Goal: Communication & Community: Answer question/provide support

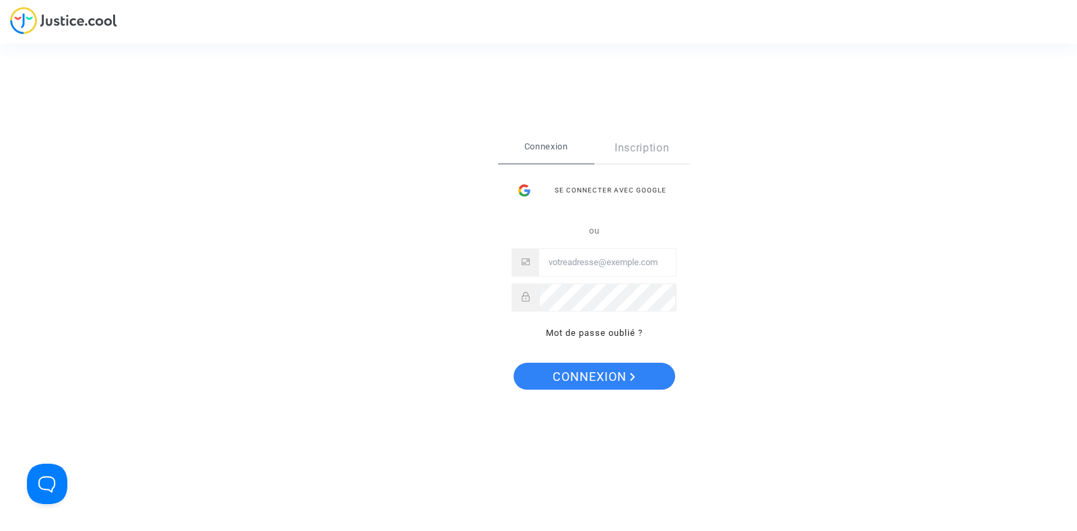
type input "[PERSON_NAME][EMAIL_ADDRESS][DOMAIN_NAME]"
click at [587, 382] on span "Connexion" at bounding box center [593, 377] width 83 height 28
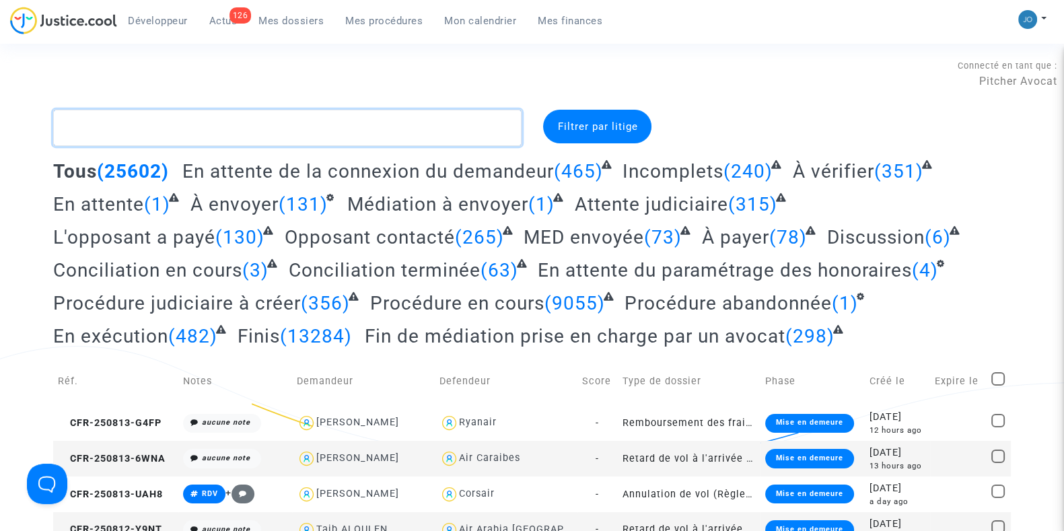
click at [417, 136] on textarea at bounding box center [287, 128] width 468 height 36
paste textarea "ACWM"
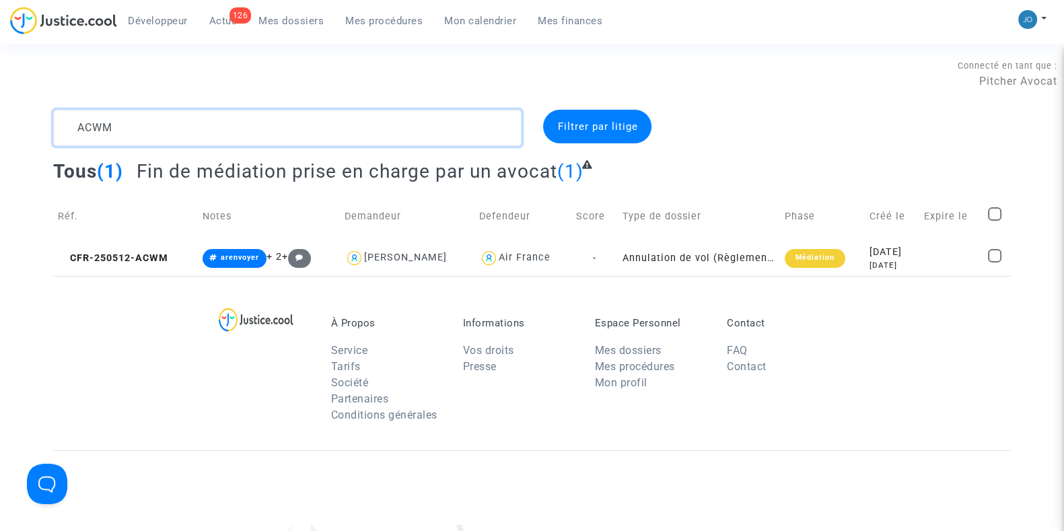
type textarea "ACWM"
click at [869, 269] on div "3 months ago" at bounding box center [891, 265] width 45 height 11
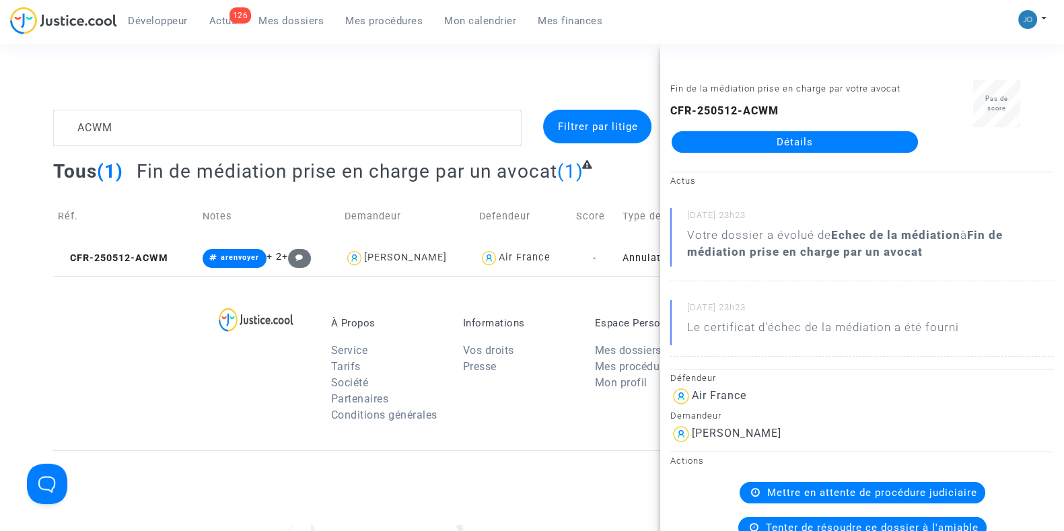
click at [784, 146] on link "Détails" at bounding box center [794, 142] width 246 height 22
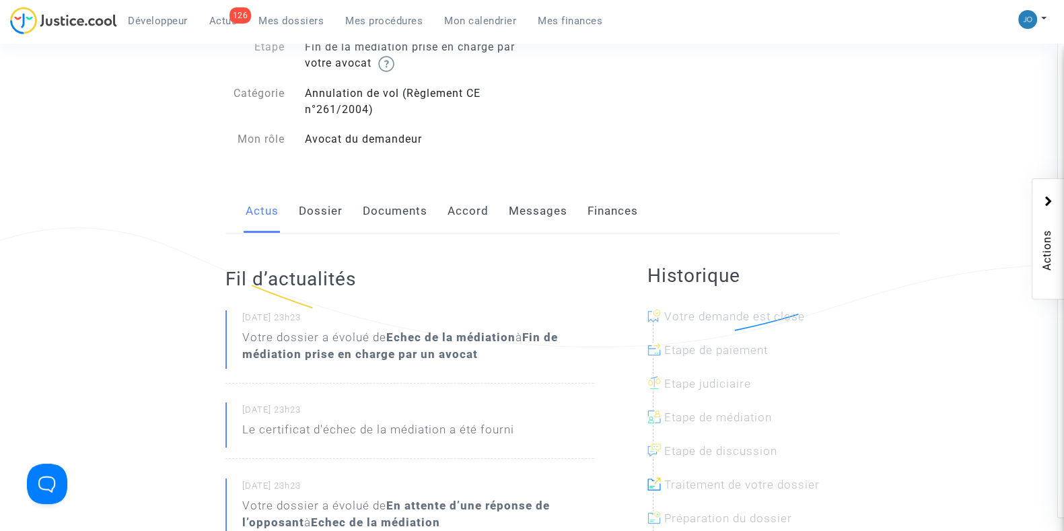
scroll to position [128, 0]
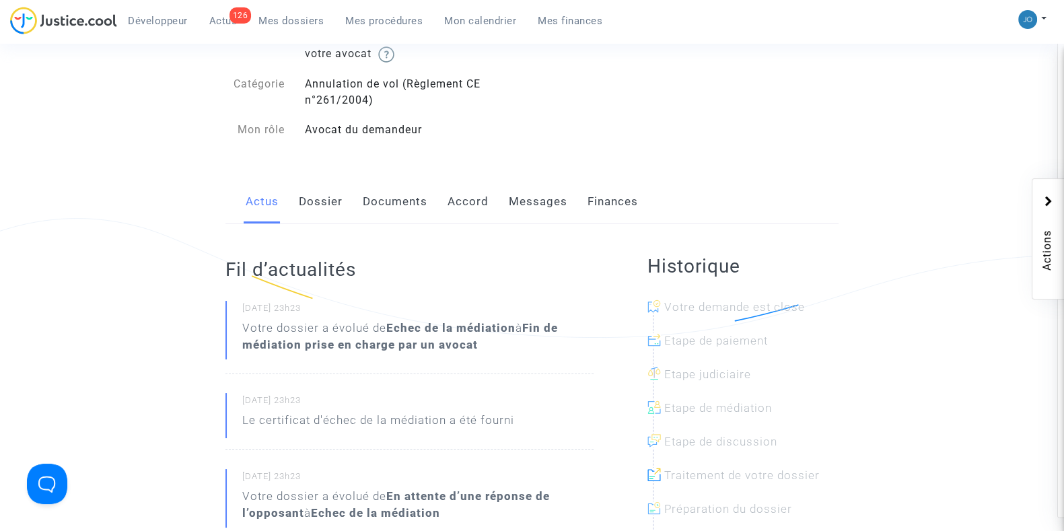
click at [329, 203] on link "Dossier" at bounding box center [321, 202] width 44 height 44
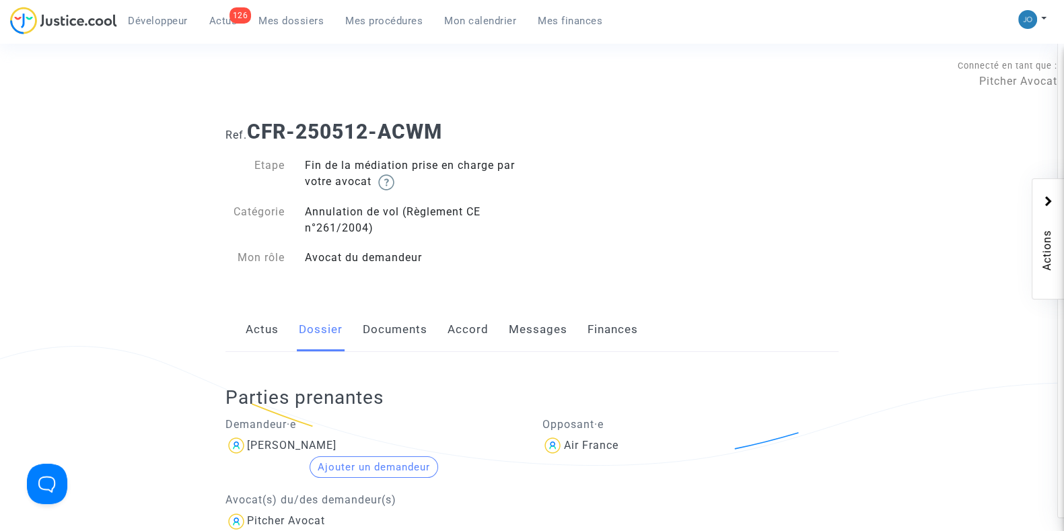
click at [375, 327] on link "Documents" at bounding box center [395, 329] width 65 height 44
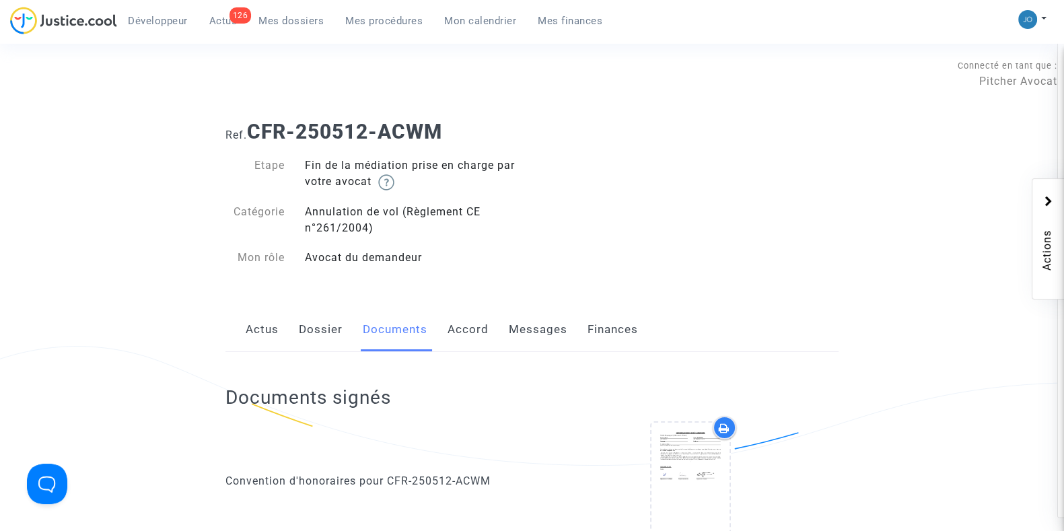
click at [330, 330] on link "Dossier" at bounding box center [321, 329] width 44 height 44
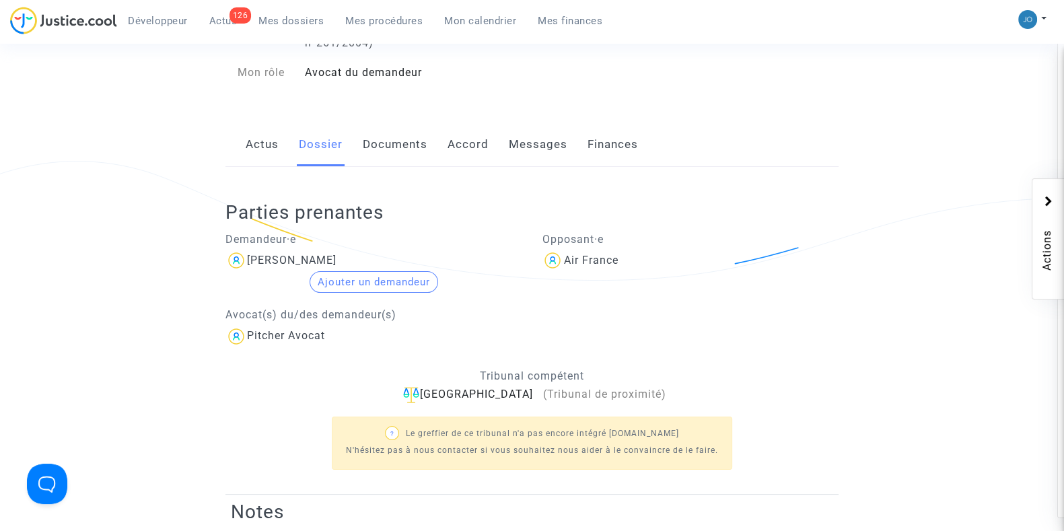
scroll to position [184, 0]
click at [542, 131] on link "Messages" at bounding box center [538, 145] width 59 height 44
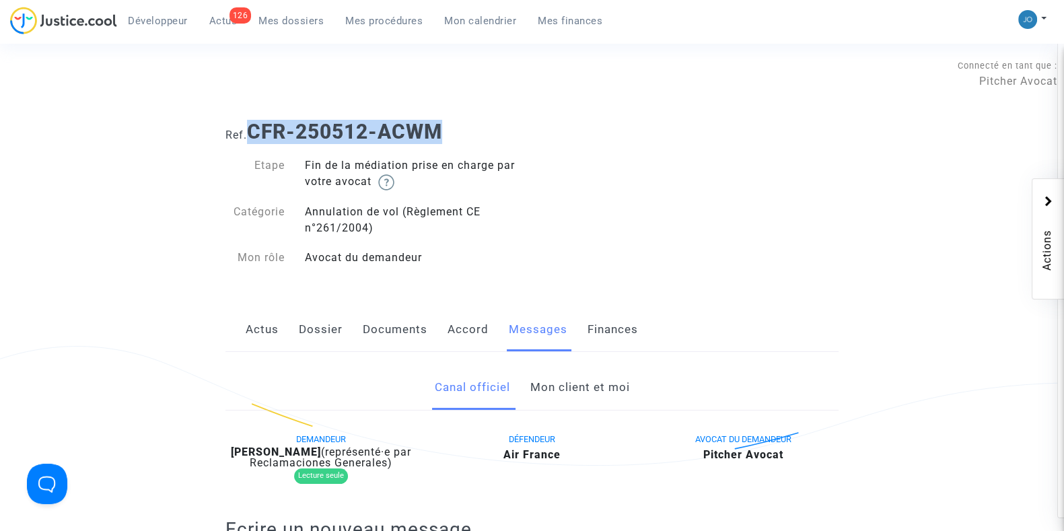
drag, startPoint x: 454, startPoint y: 129, endPoint x: 254, endPoint y: 122, distance: 200.6
click at [254, 122] on h1 "Ref. CFR-250512-ACWM" at bounding box center [531, 132] width 613 height 24
click at [766, 233] on div "Ref. CFR-250512-ACWM Etape Fin de la médiation prise en charge par votre avocat…" at bounding box center [531, 195] width 633 height 170
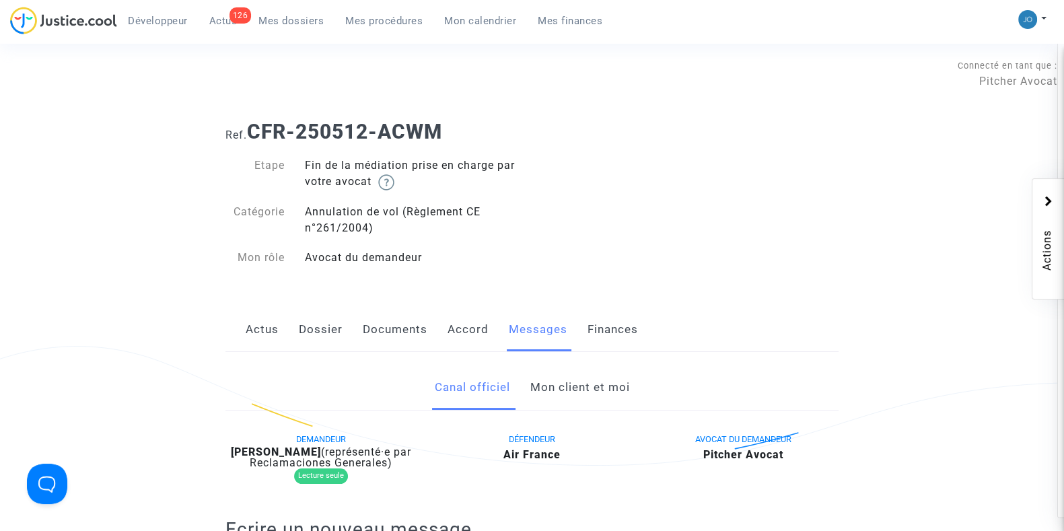
click at [579, 406] on link "Mon client et moi" at bounding box center [580, 387] width 100 height 44
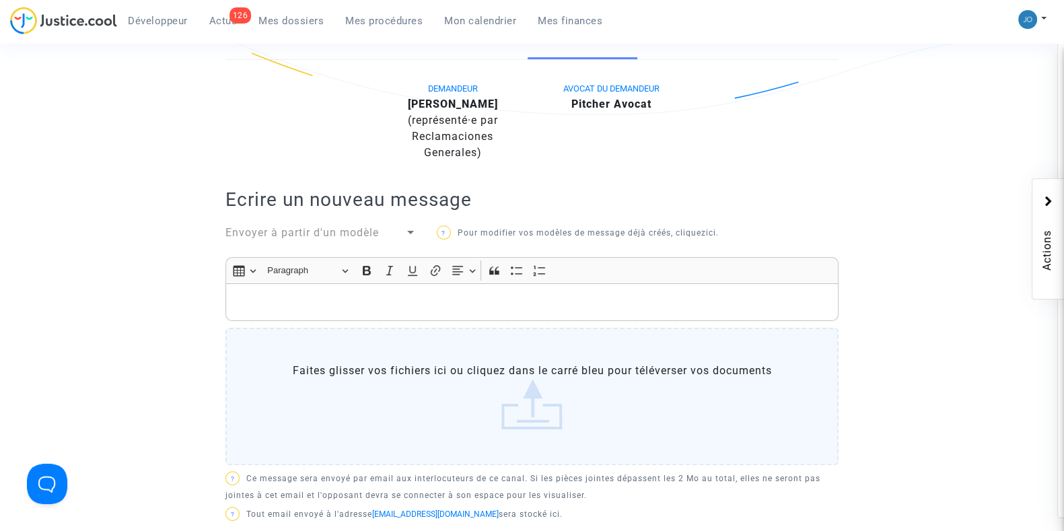
scroll to position [281, 0]
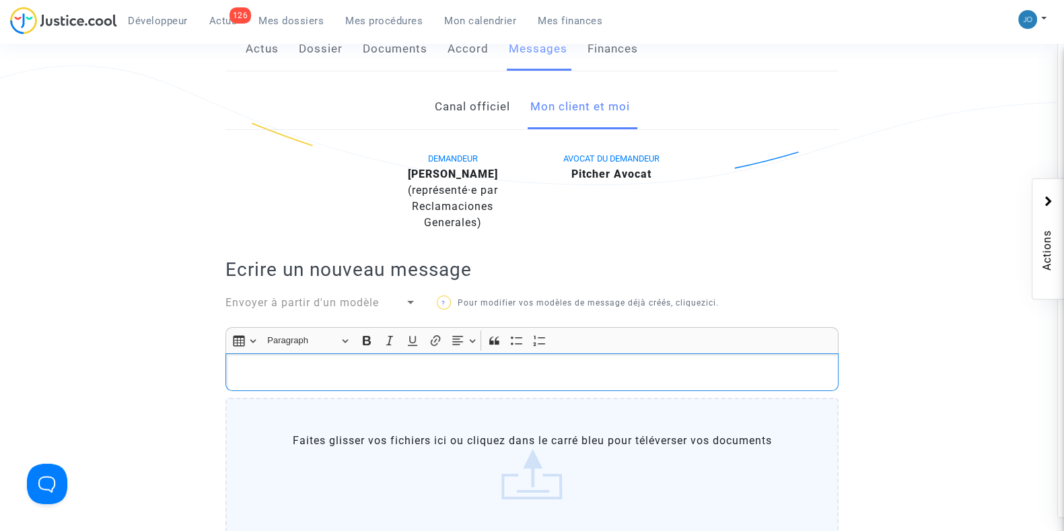
click at [556, 364] on p "Rich Text Editor, main" at bounding box center [532, 372] width 599 height 17
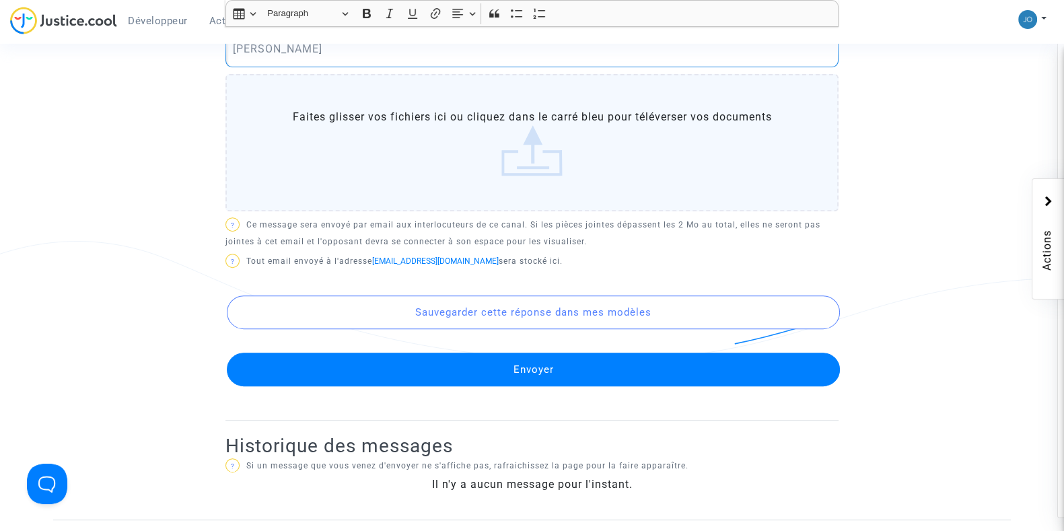
scroll to position [697, 0]
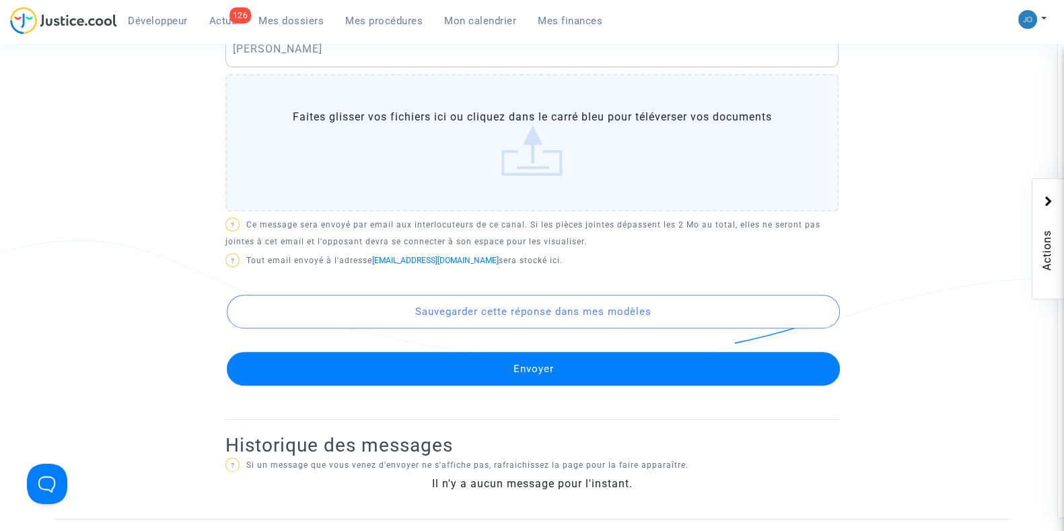
click at [541, 369] on button "Envoyer" at bounding box center [533, 369] width 613 height 34
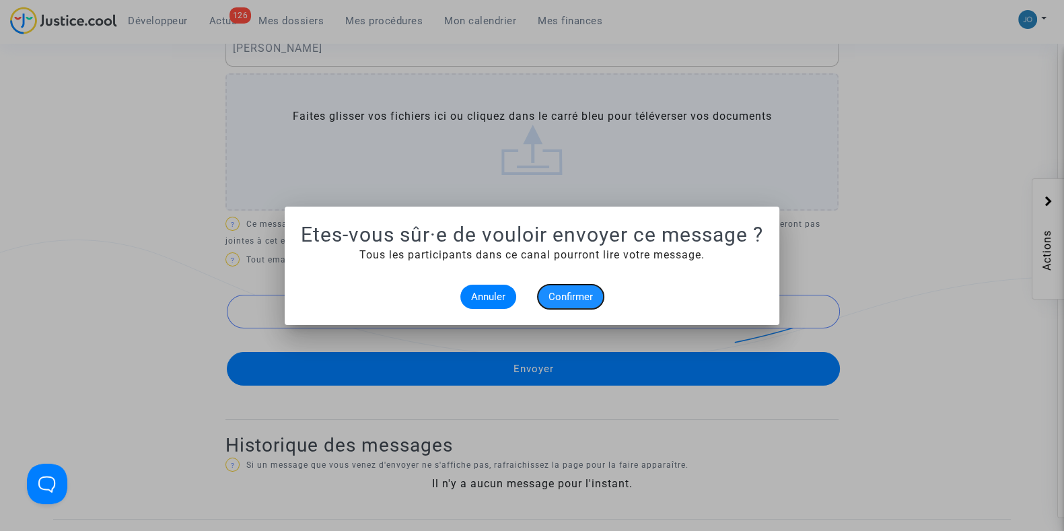
click at [567, 302] on button "Confirmer" at bounding box center [571, 297] width 66 height 24
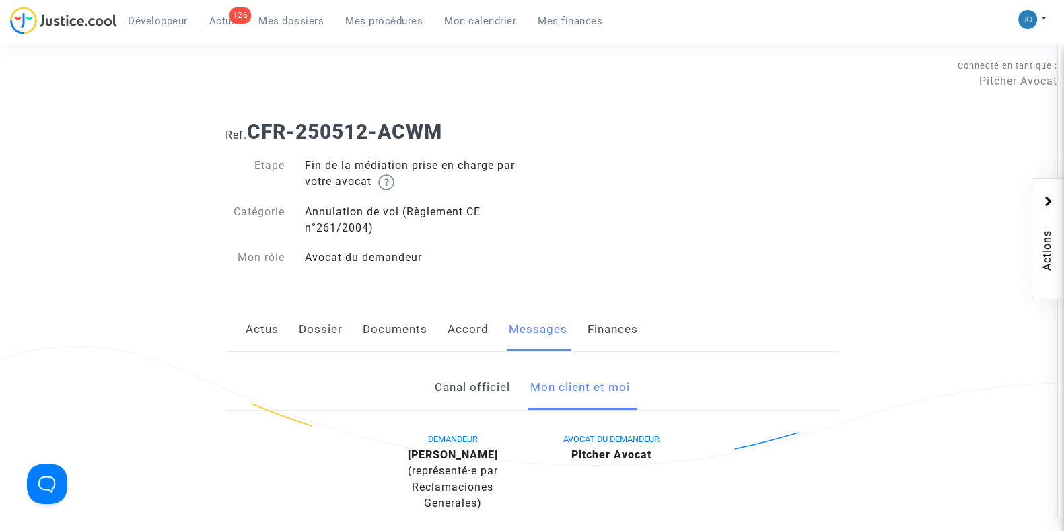
click at [300, 18] on span "Mes dossiers" at bounding box center [290, 21] width 65 height 12
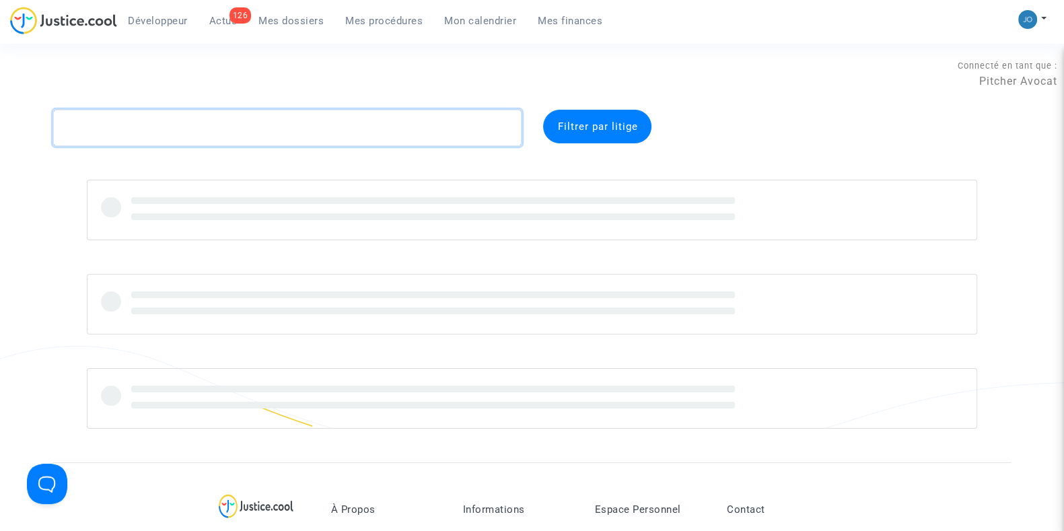
click at [257, 133] on textarea at bounding box center [287, 128] width 468 height 36
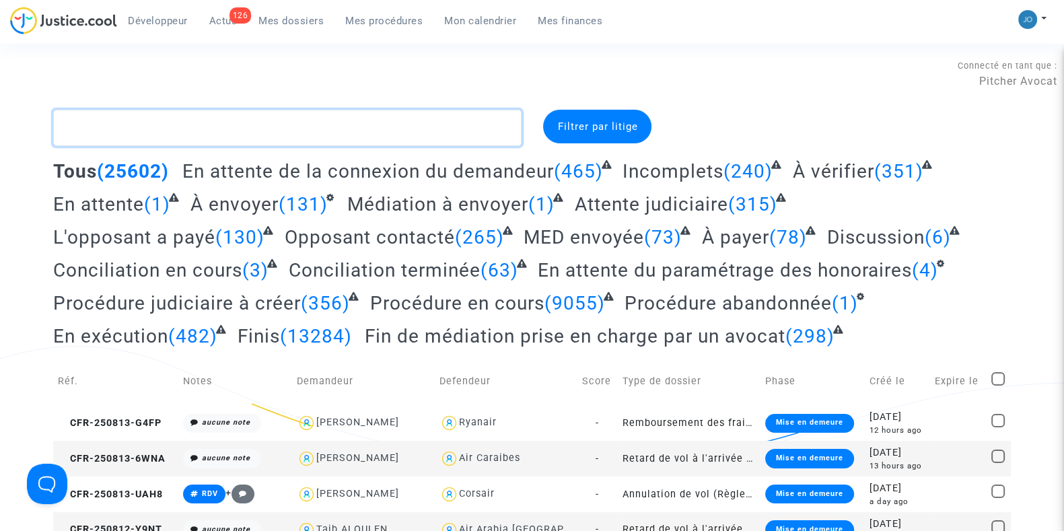
paste textarea "K38J"
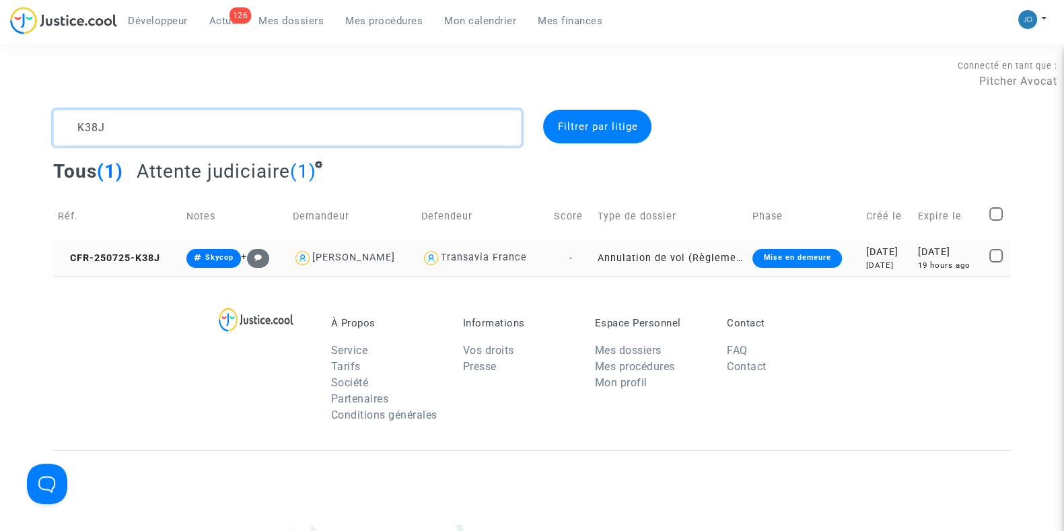
type textarea "K38J"
click at [895, 260] on div "20 days ago" at bounding box center [887, 265] width 42 height 11
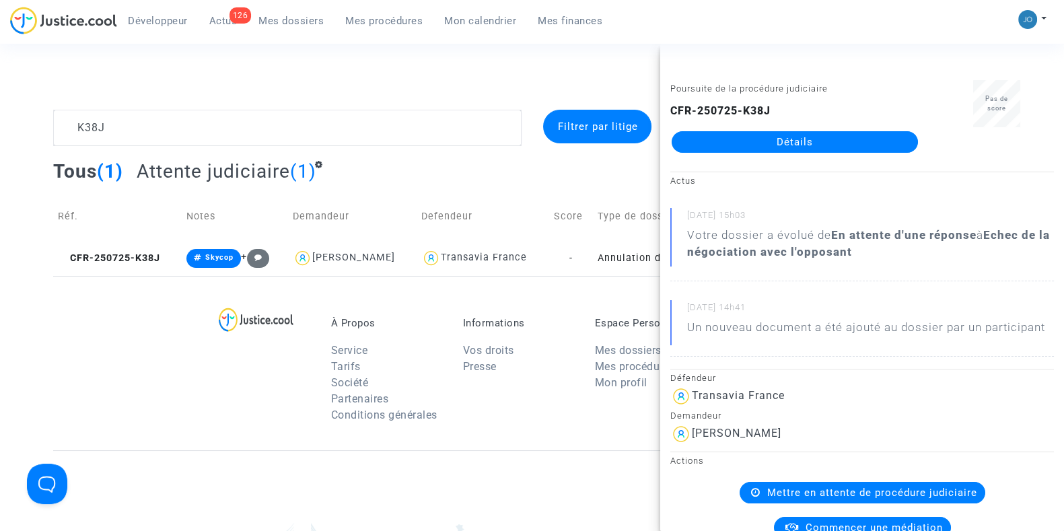
click at [811, 145] on link "Détails" at bounding box center [794, 142] width 246 height 22
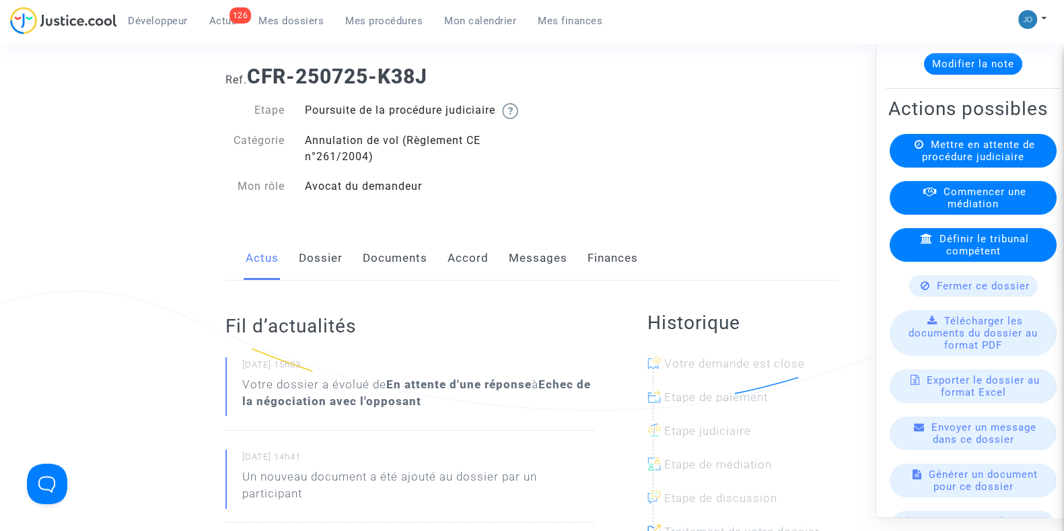
scroll to position [83, 0]
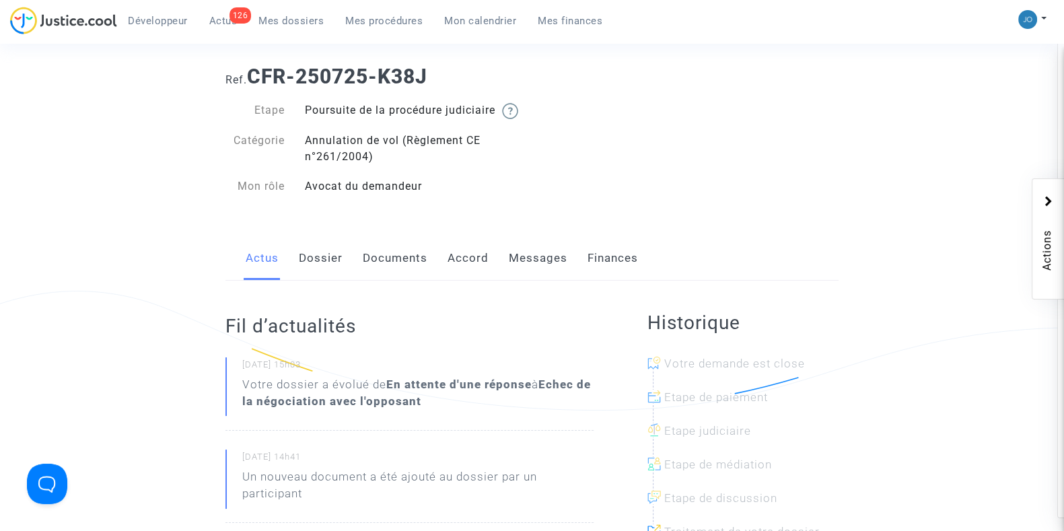
click at [533, 281] on link "Messages" at bounding box center [538, 258] width 59 height 44
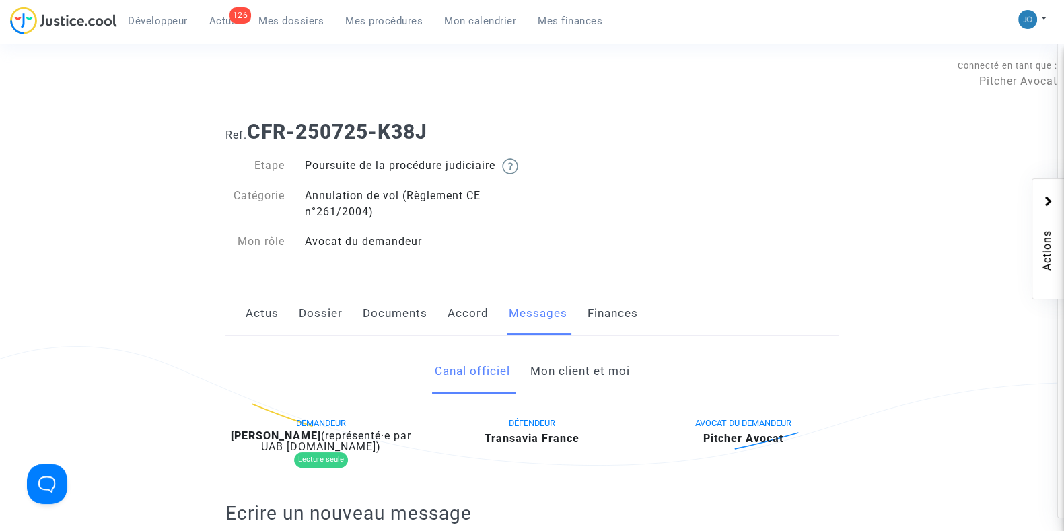
click at [581, 388] on link "Mon client et moi" at bounding box center [580, 371] width 100 height 44
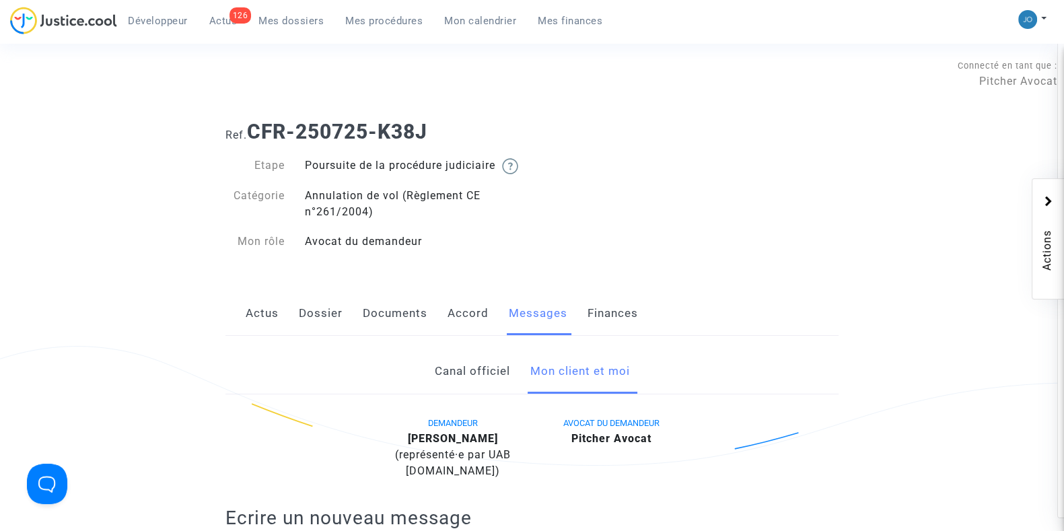
click at [319, 329] on link "Dossier" at bounding box center [321, 313] width 44 height 44
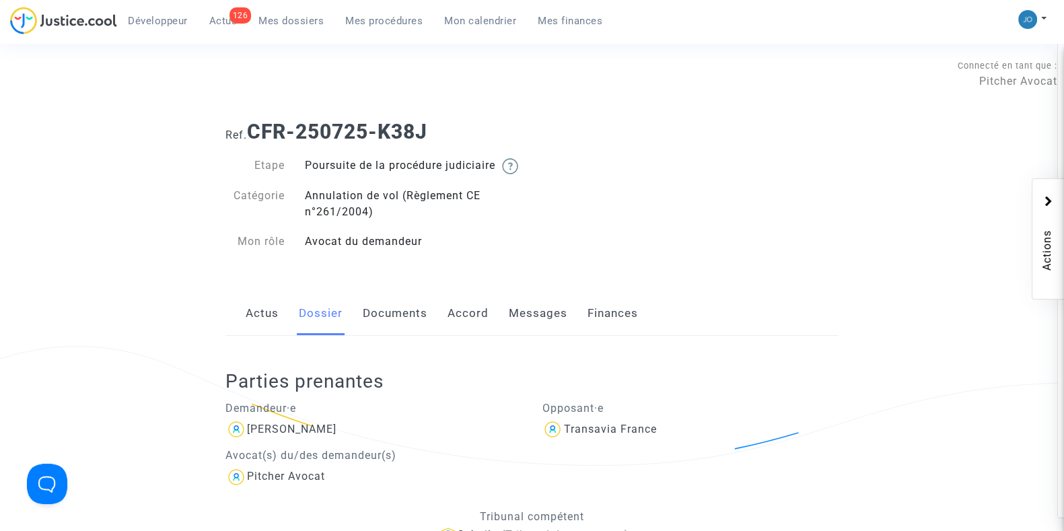
click at [538, 334] on link "Messages" at bounding box center [538, 313] width 59 height 44
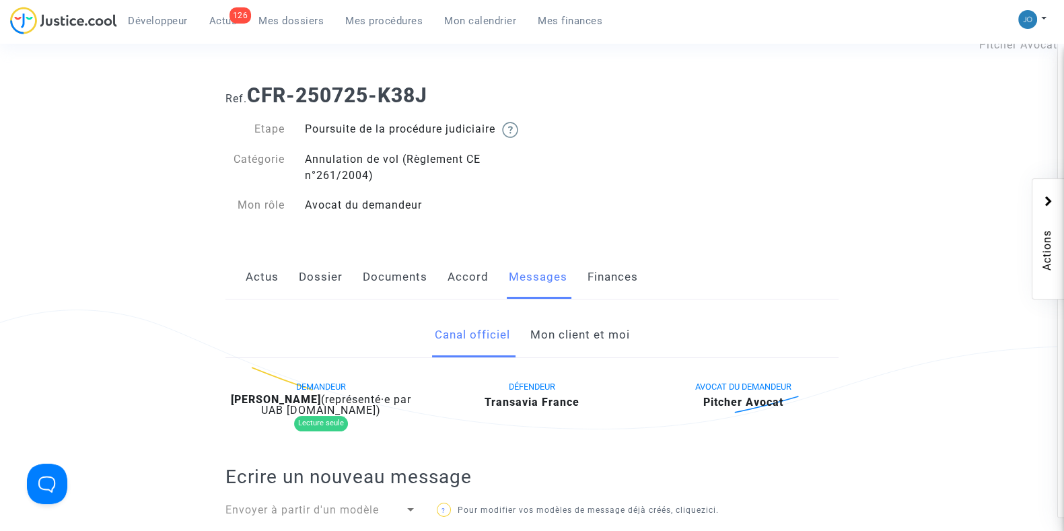
scroll to position [15, 0]
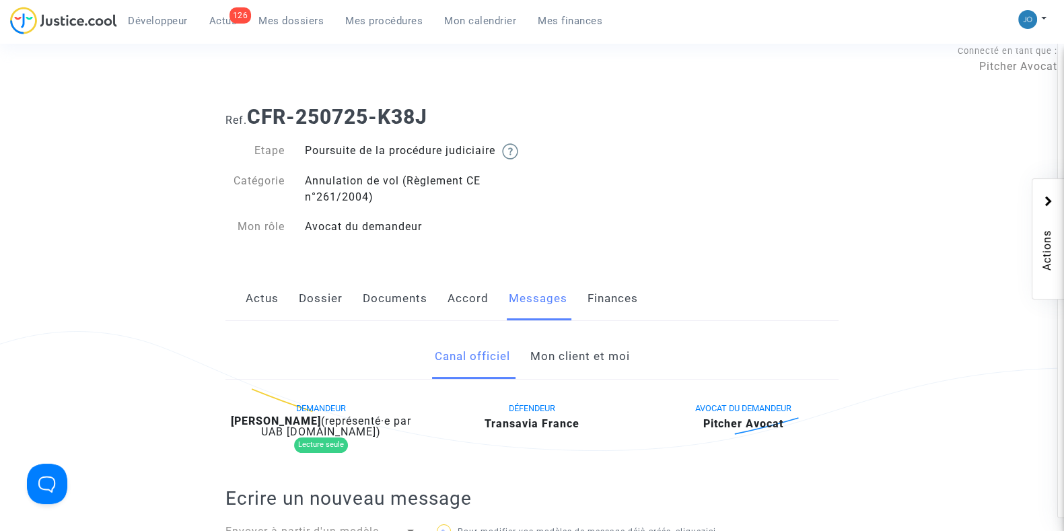
click at [591, 379] on link "Mon client et moi" at bounding box center [580, 356] width 100 height 44
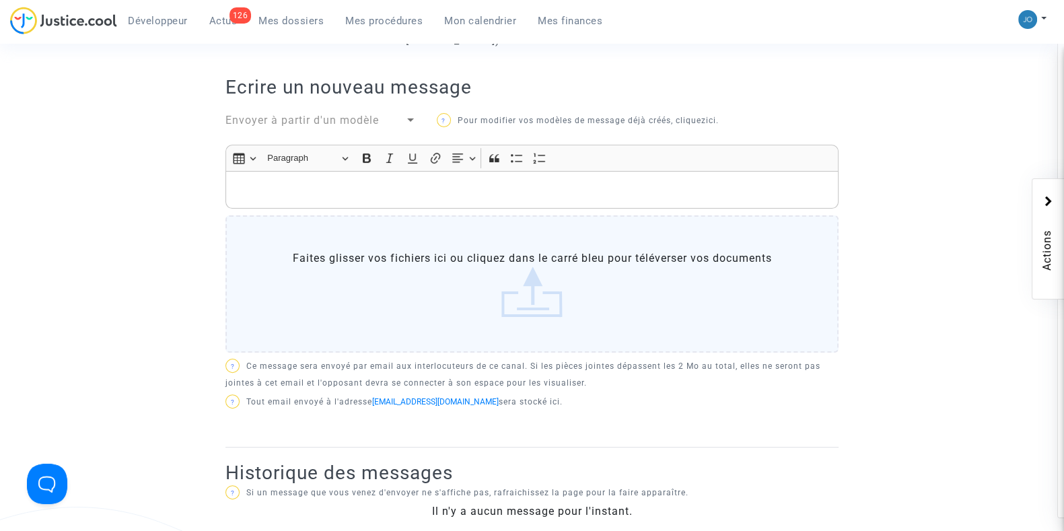
scroll to position [428, 0]
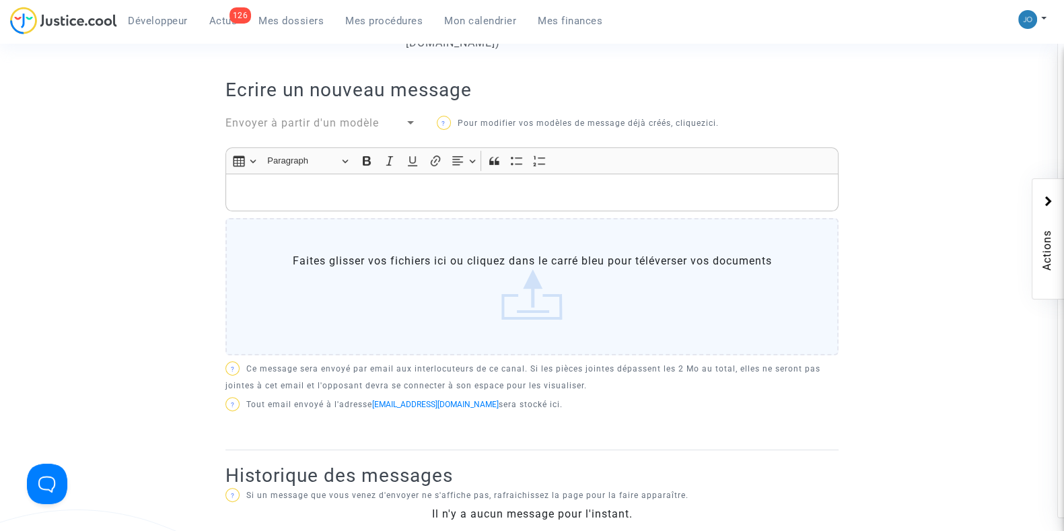
click at [592, 198] on p "Rich Text Editor, main" at bounding box center [532, 192] width 599 height 17
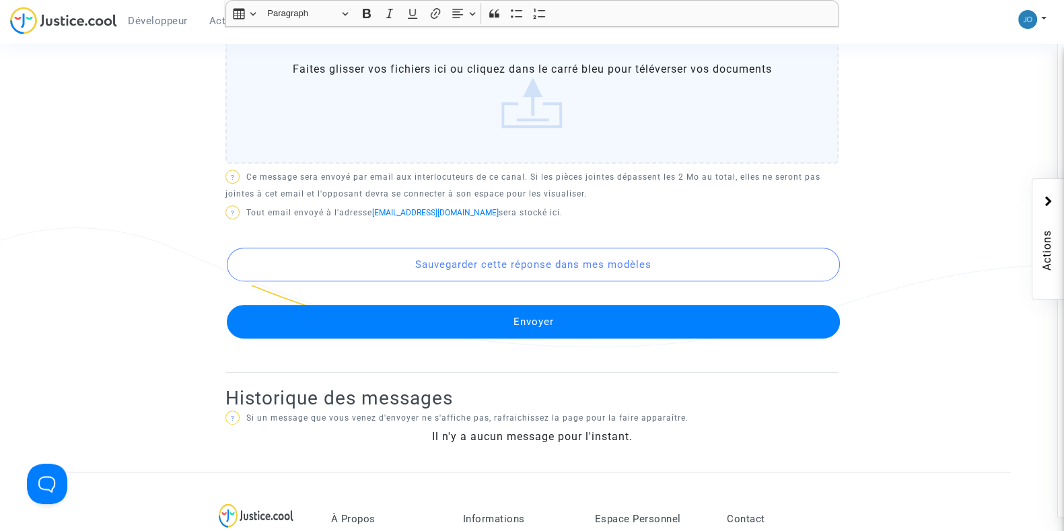
scroll to position [724, 0]
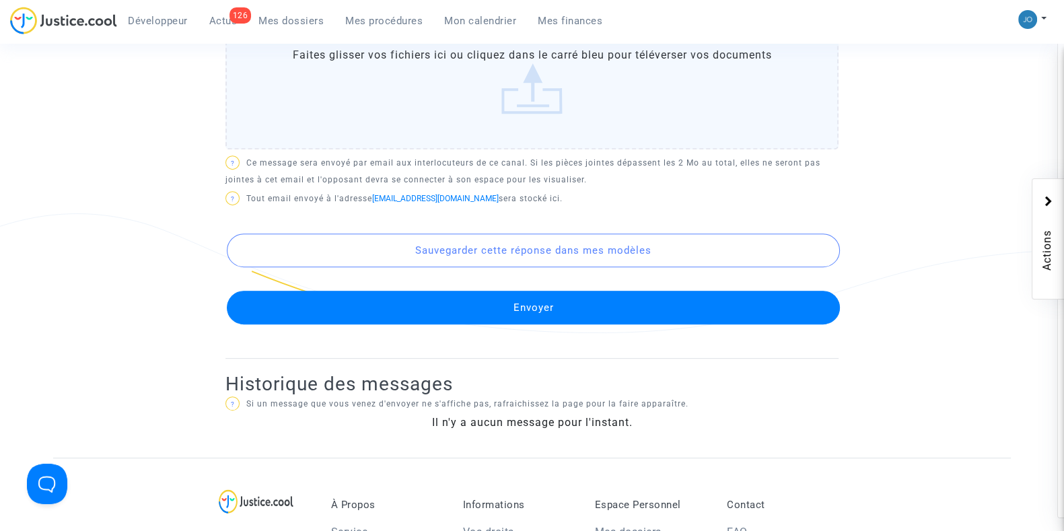
click at [529, 324] on button "Envoyer" at bounding box center [533, 308] width 613 height 34
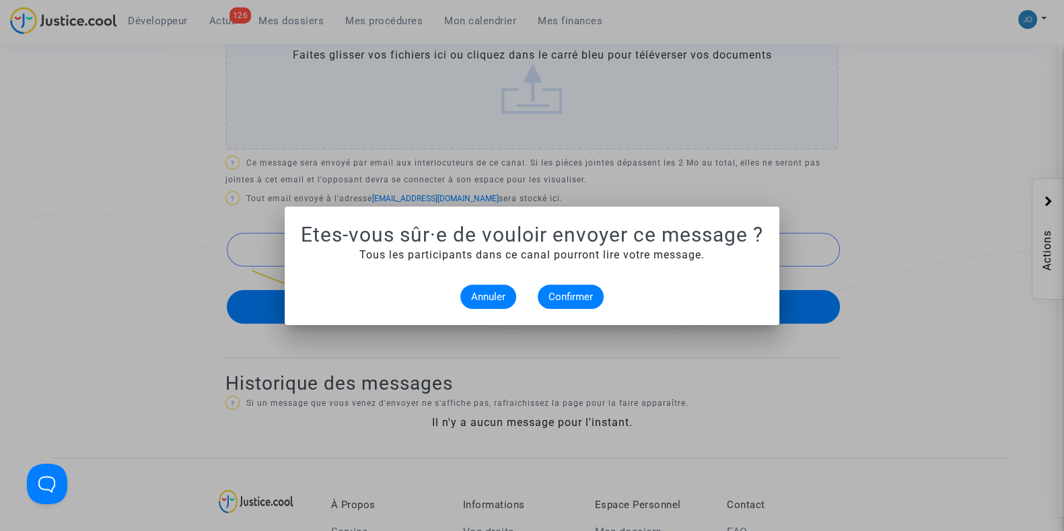
scroll to position [0, 0]
click at [558, 297] on span "Confirmer" at bounding box center [570, 297] width 44 height 12
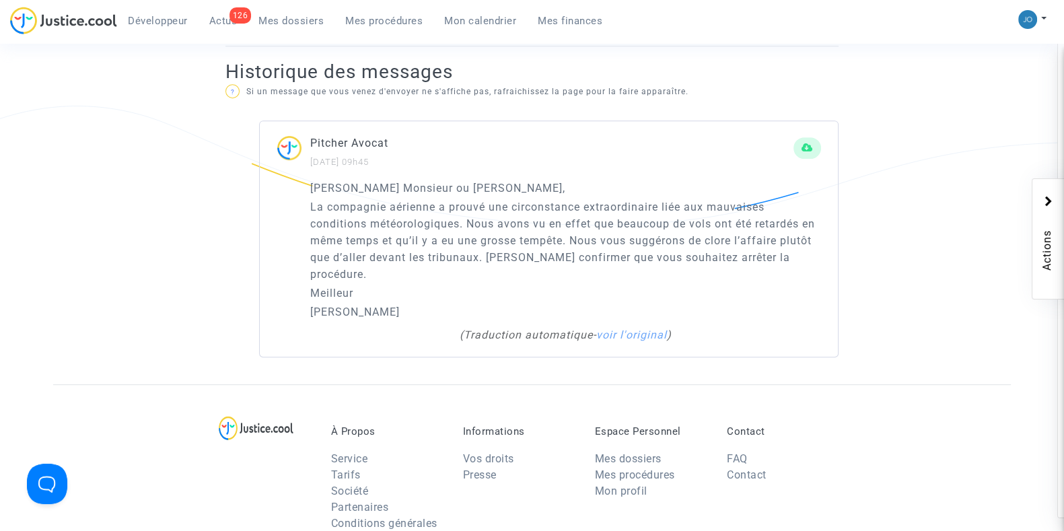
scroll to position [833, 0]
click at [613, 332] on link "voir l'original" at bounding box center [631, 333] width 71 height 13
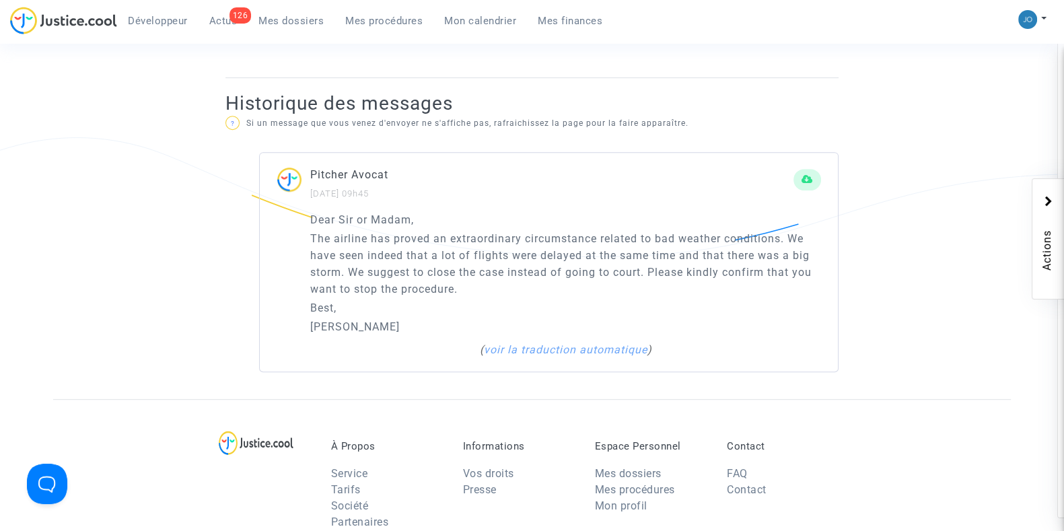
scroll to position [801, 0]
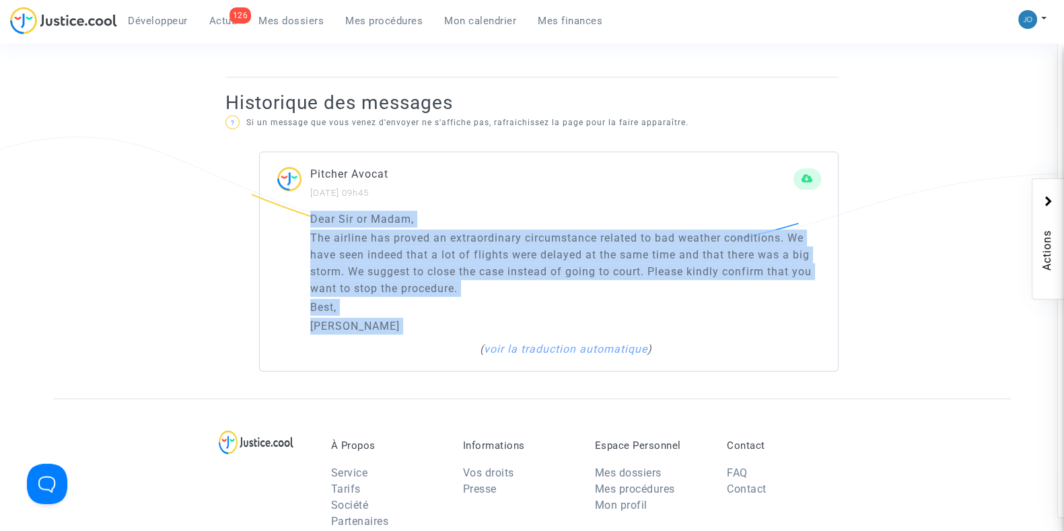
drag, startPoint x: 334, startPoint y: 351, endPoint x: 301, endPoint y: 235, distance: 119.7
click at [301, 235] on div "Dear Sir or Madam, The airline has proved an extraordinary circumstance related…" at bounding box center [549, 291] width 578 height 161
copy div "Dear Sir or Madam, The airline has proved an extraordinary circumstance related…"
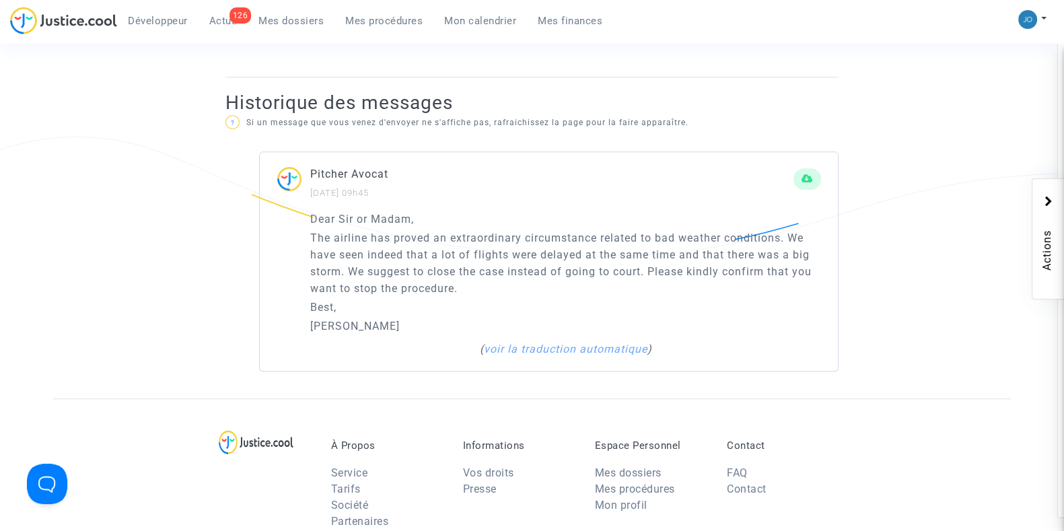
click at [972, 414] on div "À Propos Service Tarifs Société Partenaires Conditions générales Informations V…" at bounding box center [531, 485] width 957 height 174
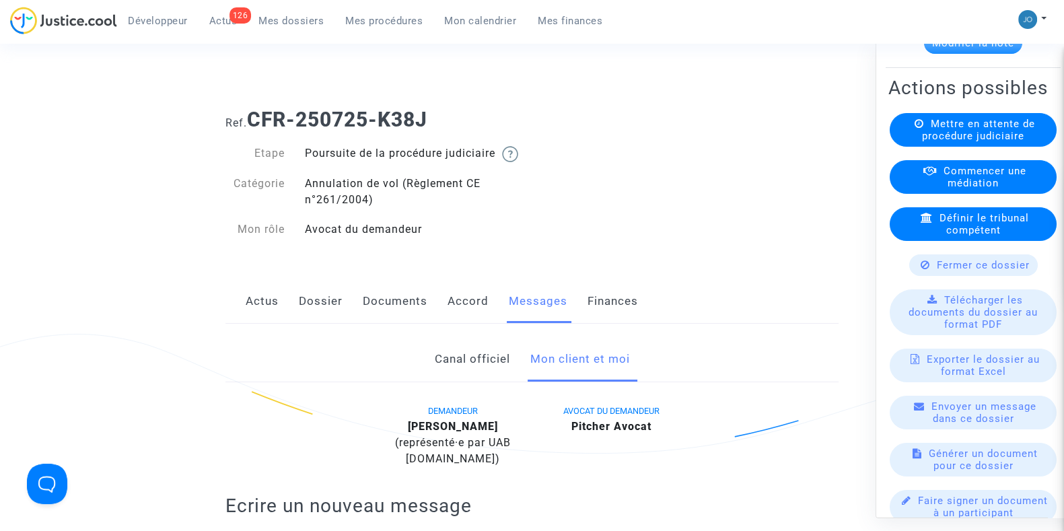
scroll to position [108, 0]
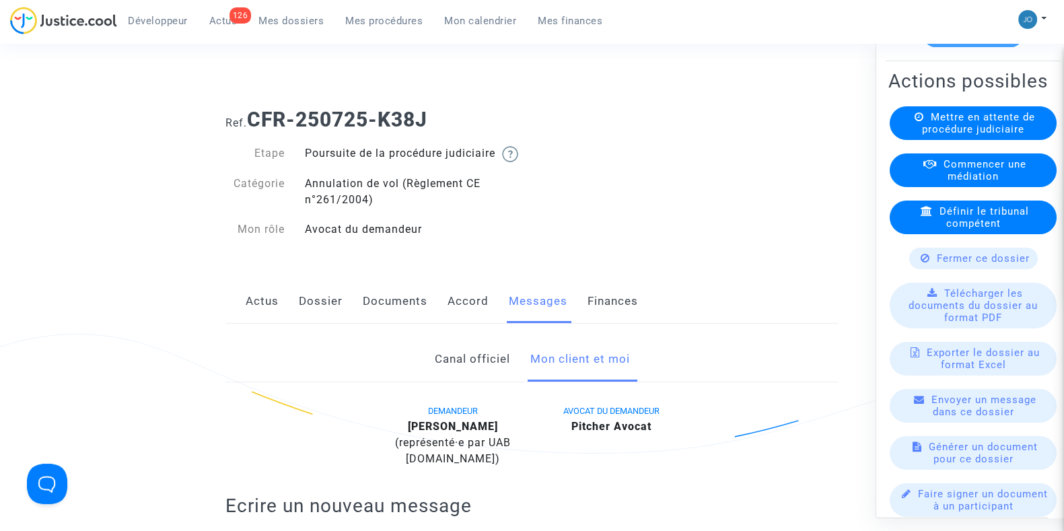
click at [979, 264] on span "Fermer ce dossier" at bounding box center [983, 258] width 93 height 12
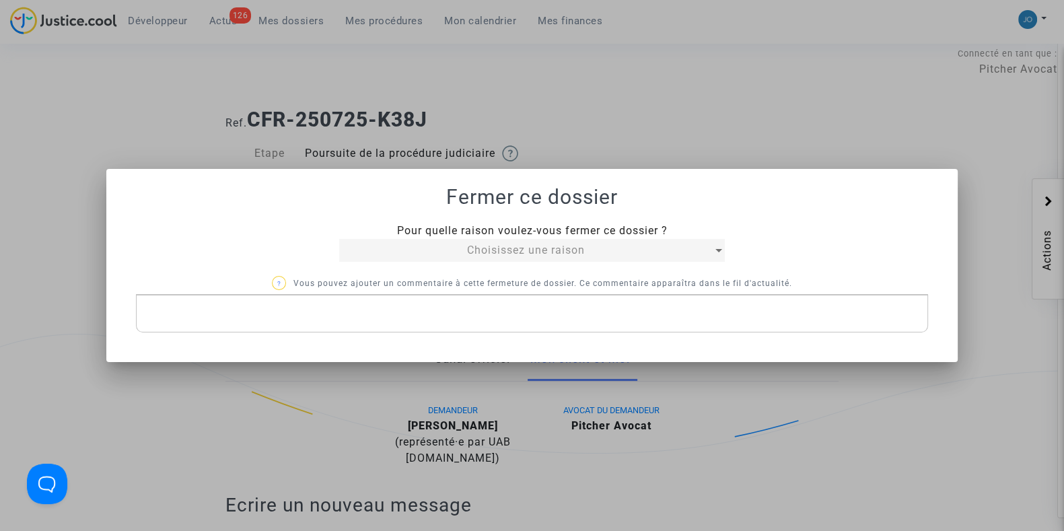
scroll to position [0, 0]
click at [569, 247] on span "Choisissez une raison" at bounding box center [526, 250] width 118 height 13
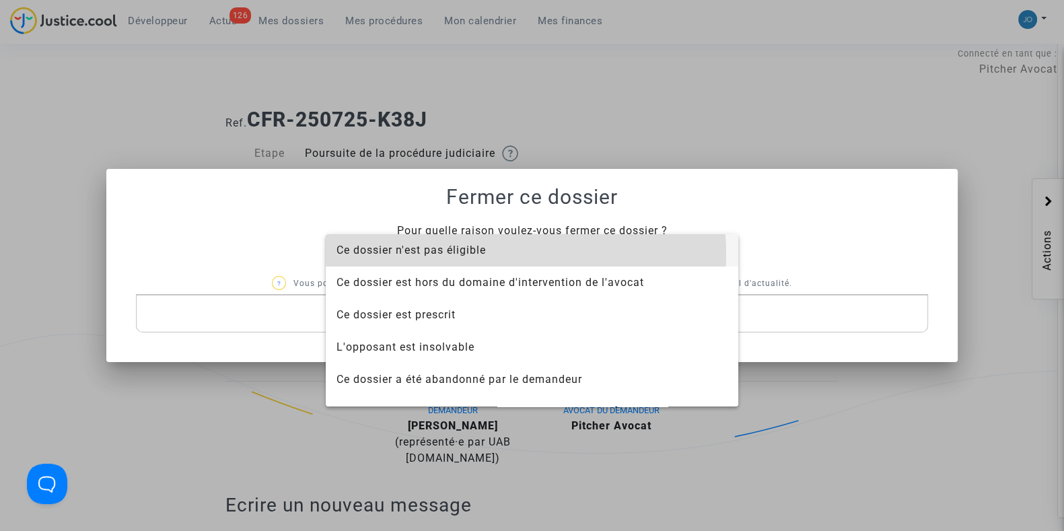
click at [500, 254] on span "Ce dossier n'est pas éligible" at bounding box center [531, 250] width 391 height 32
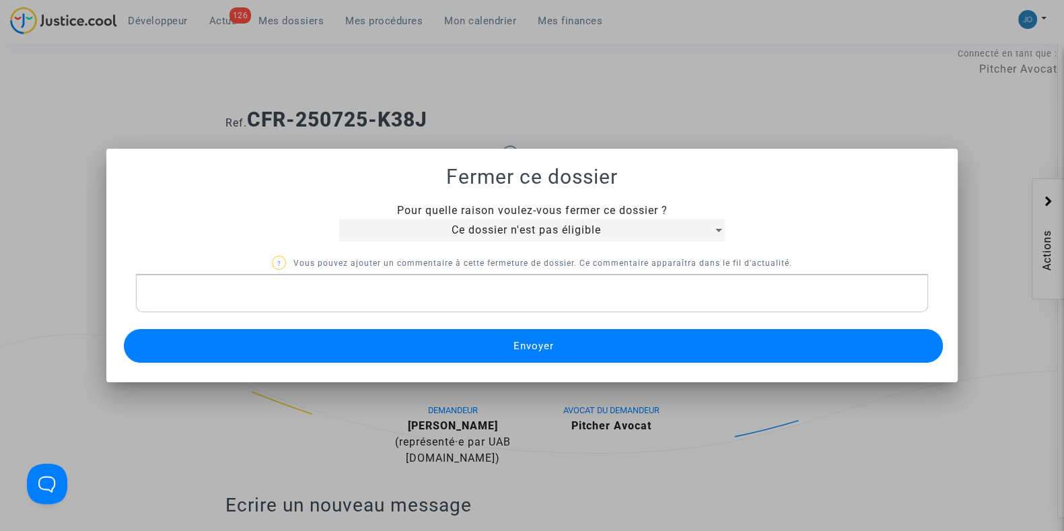
click at [477, 294] on p "Rich Text Editor, main" at bounding box center [532, 293] width 778 height 17
click at [542, 352] on button "Envoyer" at bounding box center [533, 346] width 819 height 34
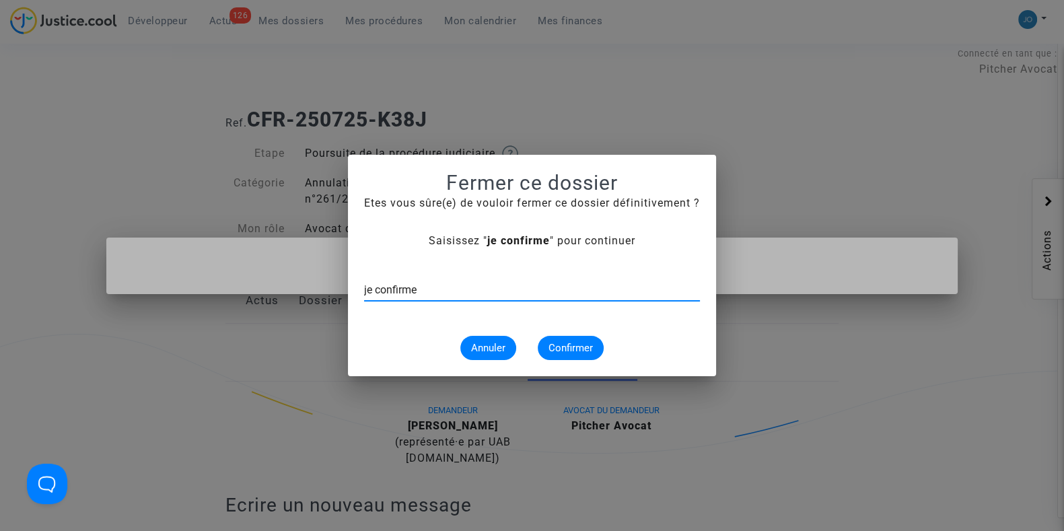
type input "je confirme"
click at [563, 351] on span "Confirmer" at bounding box center [570, 348] width 44 height 12
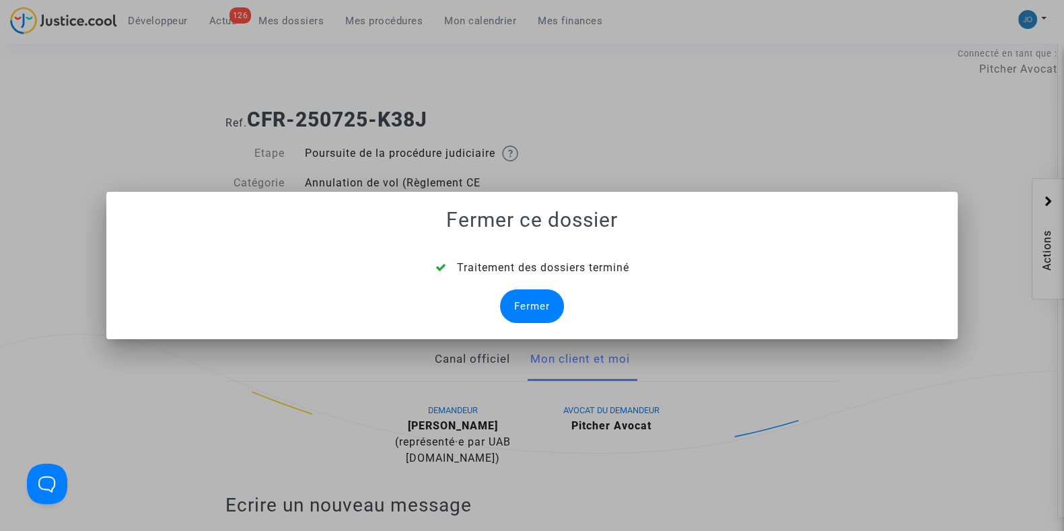
click at [534, 314] on div "Fermer" at bounding box center [532, 306] width 64 height 34
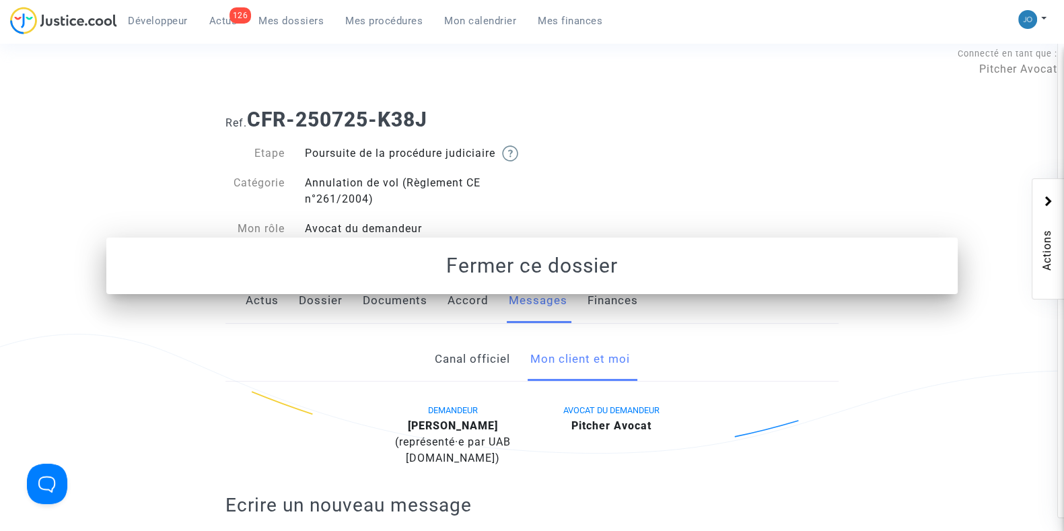
scroll to position [12, 0]
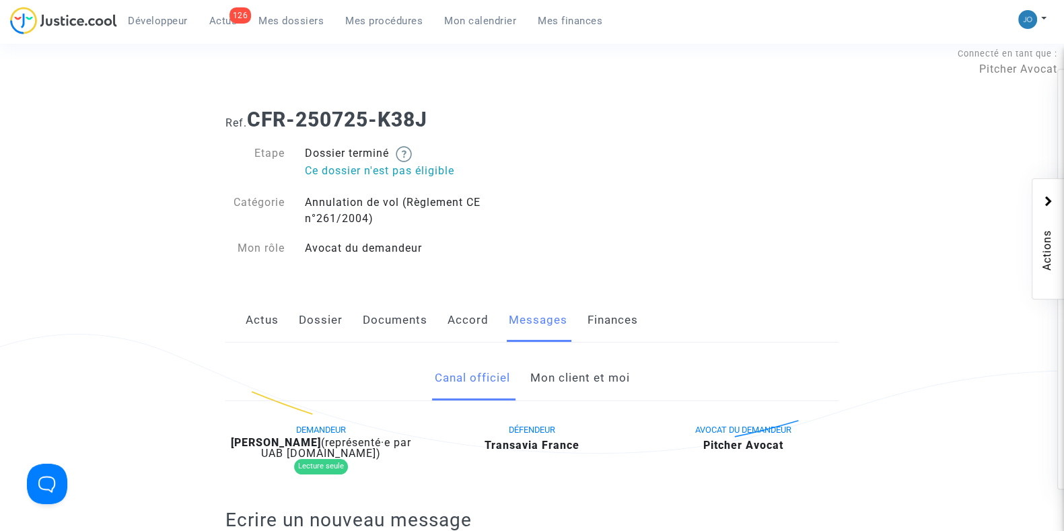
click at [403, 329] on link "Documents" at bounding box center [395, 320] width 65 height 44
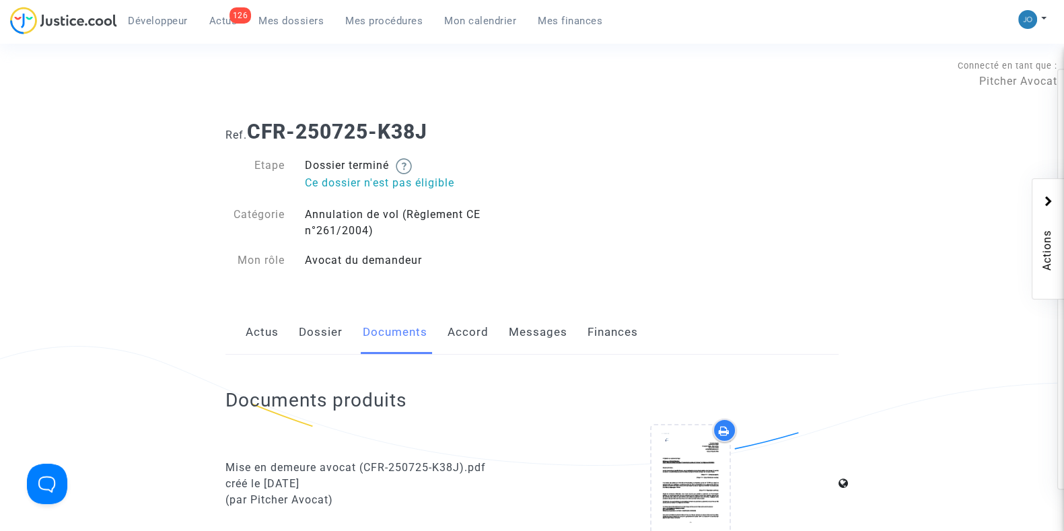
click at [532, 344] on link "Messages" at bounding box center [538, 332] width 59 height 44
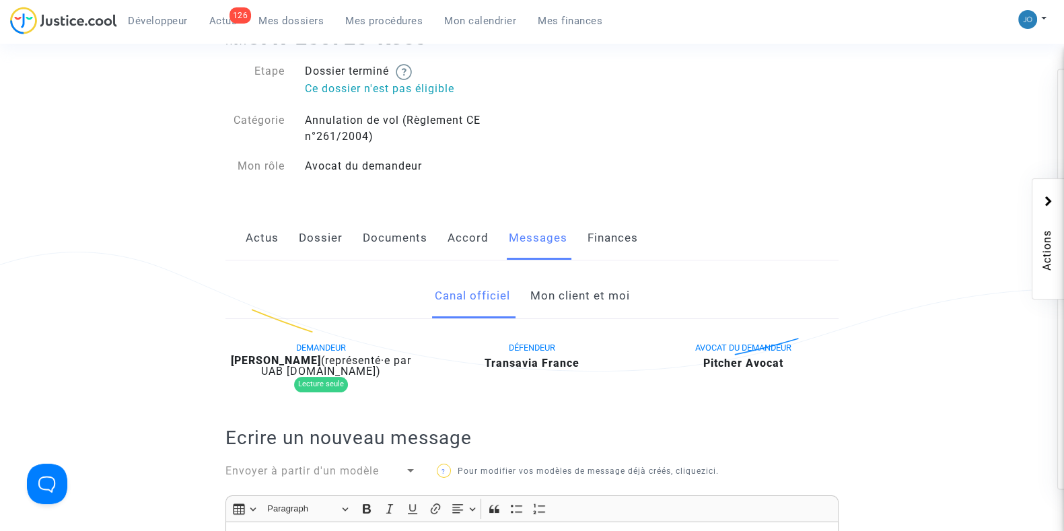
click at [572, 309] on link "Mon client et moi" at bounding box center [580, 296] width 100 height 44
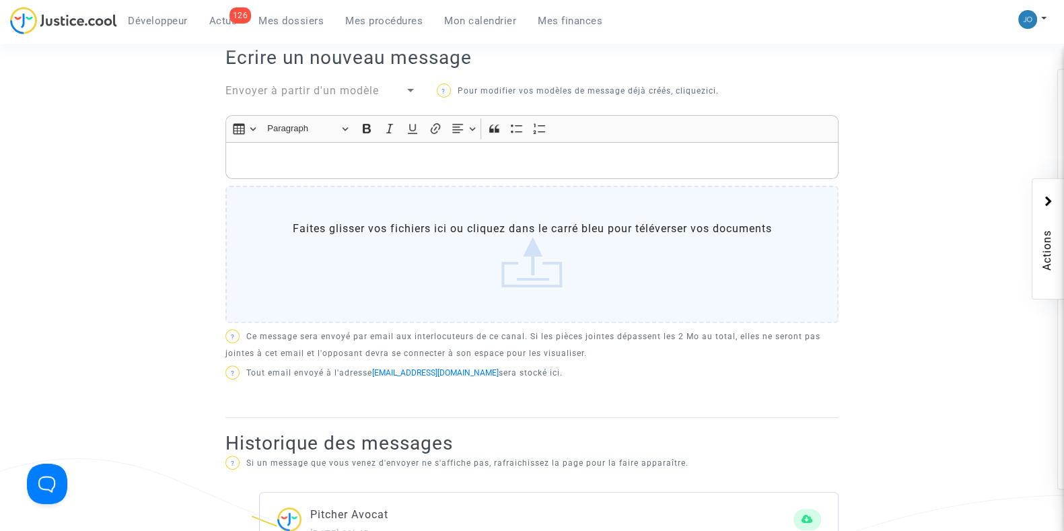
scroll to position [484, 0]
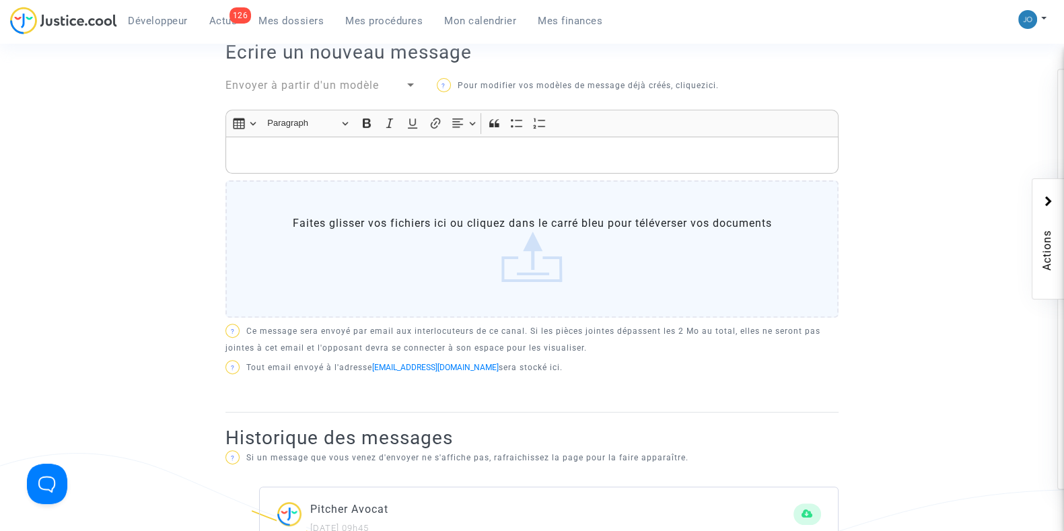
click at [538, 274] on label "Faites glisser vos fichiers ici ou cliquez dans le carré bleu pour téléverser v…" at bounding box center [531, 248] width 613 height 137
click at [0, 0] on input "Faites glisser vos fichiers ici ou cliquez dans le carré bleu pour téléverser v…" at bounding box center [0, 0] width 0 height 0
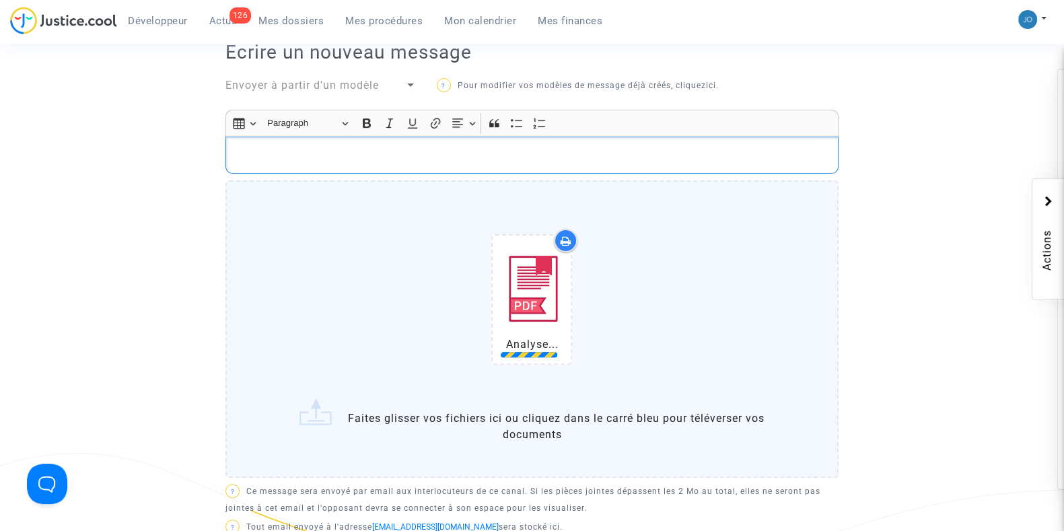
click at [599, 150] on p "Rich Text Editor, main" at bounding box center [532, 155] width 599 height 17
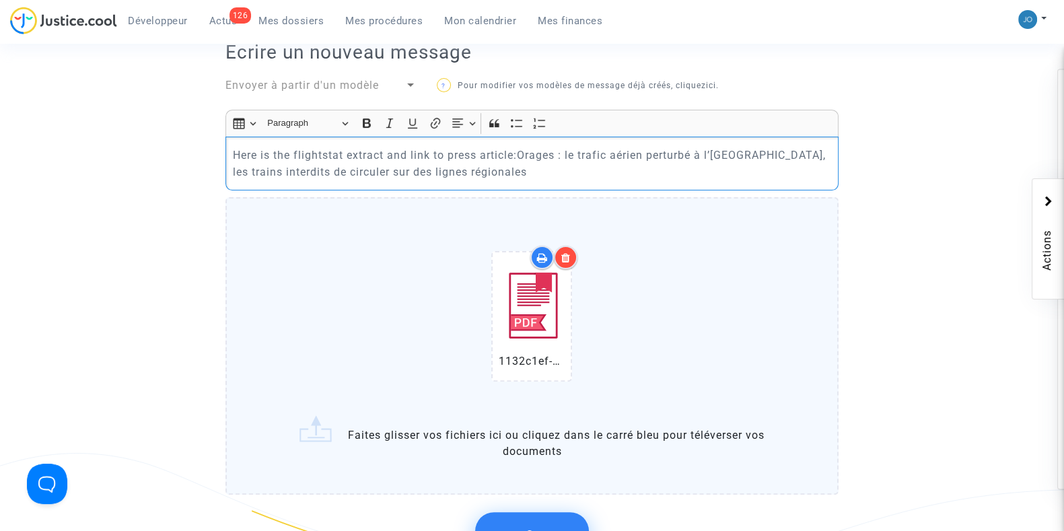
click at [515, 155] on p "Here is the flightstat extract and link to press article: Orages : le trafic aé…" at bounding box center [532, 164] width 599 height 34
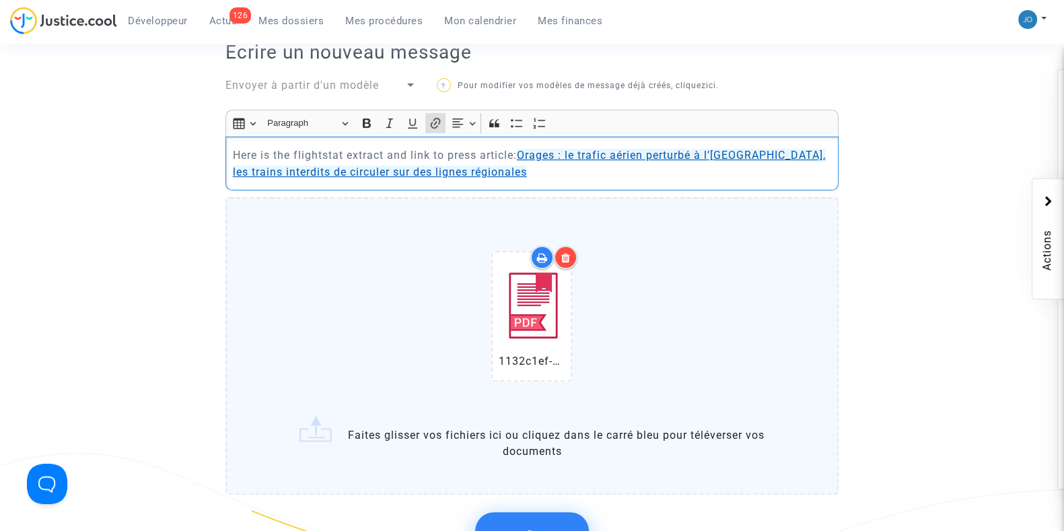
click at [558, 157] on link "Orages : le trafic aérien perturbé à l’aéroport d’Orly, les trains interdits de…" at bounding box center [529, 164] width 593 height 30
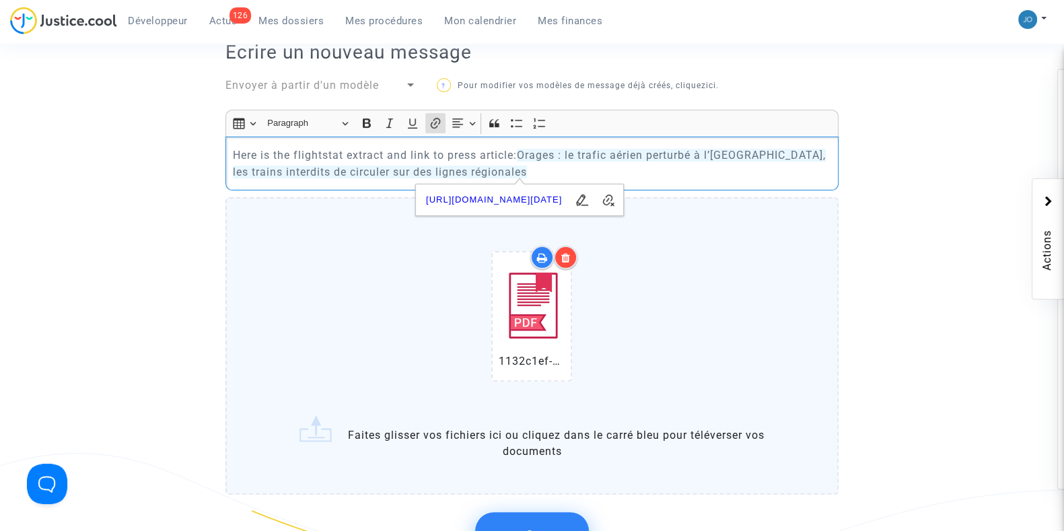
click at [894, 210] on ng-component "Ref. CFR-250725-K38J Etape Dossier terminé Ce dossier n'est pas éligible Catégo…" at bounding box center [531, 369] width 957 height 1488
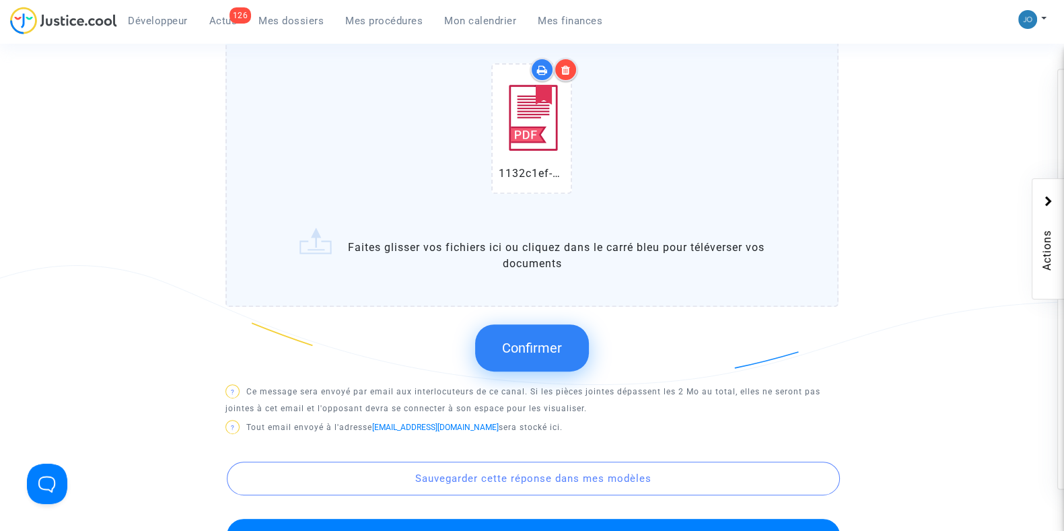
scroll to position [682, 0]
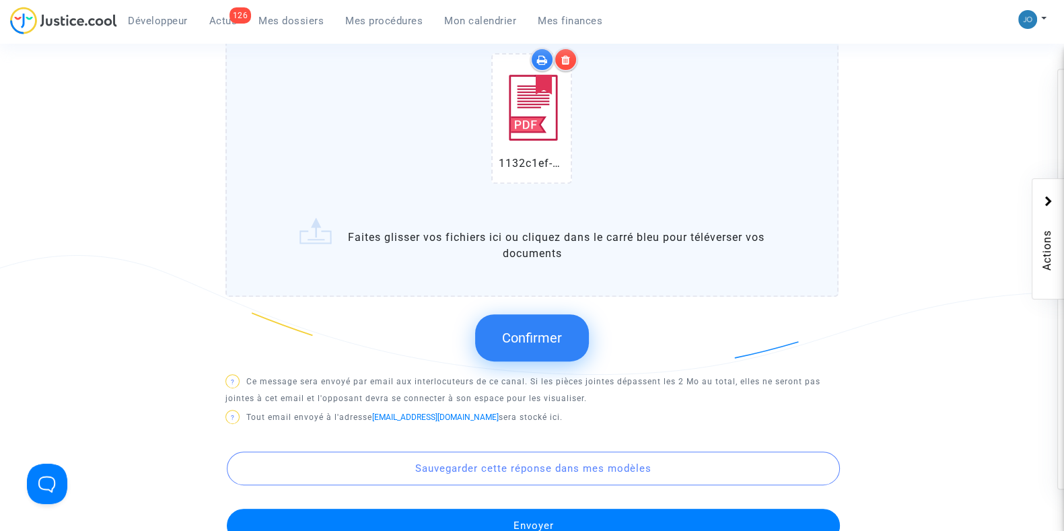
click at [537, 344] on button "Confirmer" at bounding box center [532, 337] width 114 height 47
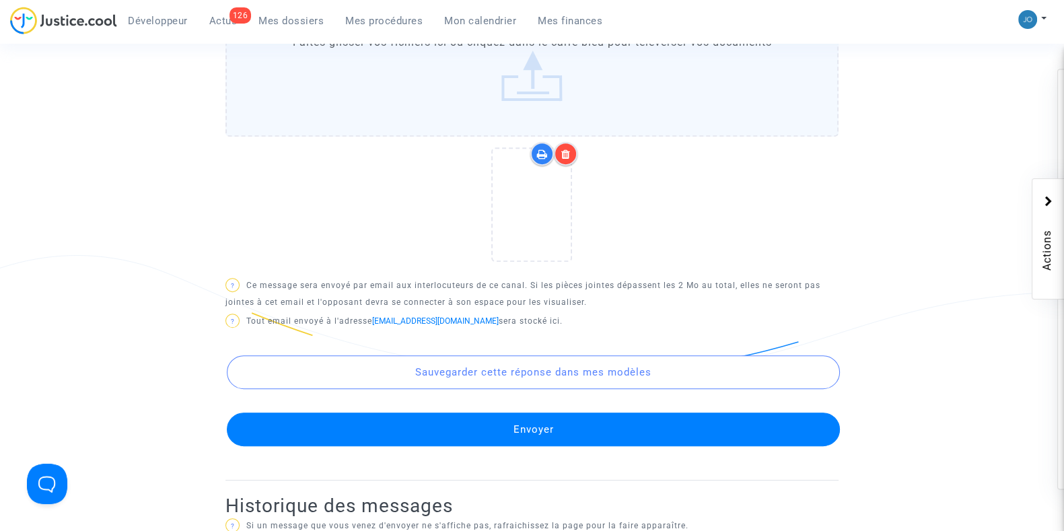
click at [544, 435] on button "Envoyer" at bounding box center [533, 429] width 613 height 34
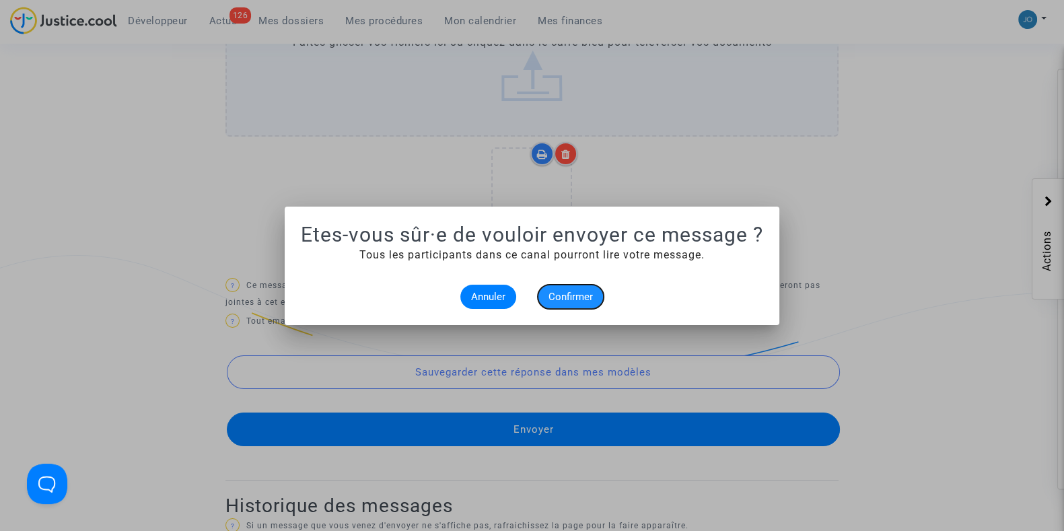
click at [568, 291] on span "Confirmer" at bounding box center [570, 297] width 44 height 12
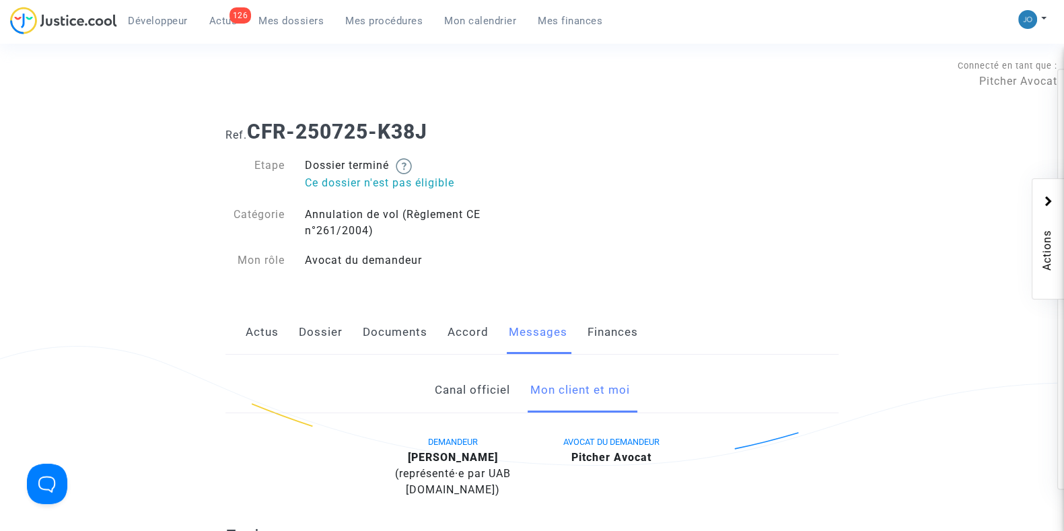
click at [260, 24] on span "Mes dossiers" at bounding box center [290, 21] width 65 height 12
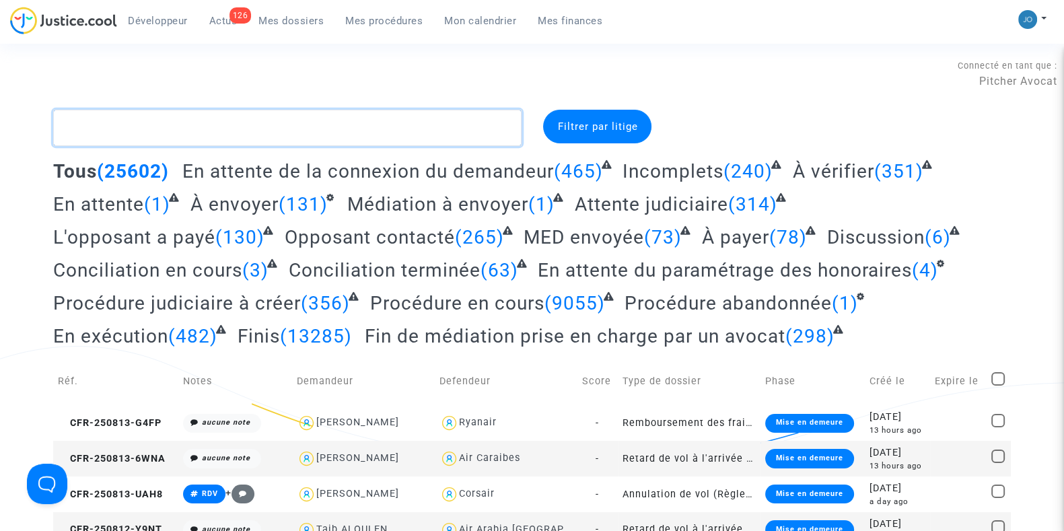
click at [288, 136] on textarea at bounding box center [287, 128] width 468 height 36
click at [192, 114] on textarea at bounding box center [287, 128] width 468 height 36
paste textarea "CFR-250725-K38J"
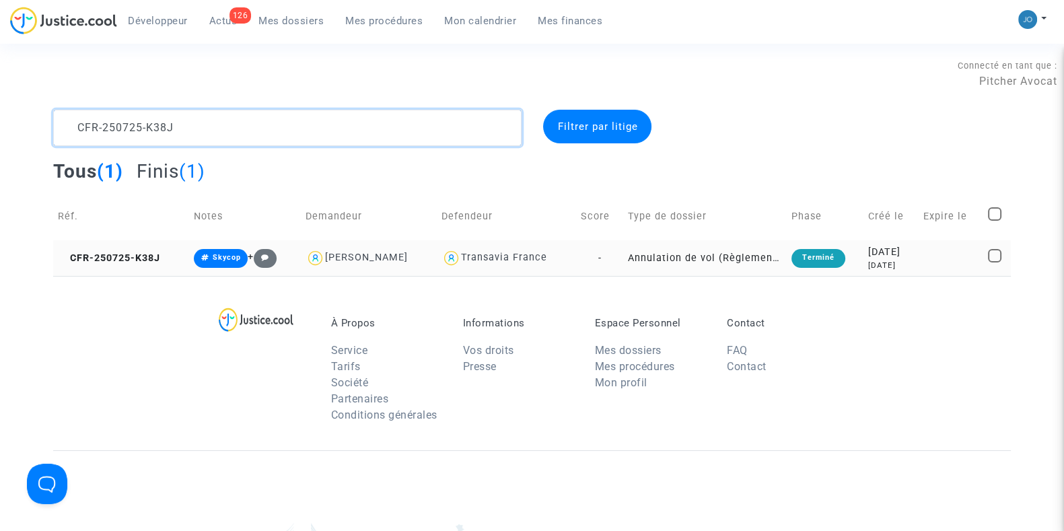
type textarea "CFR-250725-K38J"
click at [881, 260] on div "20 days ago" at bounding box center [890, 265] width 45 height 11
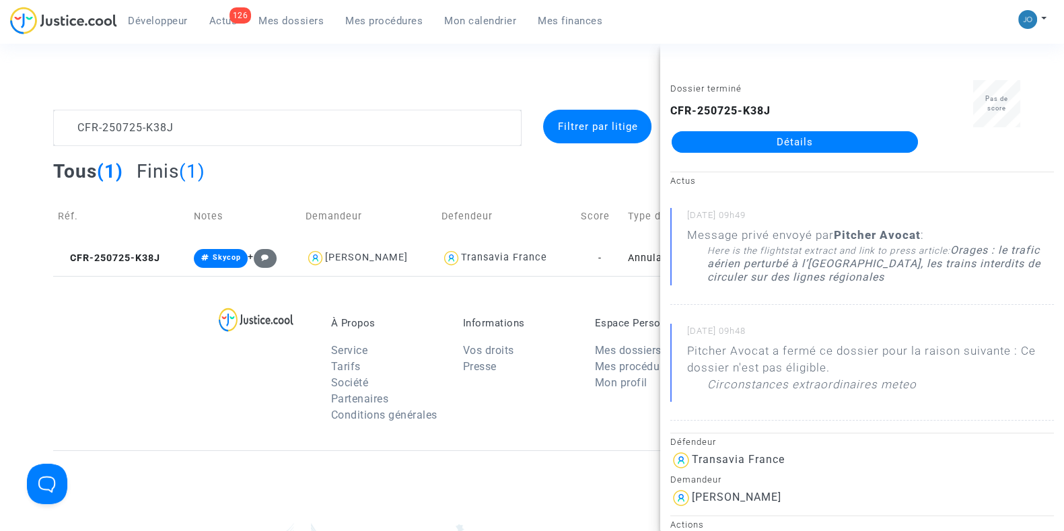
click at [799, 141] on link "Détails" at bounding box center [794, 142] width 246 height 22
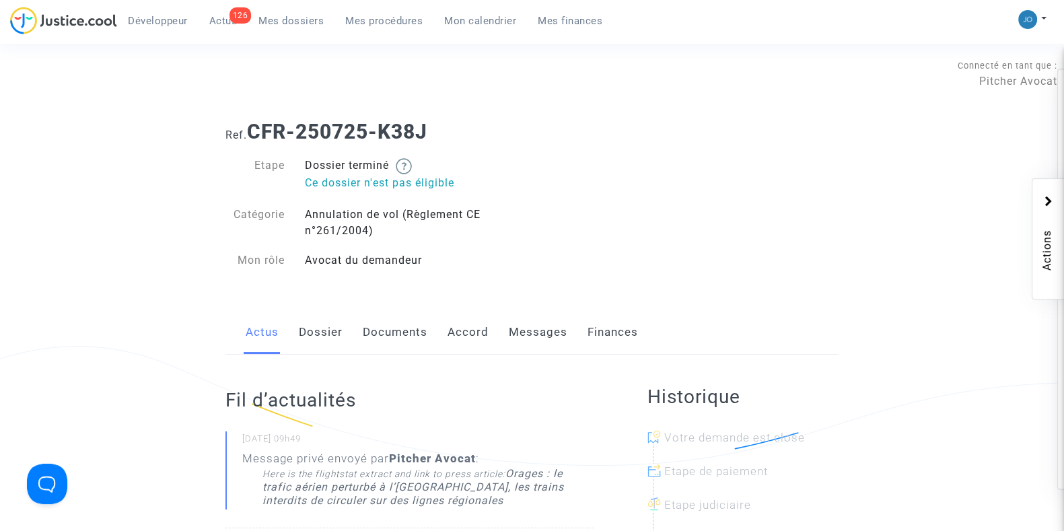
click at [541, 343] on link "Messages" at bounding box center [538, 332] width 59 height 44
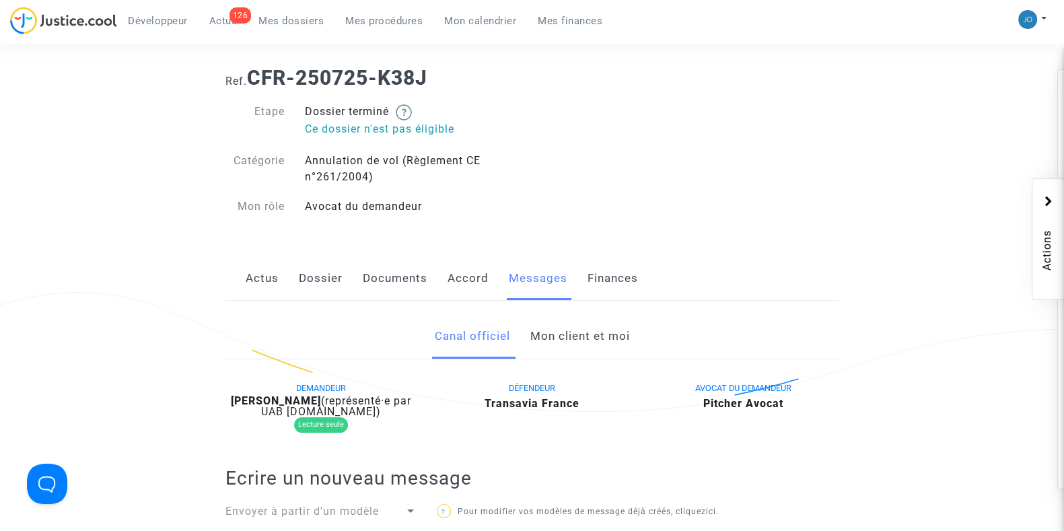
click at [558, 341] on link "Mon client et moi" at bounding box center [580, 336] width 100 height 44
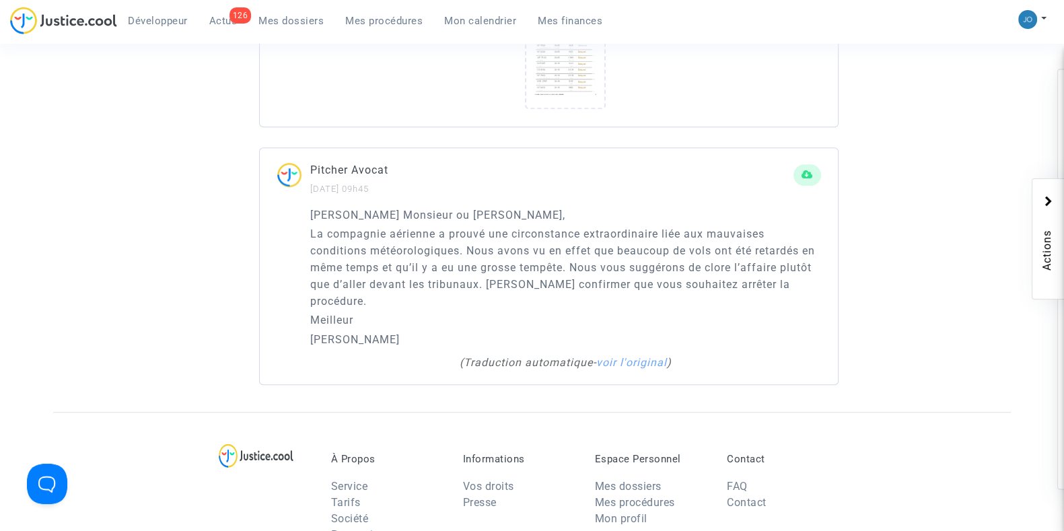
scroll to position [1088, 0]
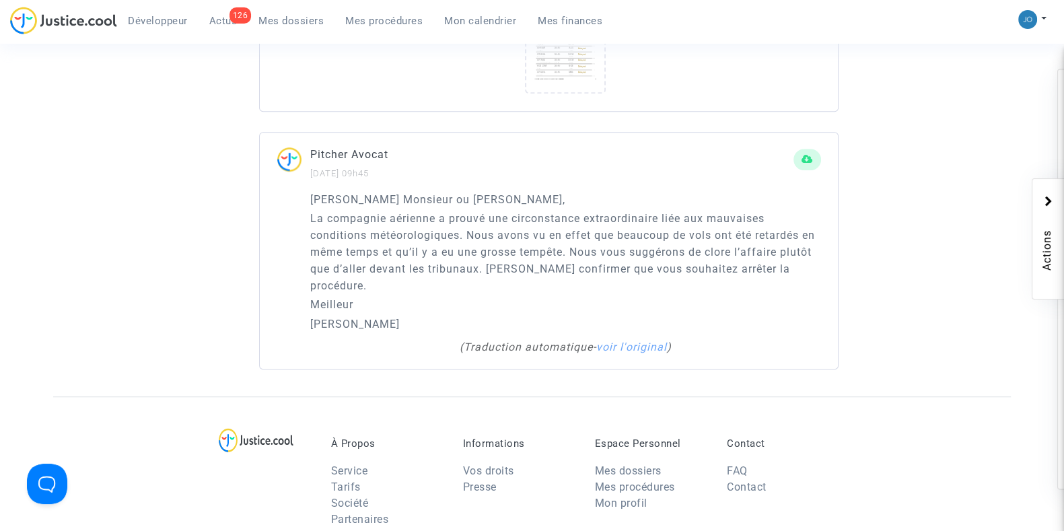
drag, startPoint x: 364, startPoint y: 307, endPoint x: 301, endPoint y: 218, distance: 109.6
click at [301, 218] on div "Cher Monsieur ou Madame, La compagnie aérienne a prouvé une circonstance extrao…" at bounding box center [549, 280] width 578 height 178
click at [636, 340] on link "voir l'original" at bounding box center [631, 346] width 71 height 13
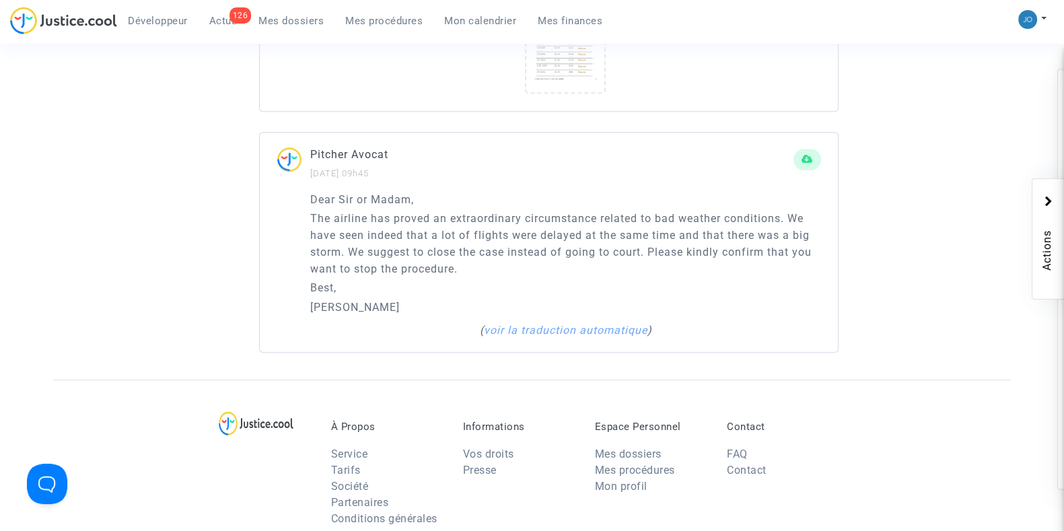
drag, startPoint x: 358, startPoint y: 307, endPoint x: 277, endPoint y: 182, distance: 149.5
click at [277, 182] on div "Pitcher Avocat 14/08/2025 - 09h45 Dear Sir or Madam, The airline has proved an …" at bounding box center [548, 242] width 579 height 221
click at [277, 182] on div "Pitcher Avocat 14/08/2025 - 09h45" at bounding box center [549, 168] width 578 height 45
click at [349, 295] on div "Dear Sir or Madam, The airline has proved an extraordinary circumstance related…" at bounding box center [565, 253] width 511 height 124
drag, startPoint x: 338, startPoint y: 314, endPoint x: 306, endPoint y: 196, distance: 121.4
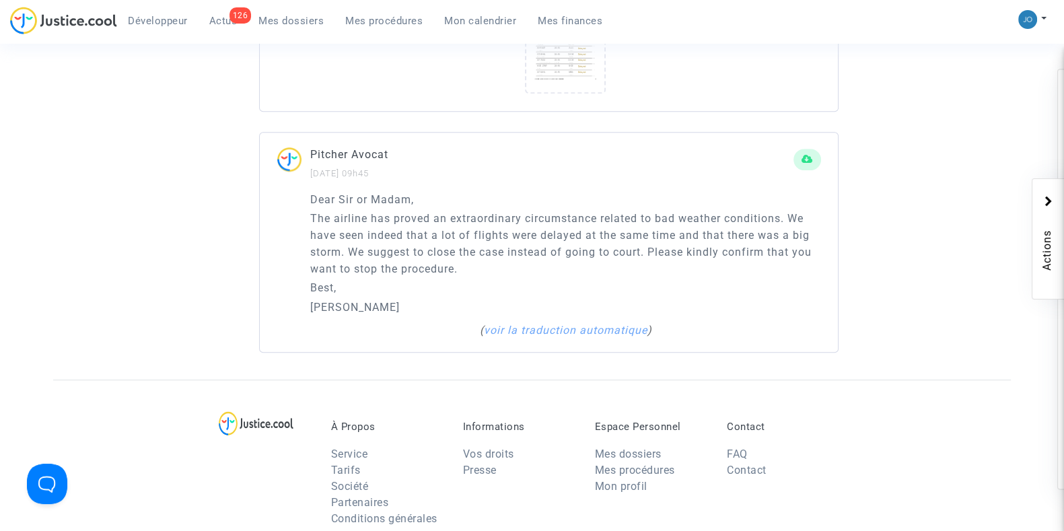
click at [306, 196] on div "Dear Sir or Madam, The airline has proved an extraordinary circumstance related…" at bounding box center [549, 271] width 578 height 161
copy div "Dear Sir or Madam, The airline has proved an extraordinary circumstance related…"
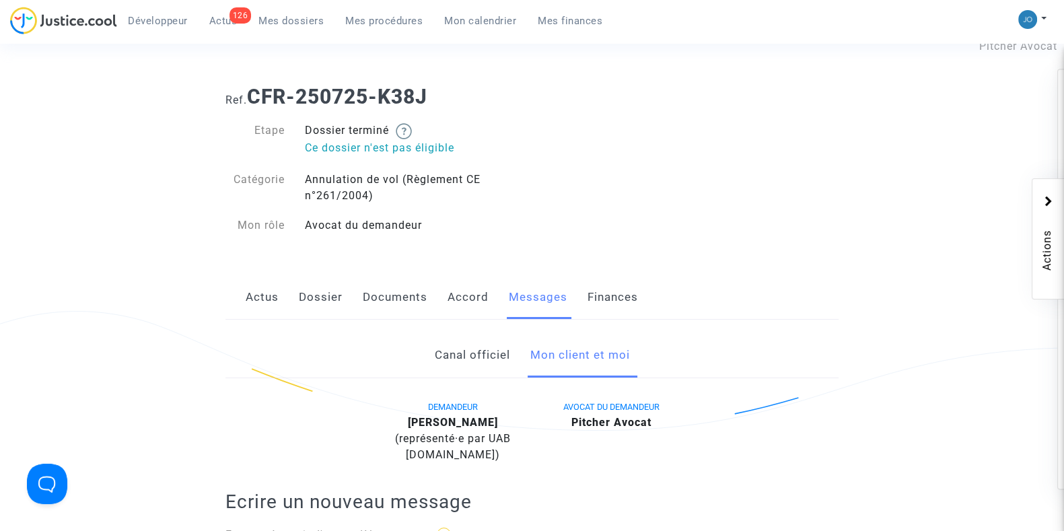
scroll to position [0, 0]
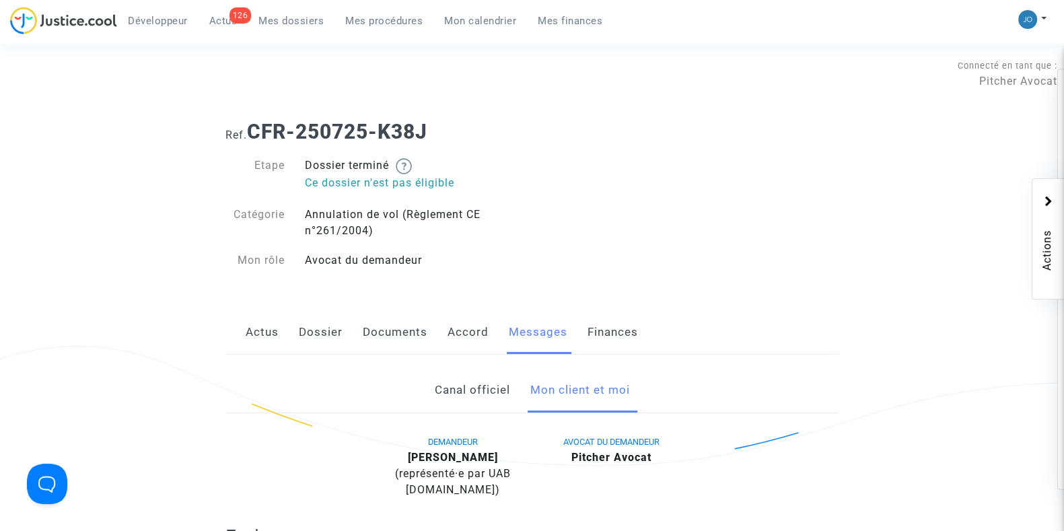
click at [303, 27] on link "Mes dossiers" at bounding box center [291, 21] width 87 height 20
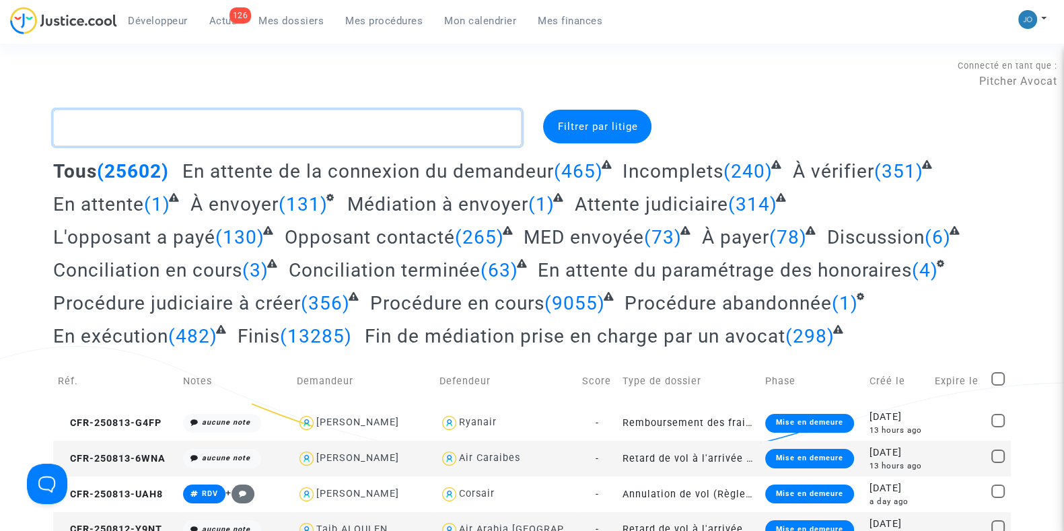
click at [293, 141] on textarea at bounding box center [287, 128] width 468 height 36
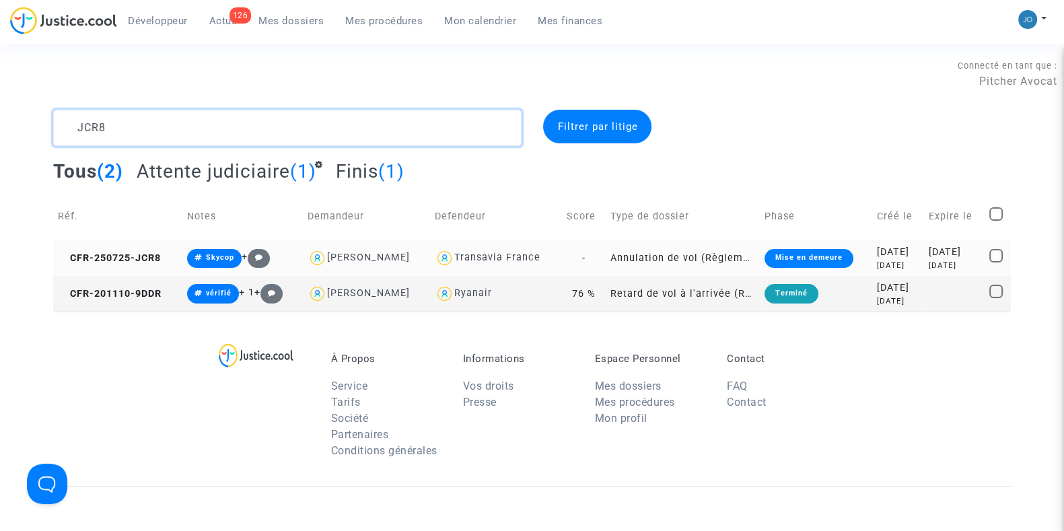
type textarea "JCR8"
click at [905, 260] on div "20 days ago" at bounding box center [898, 265] width 42 height 11
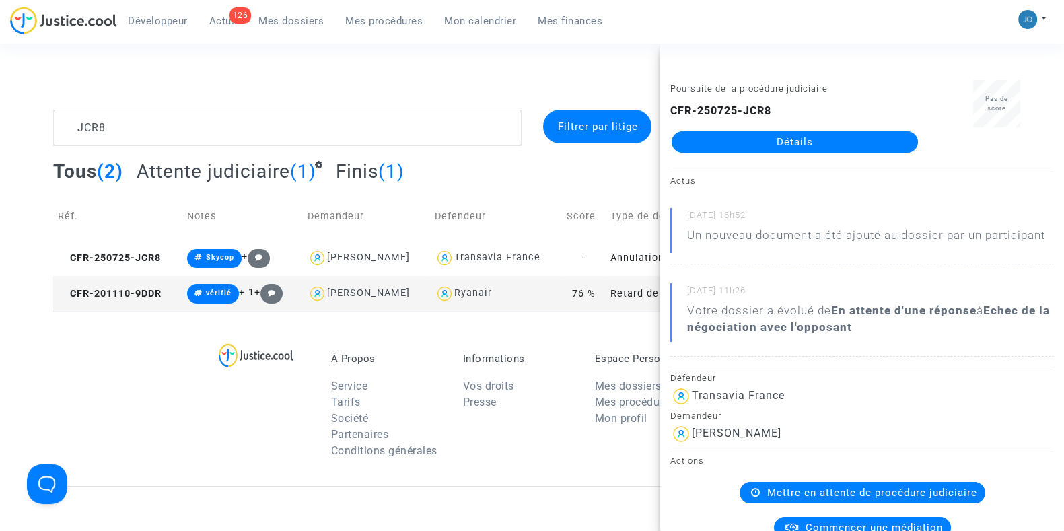
click at [798, 141] on link "Détails" at bounding box center [794, 142] width 246 height 22
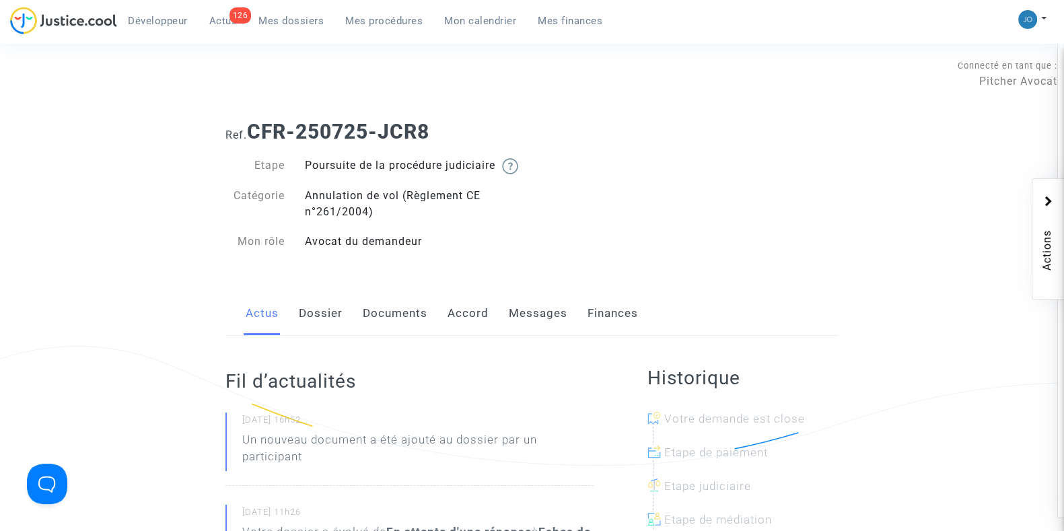
click at [309, 336] on link "Dossier" at bounding box center [321, 313] width 44 height 44
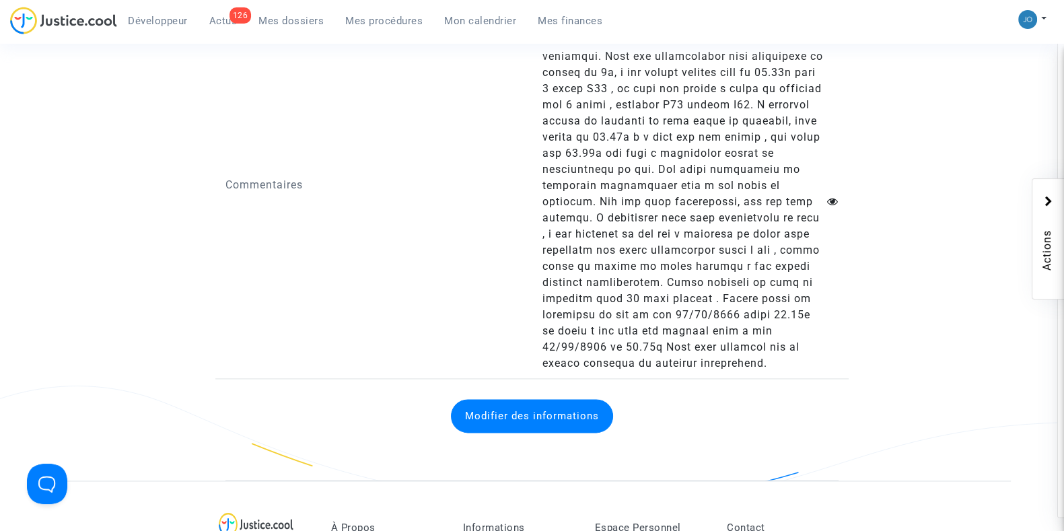
scroll to position [2288, 0]
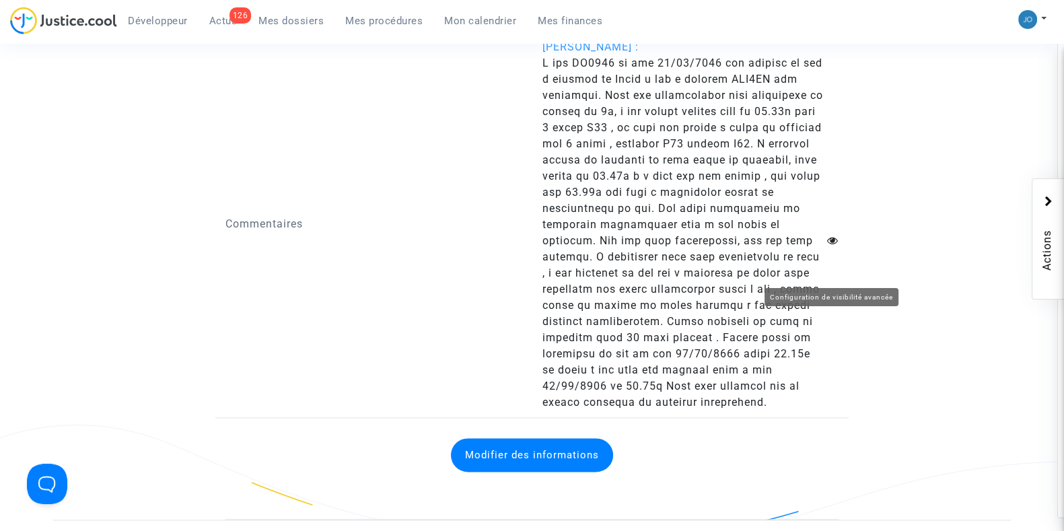
click at [831, 246] on icon at bounding box center [832, 240] width 11 height 11
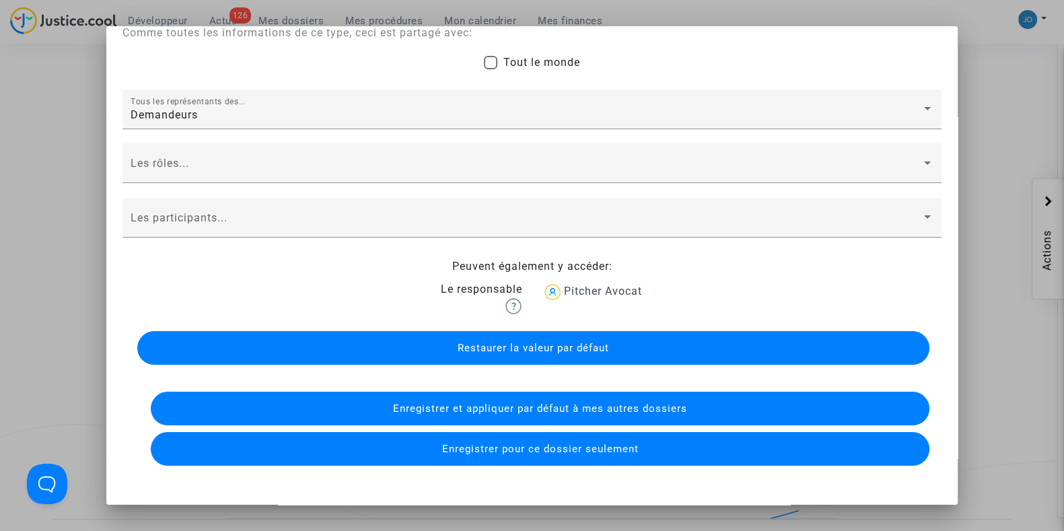
scroll to position [80, 0]
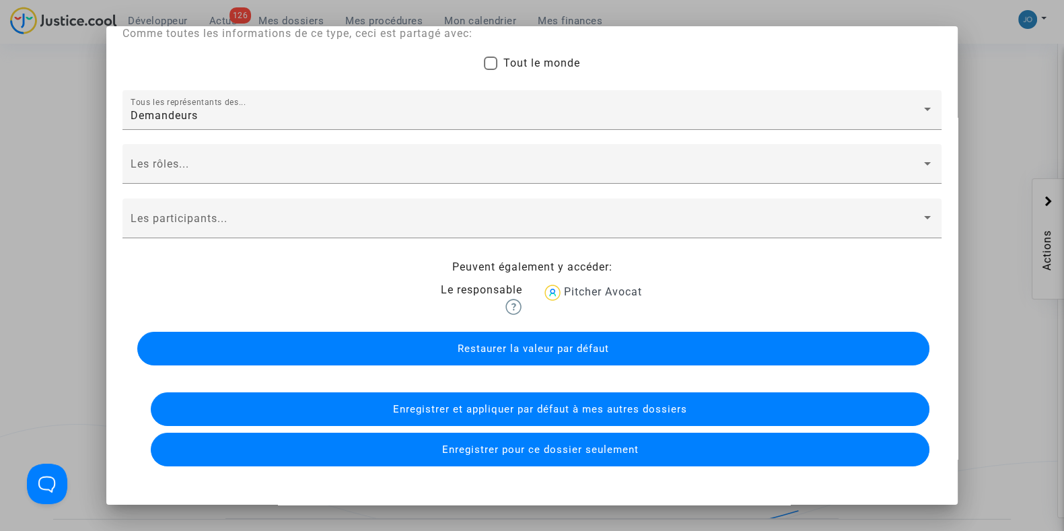
click at [1009, 284] on div at bounding box center [532, 265] width 1064 height 531
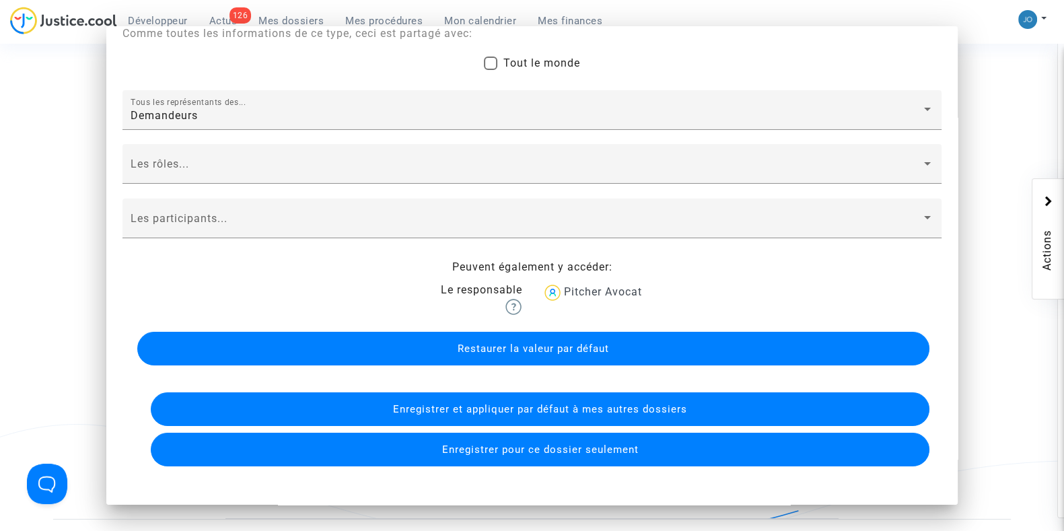
scroll to position [2288, 0]
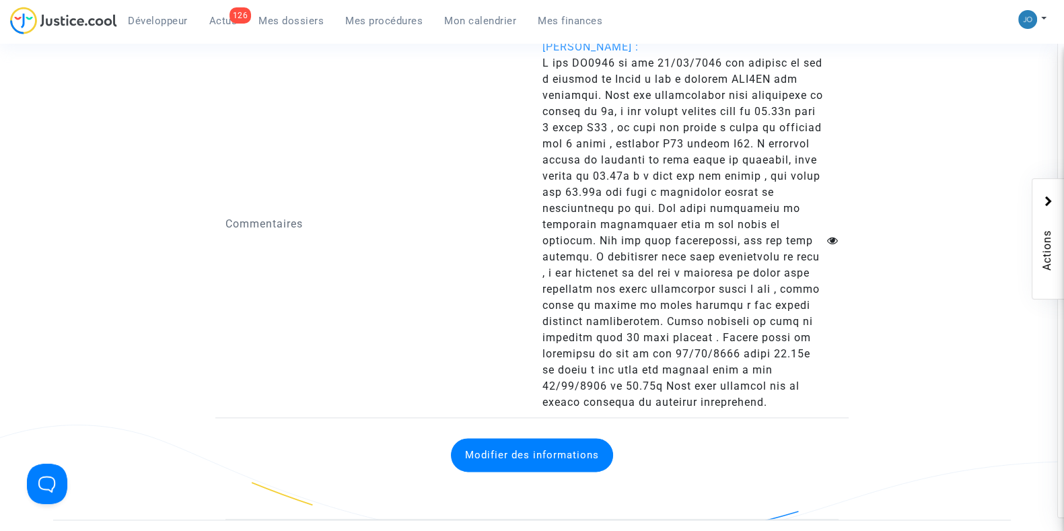
drag, startPoint x: 575, startPoint y: 89, endPoint x: 772, endPoint y: 443, distance: 405.1
click at [772, 410] on answer at bounding box center [683, 232] width 283 height 355
copy span "TO7620 do dia 25/06/2025 com partida de ory e destino ao Porto e com a reserva …"
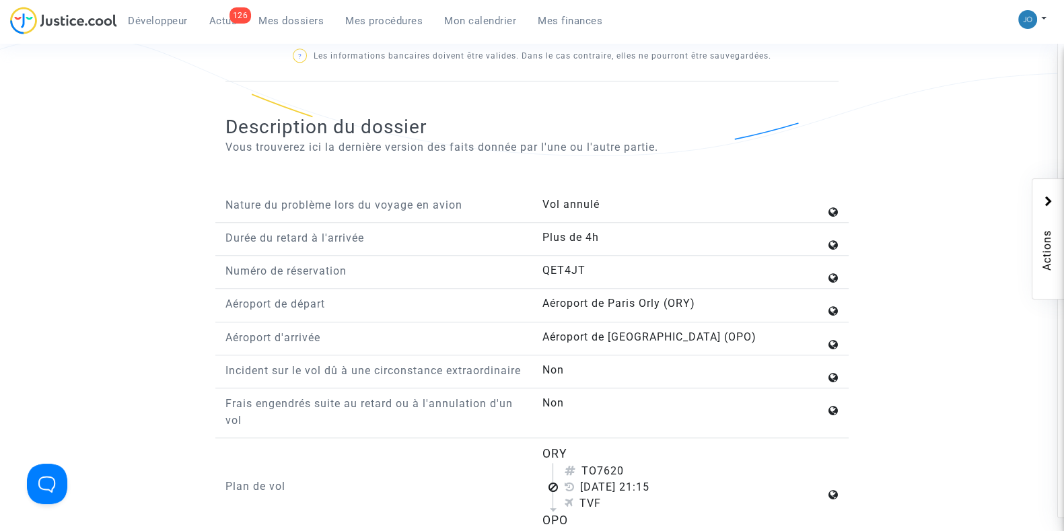
scroll to position [1492, 0]
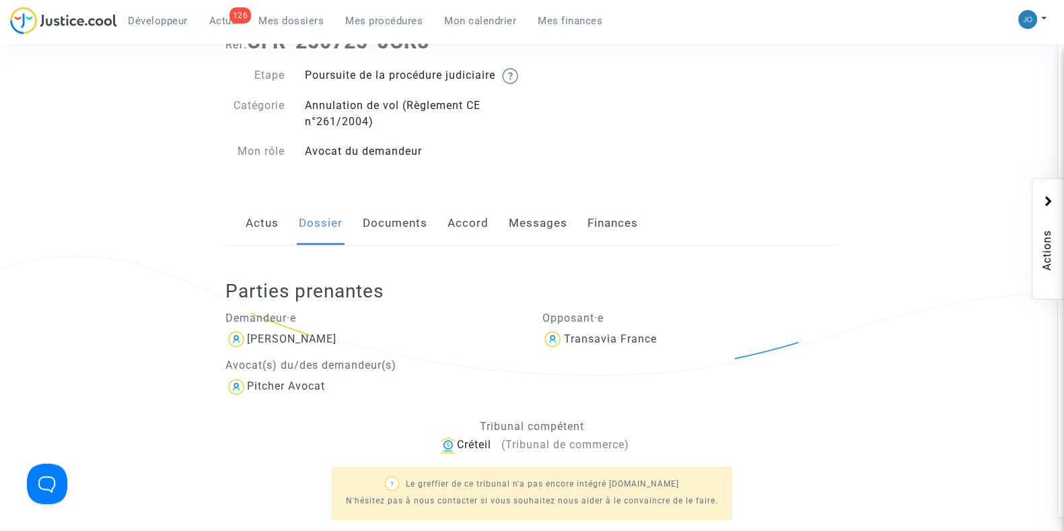
scroll to position [81, 0]
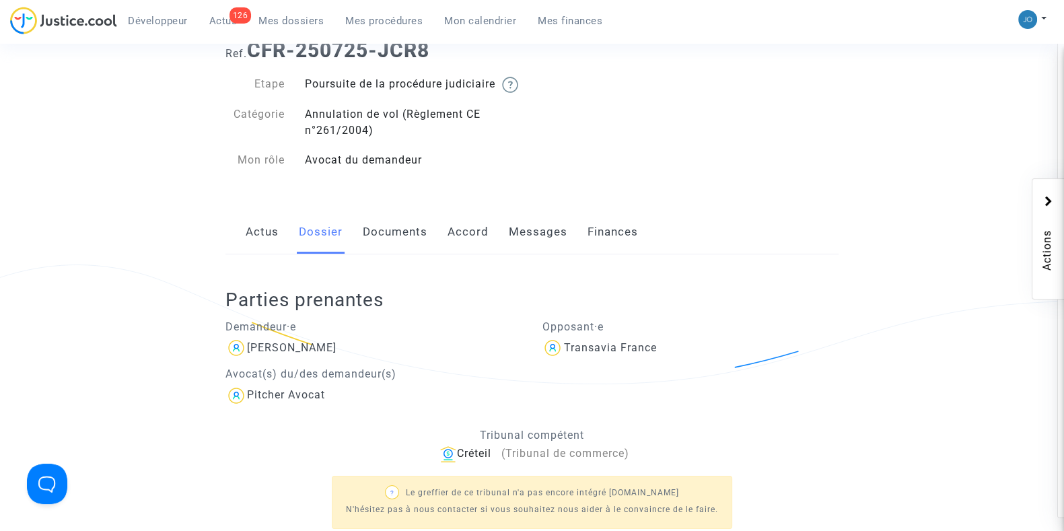
click at [534, 254] on link "Messages" at bounding box center [538, 232] width 59 height 44
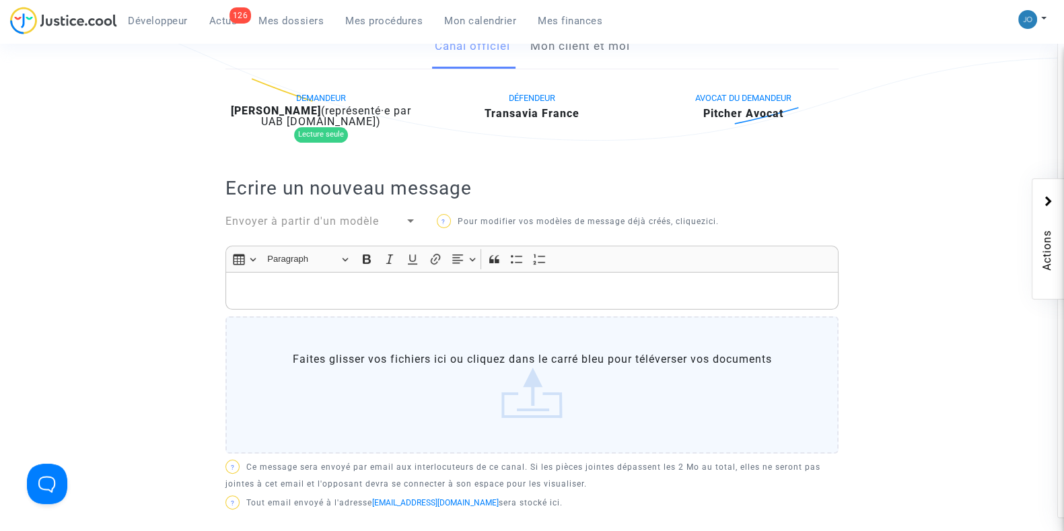
scroll to position [201, 0]
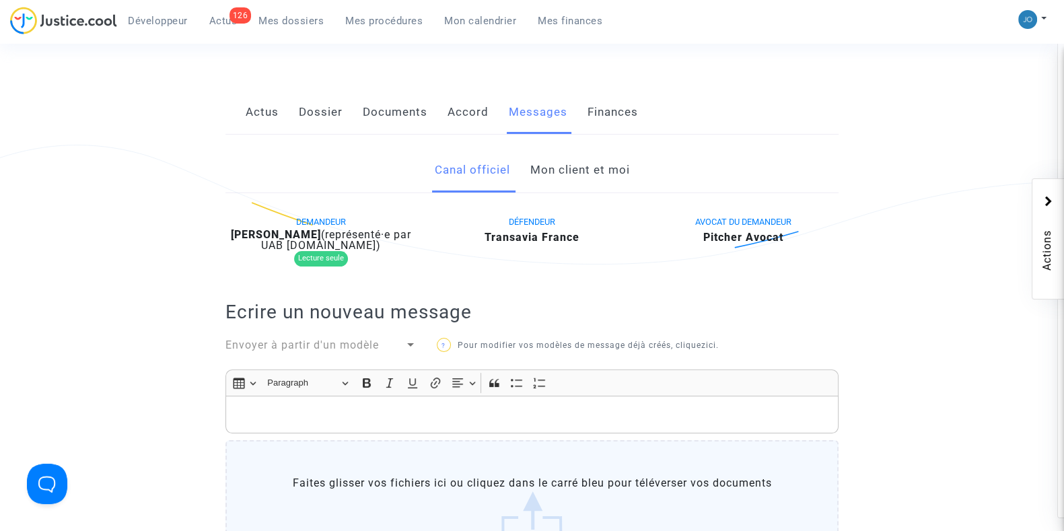
click at [573, 192] on link "Mon client et moi" at bounding box center [580, 170] width 100 height 44
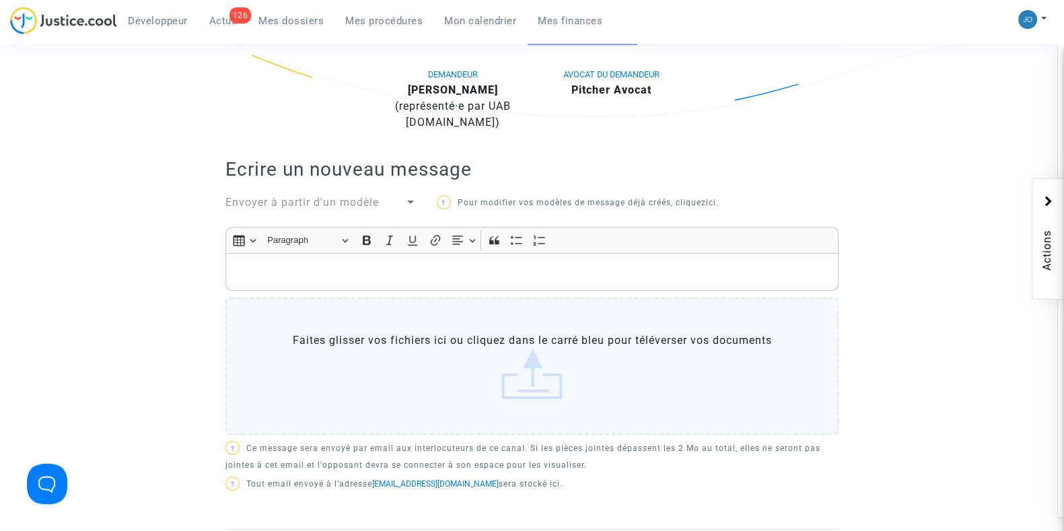
scroll to position [246, 0]
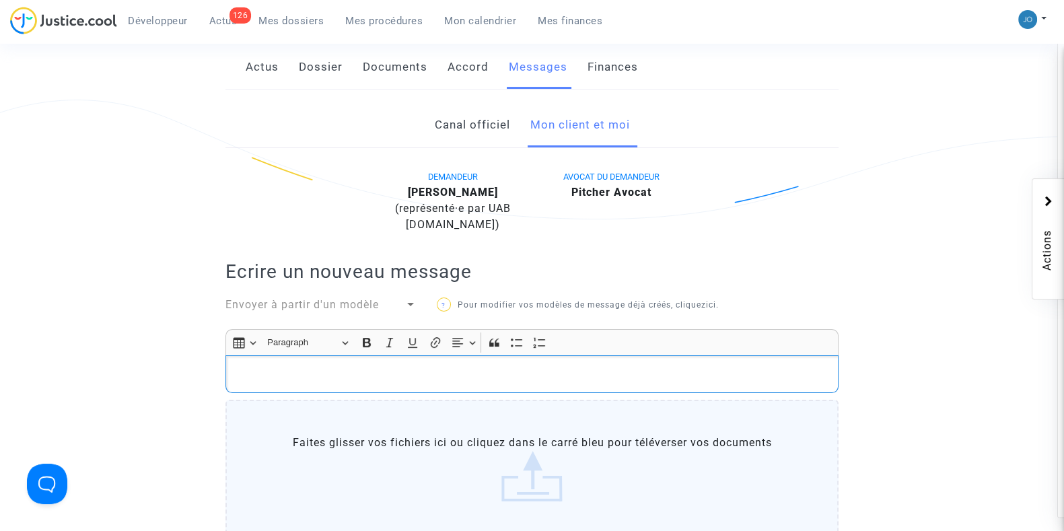
click at [550, 376] on div "Rich Text Editor, main" at bounding box center [531, 374] width 613 height 38
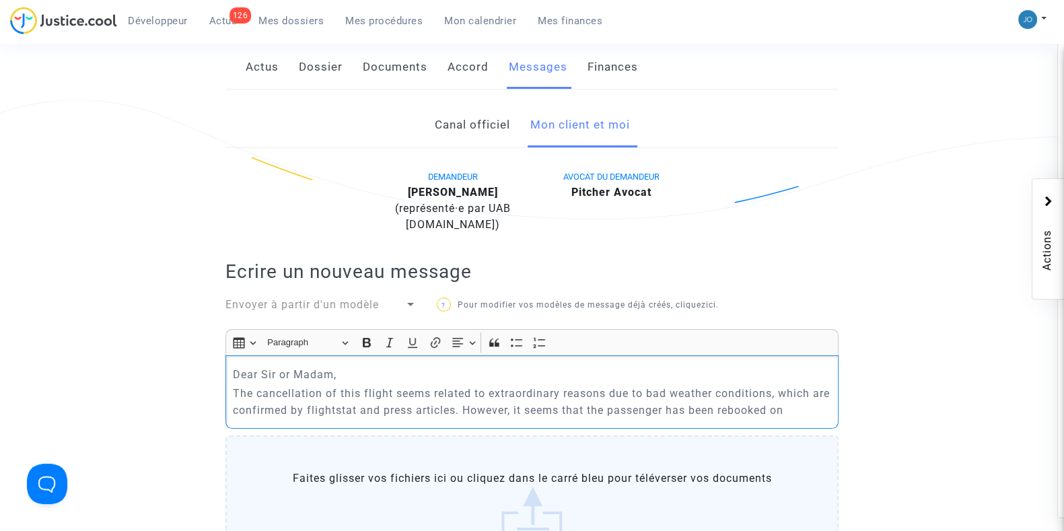
click at [550, 376] on div "Dear Sir or Madam, The cancellation of this flight seems related to extraordina…" at bounding box center [531, 391] width 613 height 73
click at [810, 418] on p "The cancellation of this flight seems related to extraordinary reasons due to b…" at bounding box center [532, 402] width 599 height 34
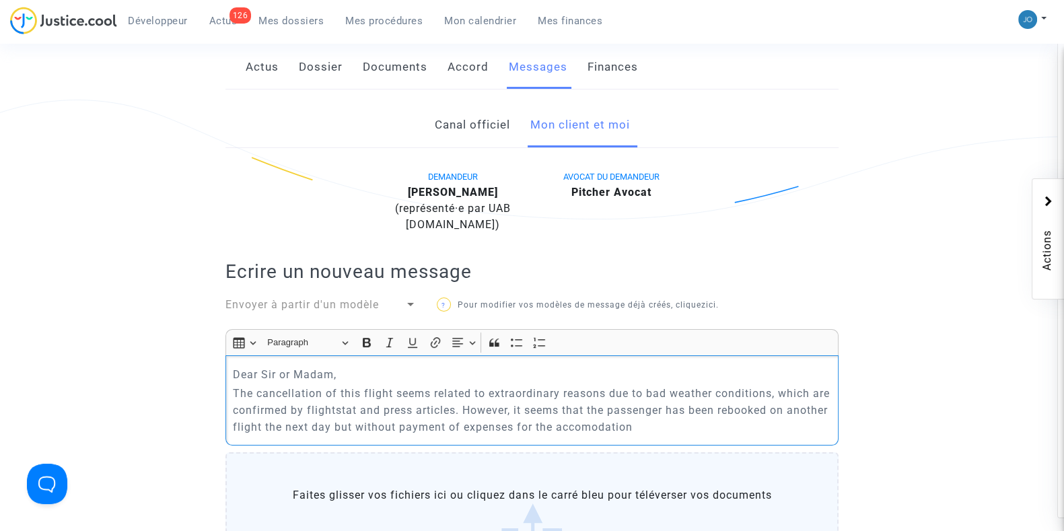
click at [503, 435] on p "The cancellation of this flight seems related to extraordinary reasons due to b…" at bounding box center [532, 410] width 599 height 50
drag, startPoint x: 820, startPoint y: 441, endPoint x: 698, endPoint y: 449, distance: 122.0
click at [698, 435] on p "The cancellation of this flight seems related to extraordinary reasons due to b…" at bounding box center [532, 410] width 599 height 50
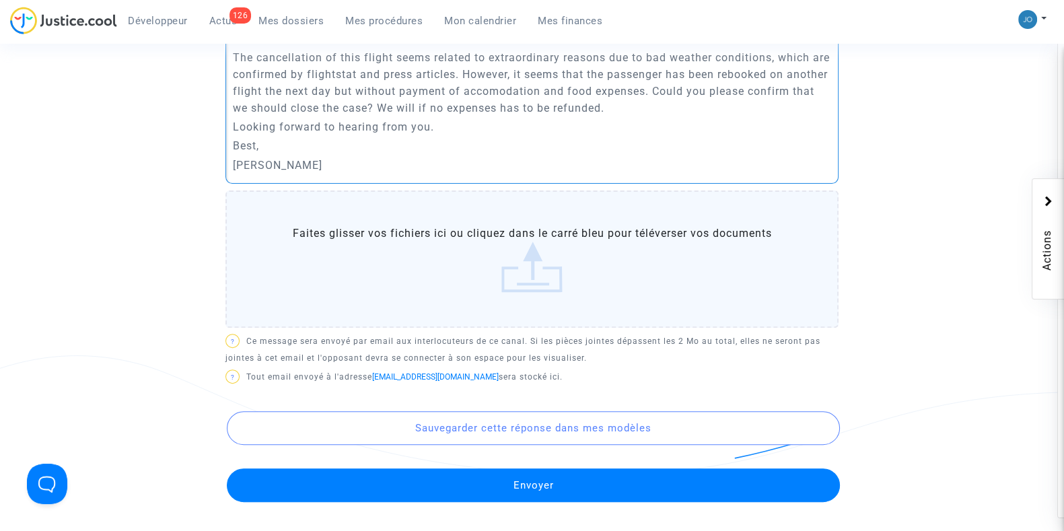
scroll to position [583, 0]
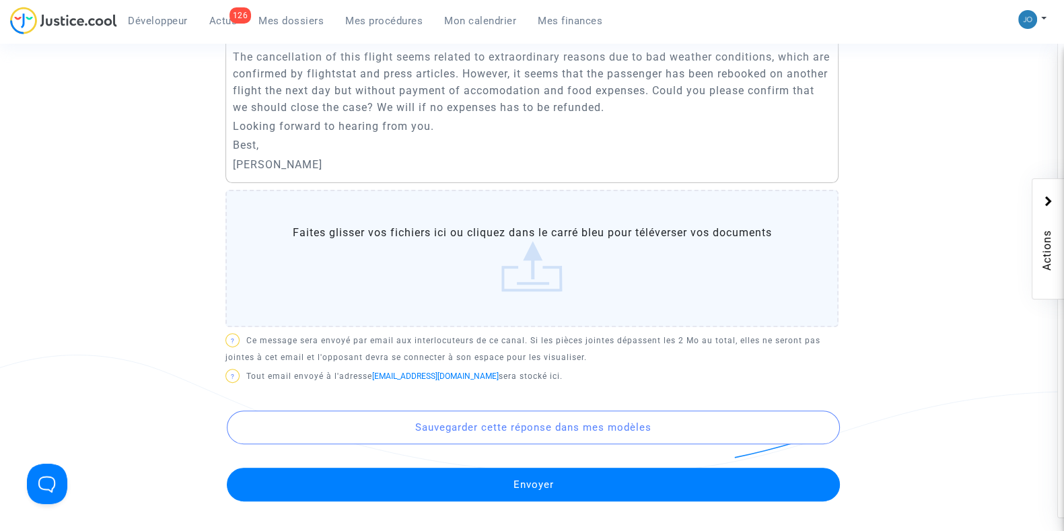
click at [590, 491] on button "Envoyer" at bounding box center [533, 485] width 613 height 34
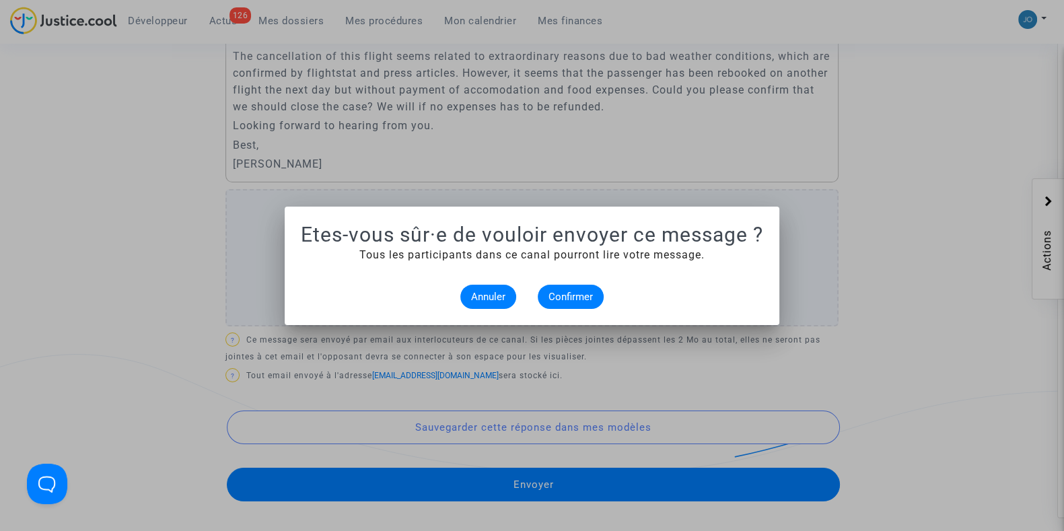
scroll to position [0, 0]
click at [575, 301] on span "Confirmer" at bounding box center [570, 297] width 44 height 12
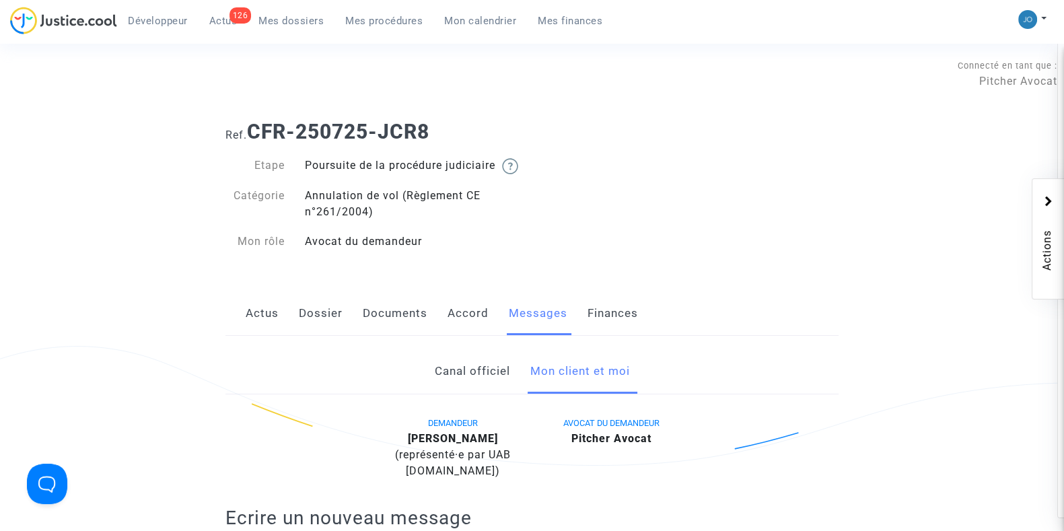
click at [303, 17] on span "Mes dossiers" at bounding box center [290, 21] width 65 height 12
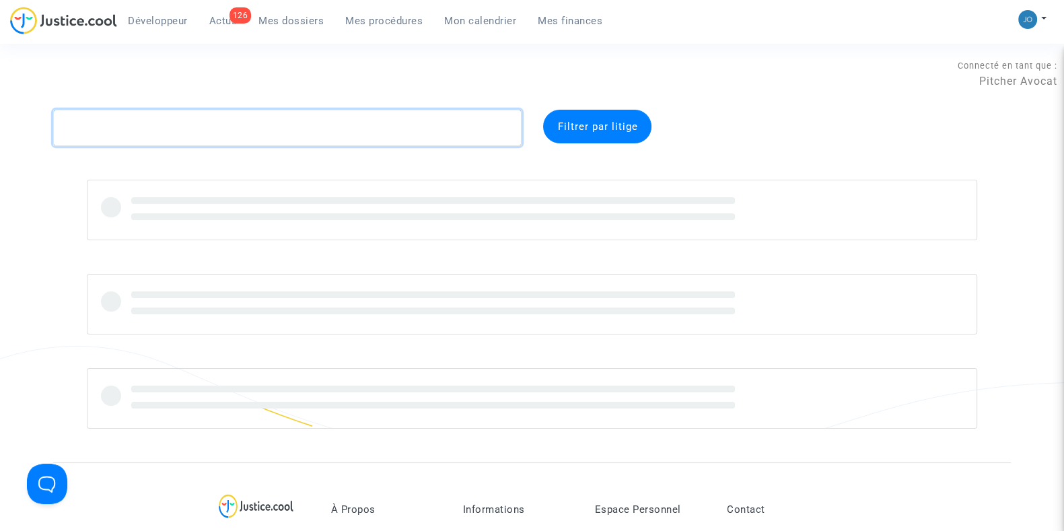
click at [195, 135] on textarea at bounding box center [287, 128] width 468 height 36
type textarea "T"
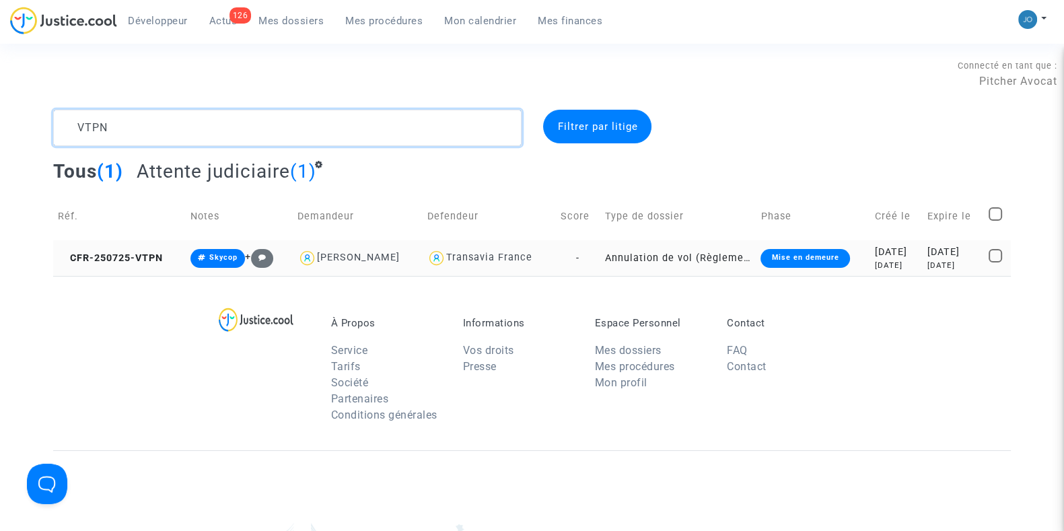
type textarea "VTPN"
click at [878, 264] on div "20 days ago" at bounding box center [896, 265] width 43 height 11
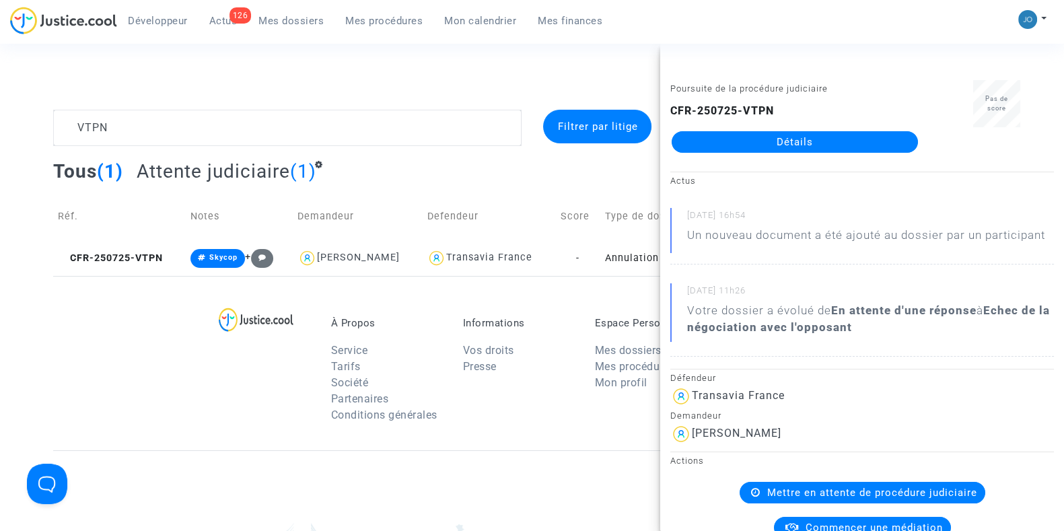
click at [783, 144] on link "Détails" at bounding box center [794, 142] width 246 height 22
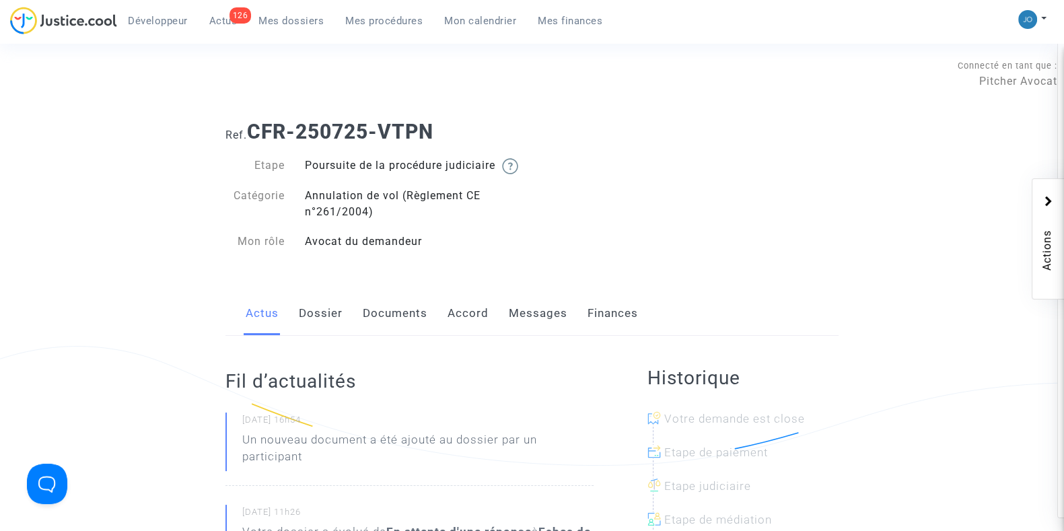
click at [303, 336] on link "Dossier" at bounding box center [321, 313] width 44 height 44
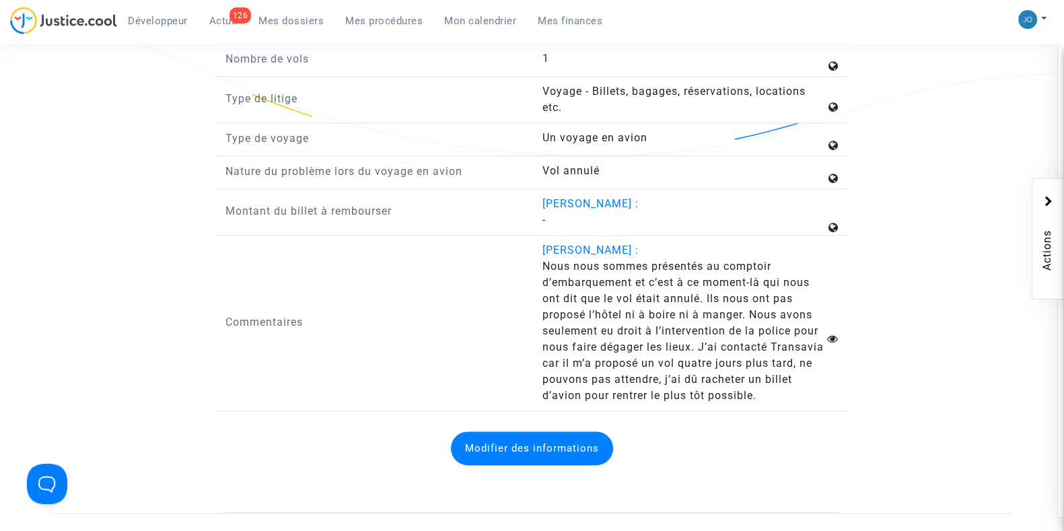
scroll to position [2090, 0]
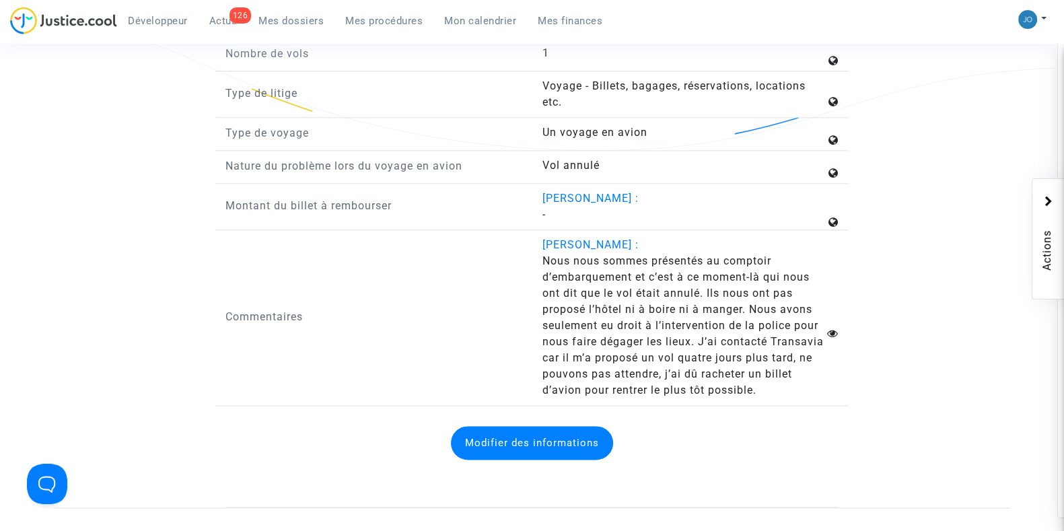
click at [583, 316] on span "Nous nous sommes présentés au comptoir d’embarquement et c’est à ce moment-là q…" at bounding box center [682, 325] width 281 height 142
click at [469, 366] on div "Commentaires" at bounding box center [373, 317] width 317 height 161
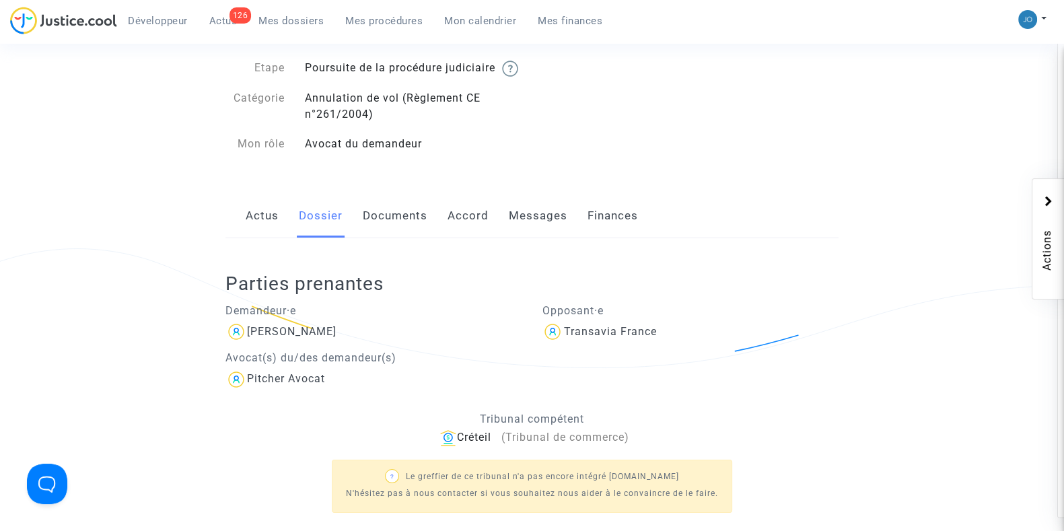
scroll to position [80, 0]
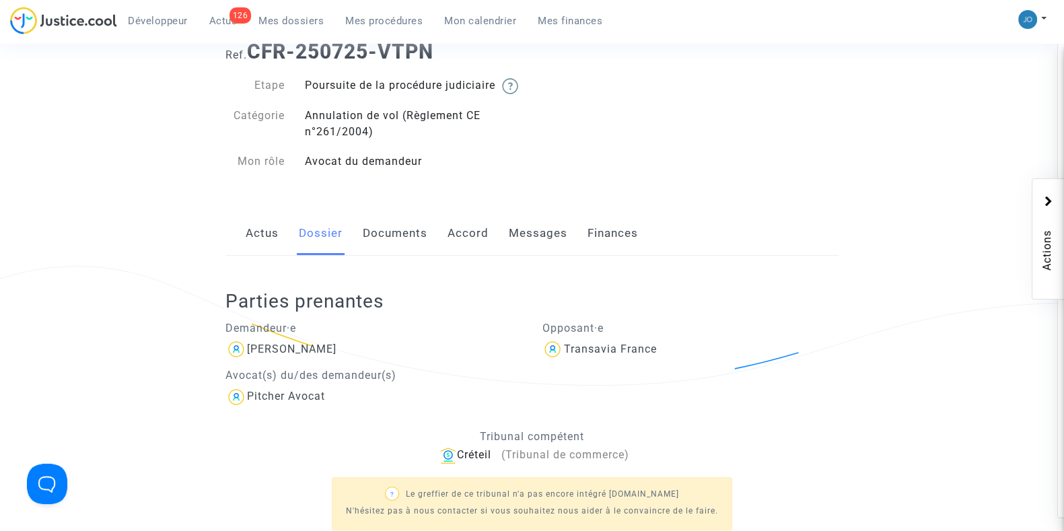
click at [395, 255] on link "Documents" at bounding box center [395, 233] width 65 height 44
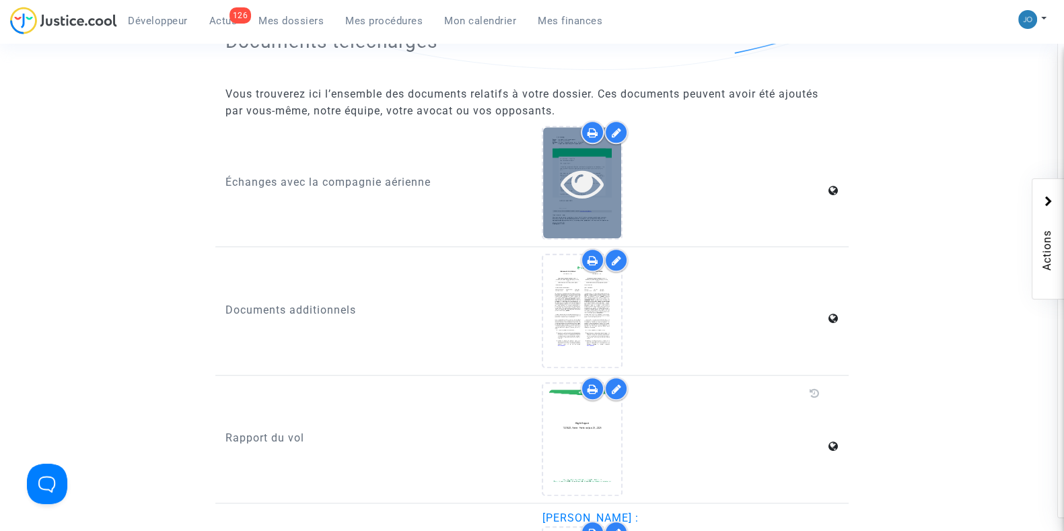
scroll to position [1587, 0]
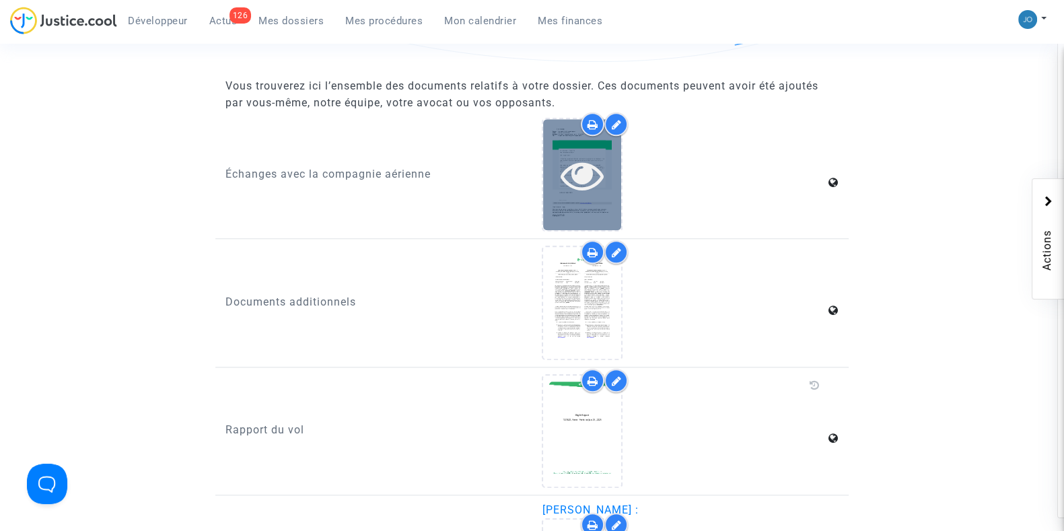
click at [598, 183] on icon at bounding box center [582, 174] width 44 height 43
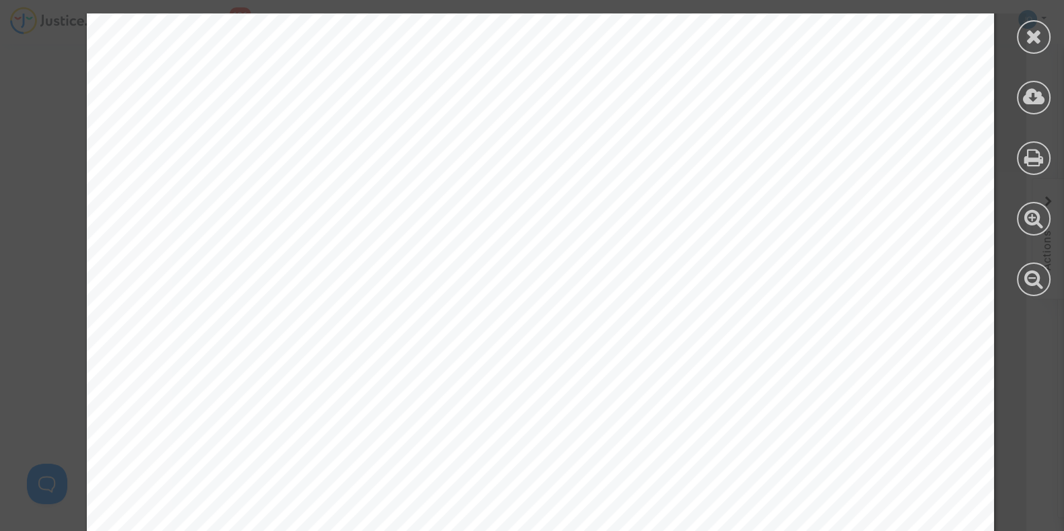
scroll to position [3367, 0]
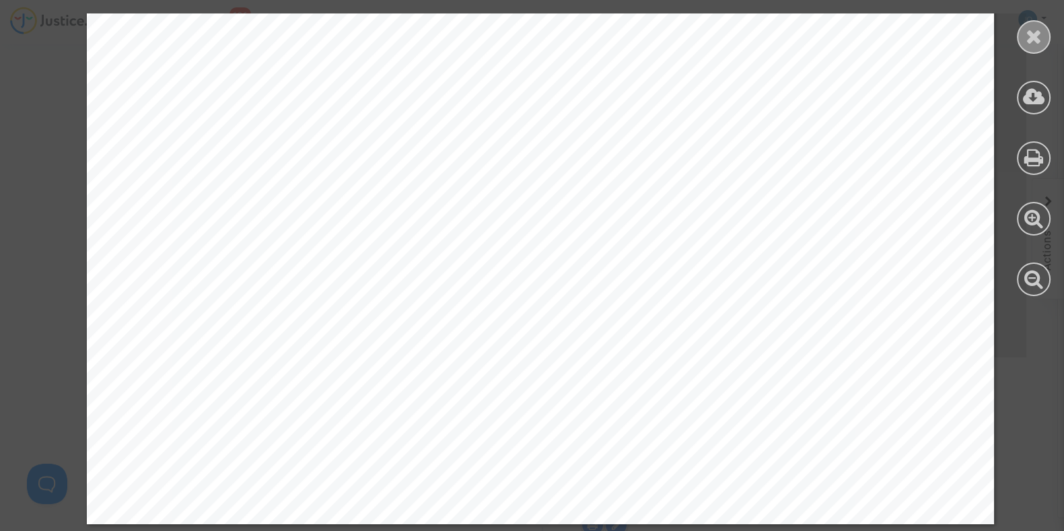
click at [1029, 38] on icon at bounding box center [1033, 36] width 17 height 20
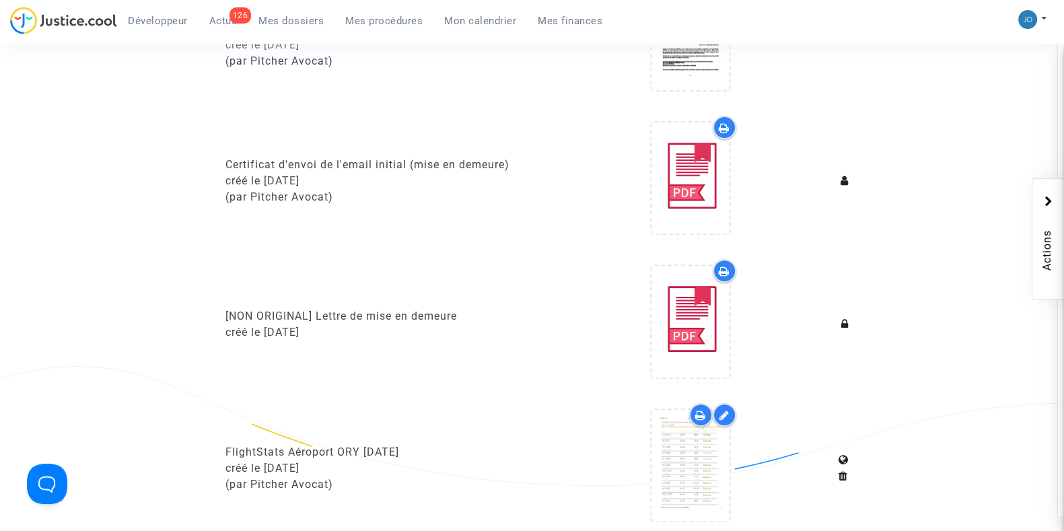
scroll to position [0, 0]
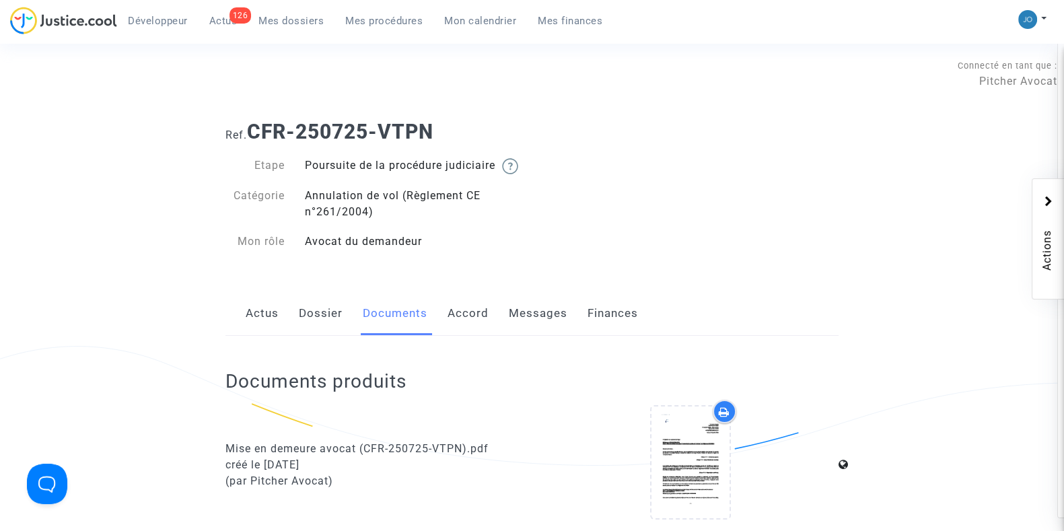
click at [515, 336] on link "Messages" at bounding box center [538, 313] width 59 height 44
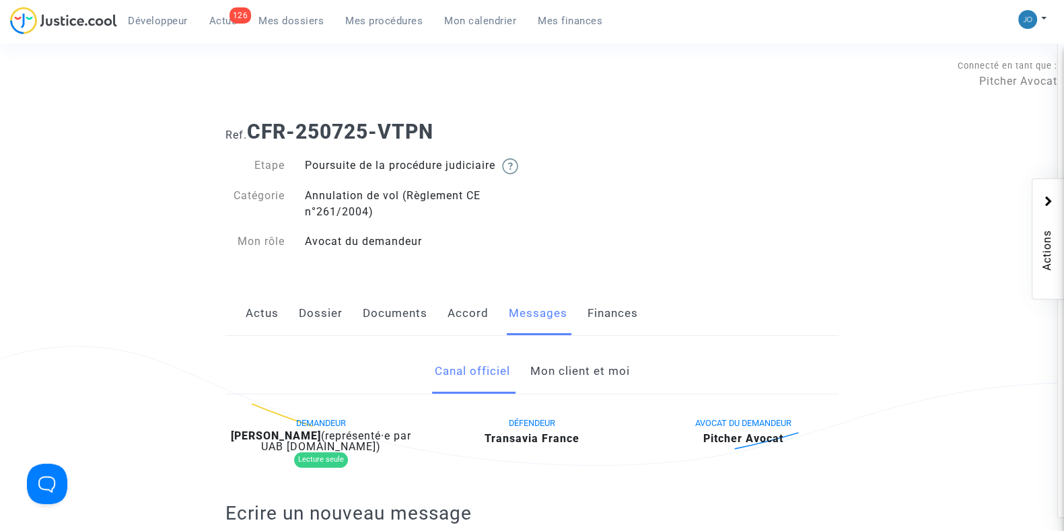
click at [538, 385] on link "Mon client et moi" at bounding box center [580, 371] width 100 height 44
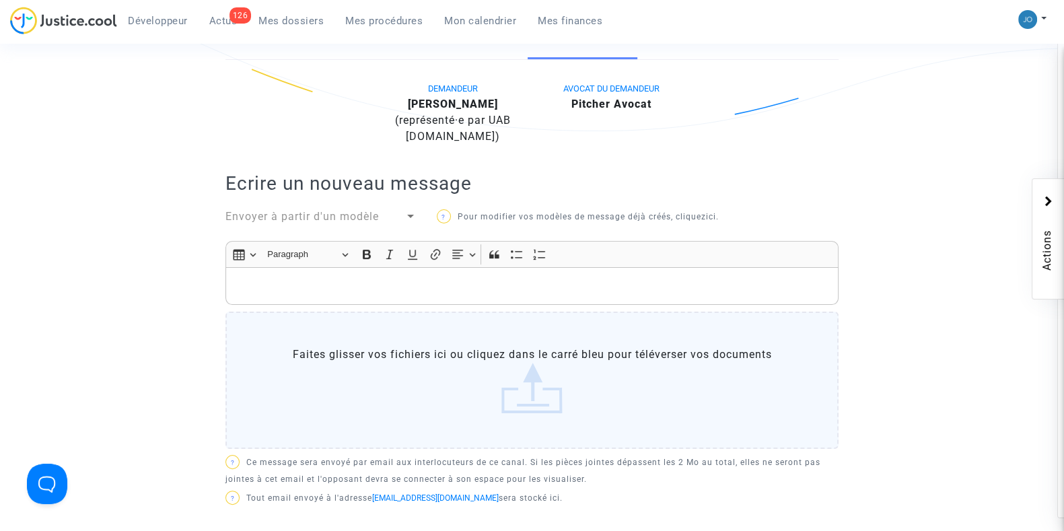
scroll to position [344, 0]
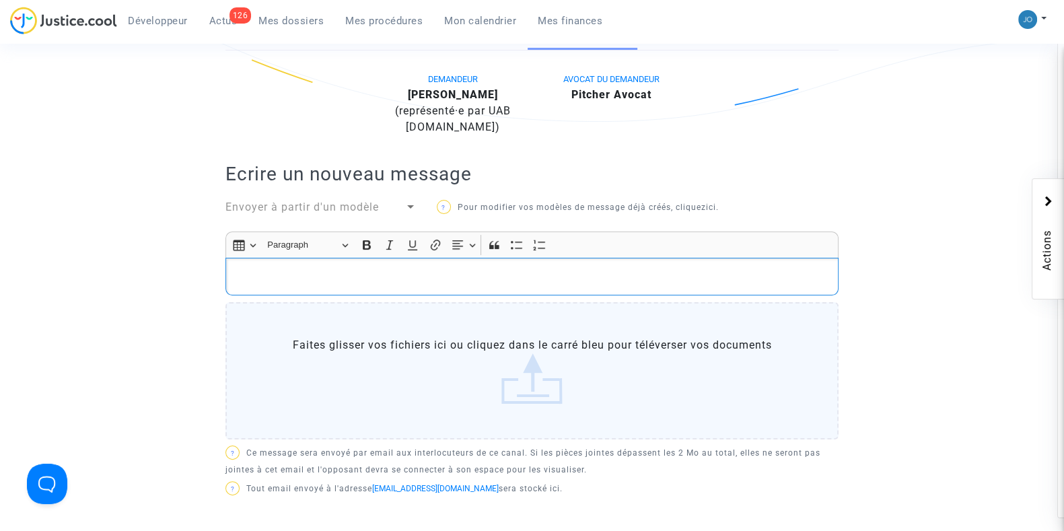
click at [515, 285] on p "Rich Text Editor, main" at bounding box center [532, 276] width 599 height 17
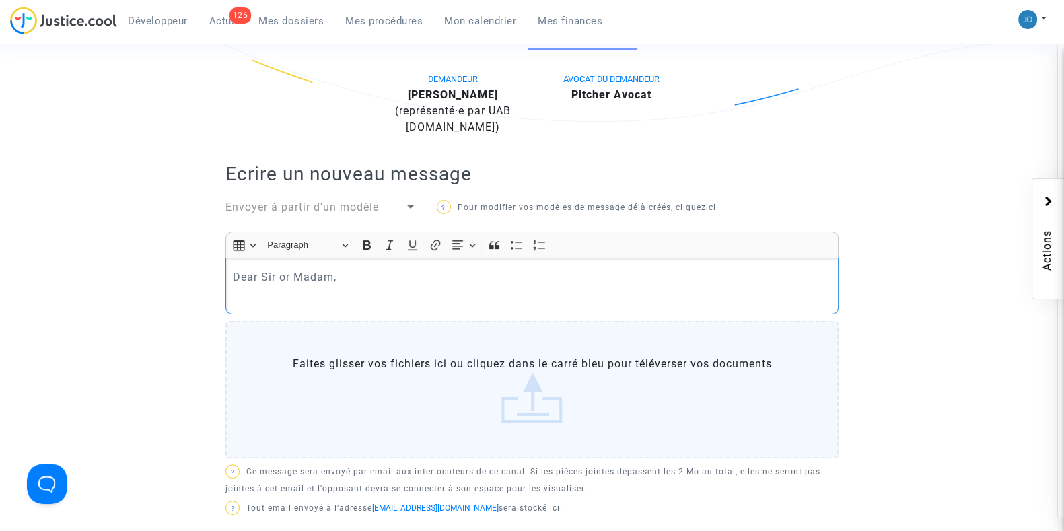
click at [347, 285] on p "Dear Sir or Madam," at bounding box center [532, 276] width 599 height 17
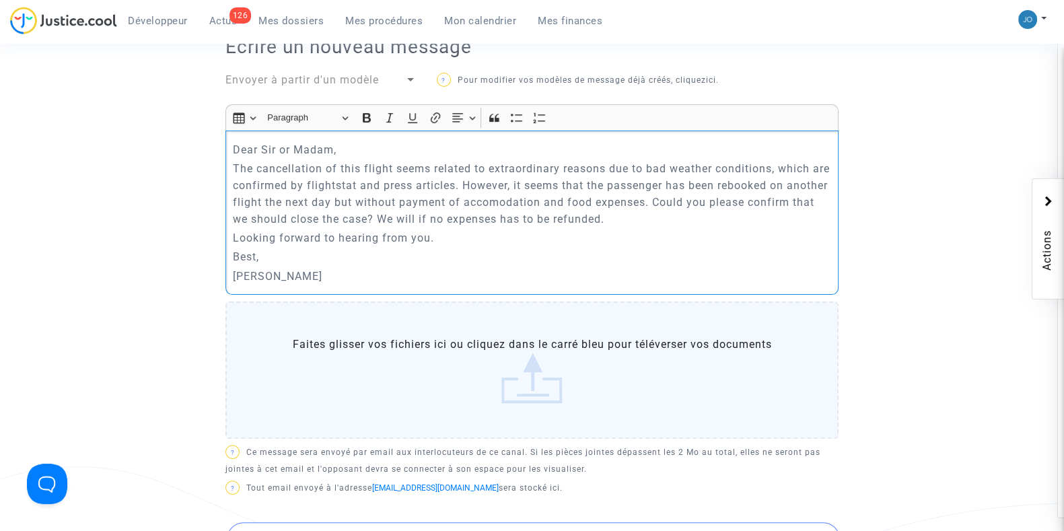
scroll to position [470, 0]
drag, startPoint x: 715, startPoint y: 201, endPoint x: 736, endPoint y: 204, distance: 21.7
click at [736, 204] on p "The cancellation of this flight seems related to extraordinary reasons due to b…" at bounding box center [532, 194] width 599 height 67
click at [283, 224] on p "The cancellation of this flight seems related to extraordinary reasons due to b…" at bounding box center [532, 194] width 599 height 67
drag, startPoint x: 427, startPoint y: 220, endPoint x: 379, endPoint y: 221, distance: 48.5
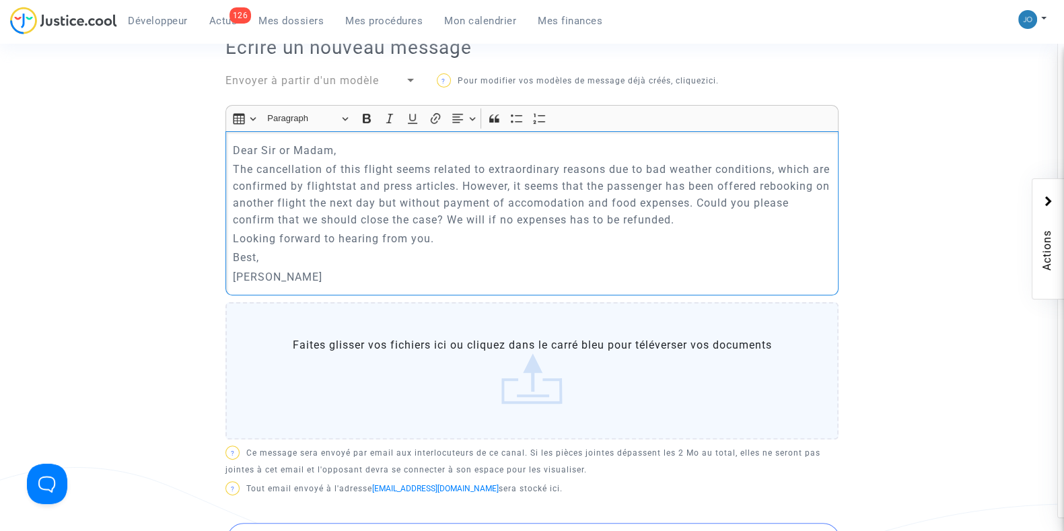
click at [379, 221] on p "The cancellation of this flight seems related to extraordinary reasons due to b…" at bounding box center [532, 194] width 599 height 67
click at [750, 224] on p "The cancellation of this flight seems related to extraordinary reasons due to b…" at bounding box center [532, 194] width 599 height 67
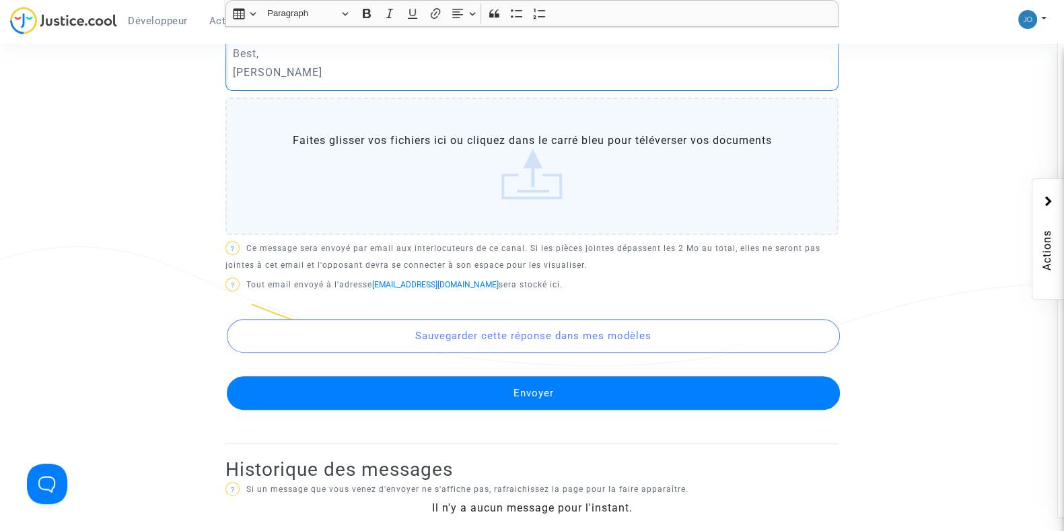
scroll to position [690, 0]
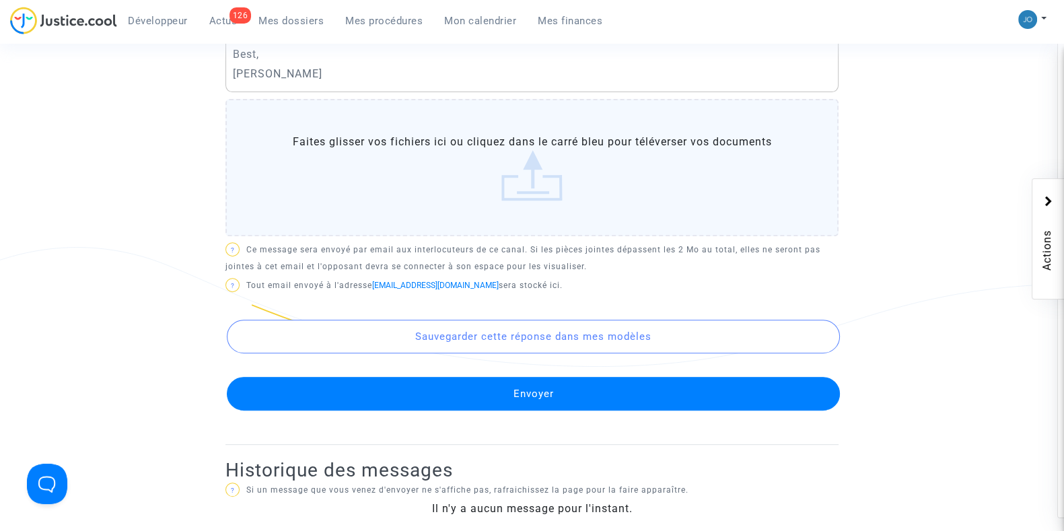
click at [525, 410] on button "Envoyer" at bounding box center [533, 394] width 613 height 34
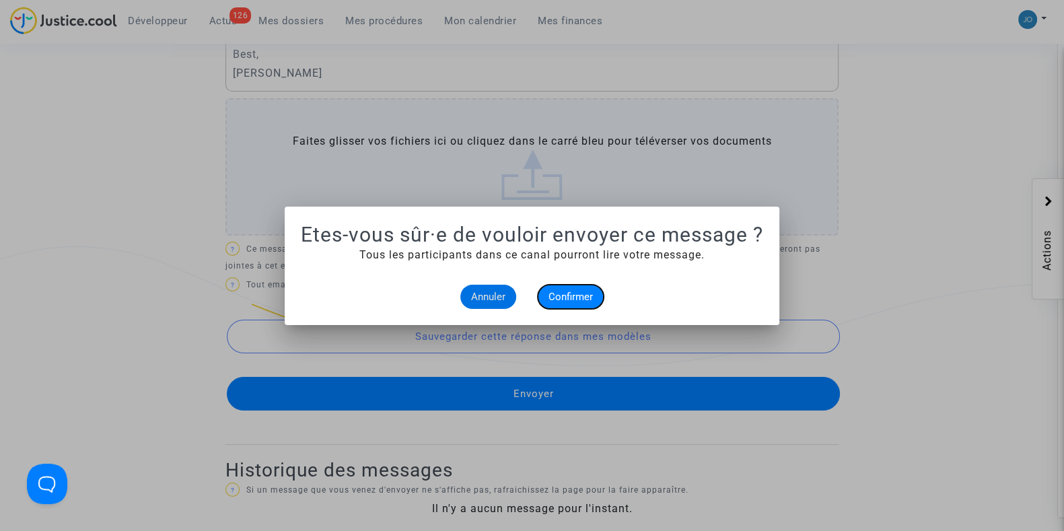
click at [578, 295] on span "Confirmer" at bounding box center [570, 297] width 44 height 12
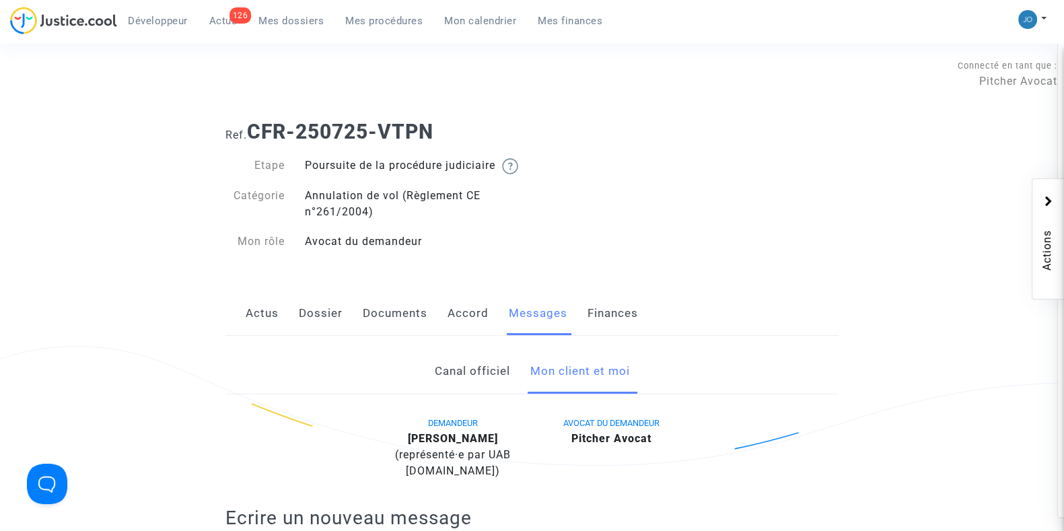
click at [224, 15] on span "Actus" at bounding box center [223, 21] width 28 height 12
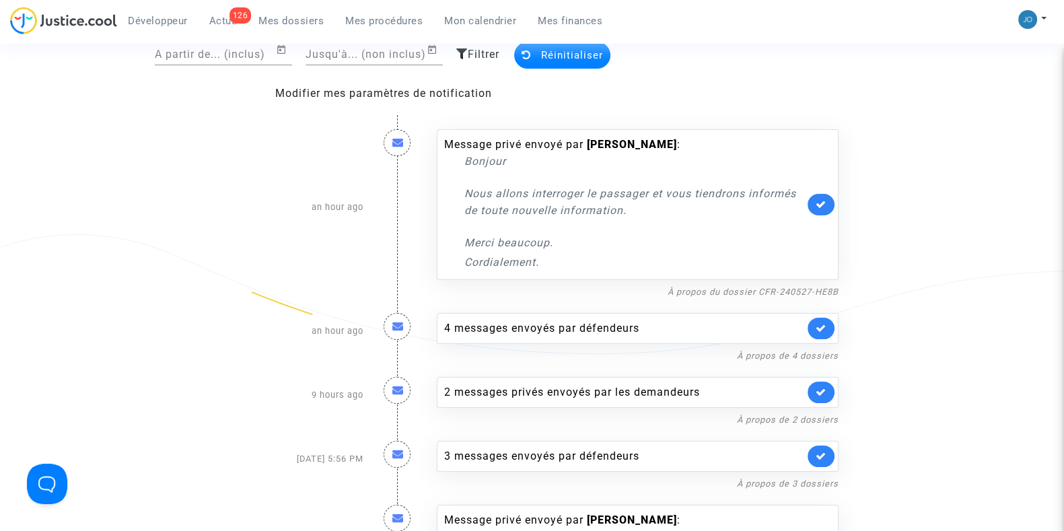
scroll to position [131, 0]
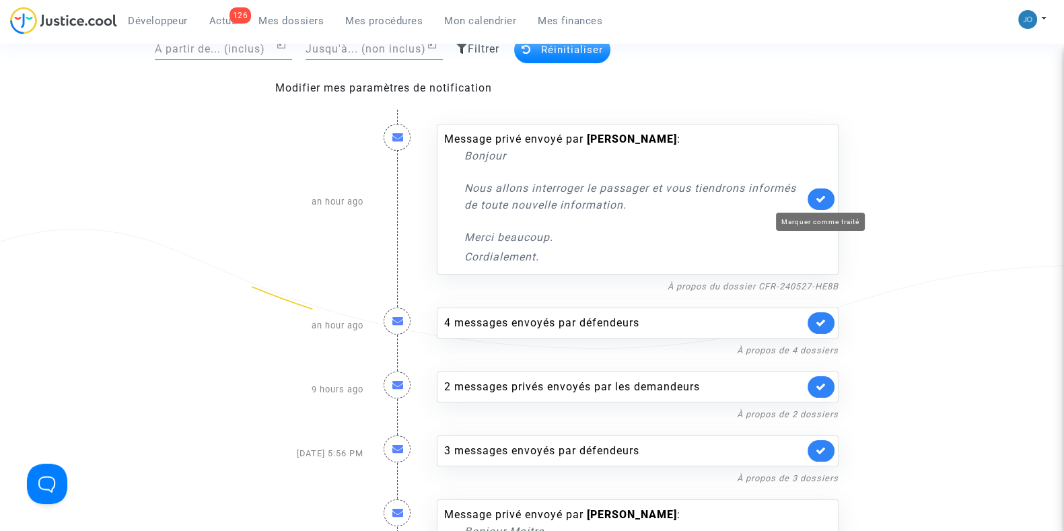
click at [821, 203] on icon at bounding box center [820, 199] width 11 height 10
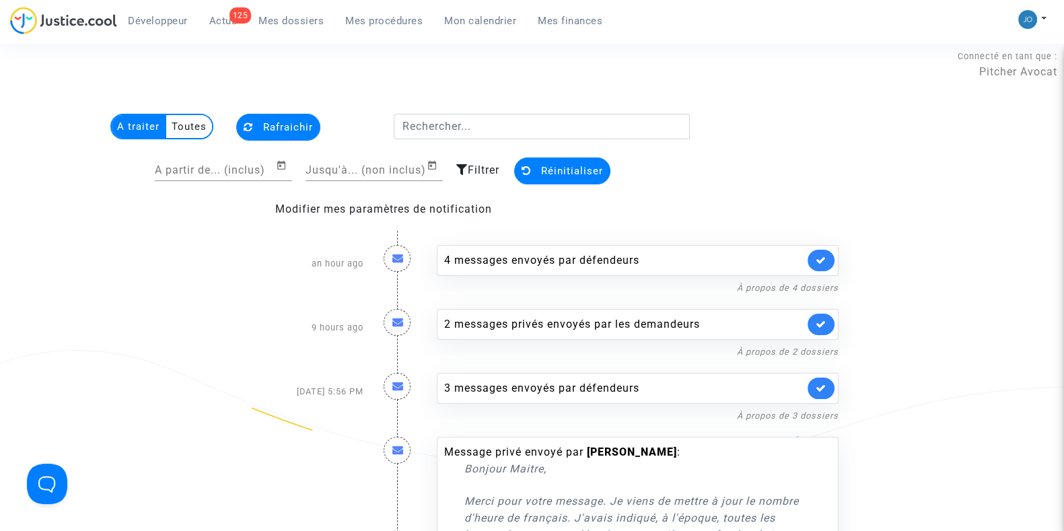
scroll to position [0, 0]
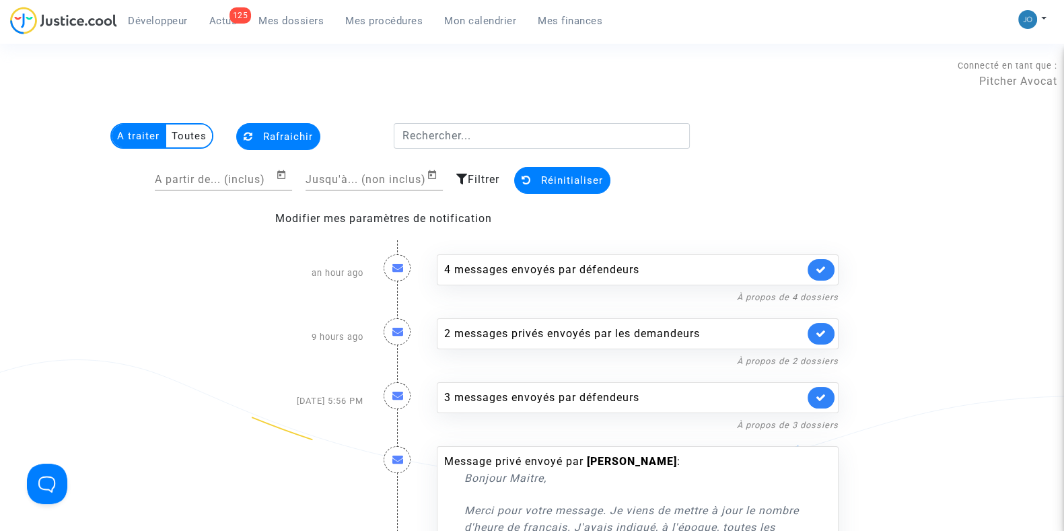
click at [266, 20] on span "Mes dossiers" at bounding box center [290, 21] width 65 height 12
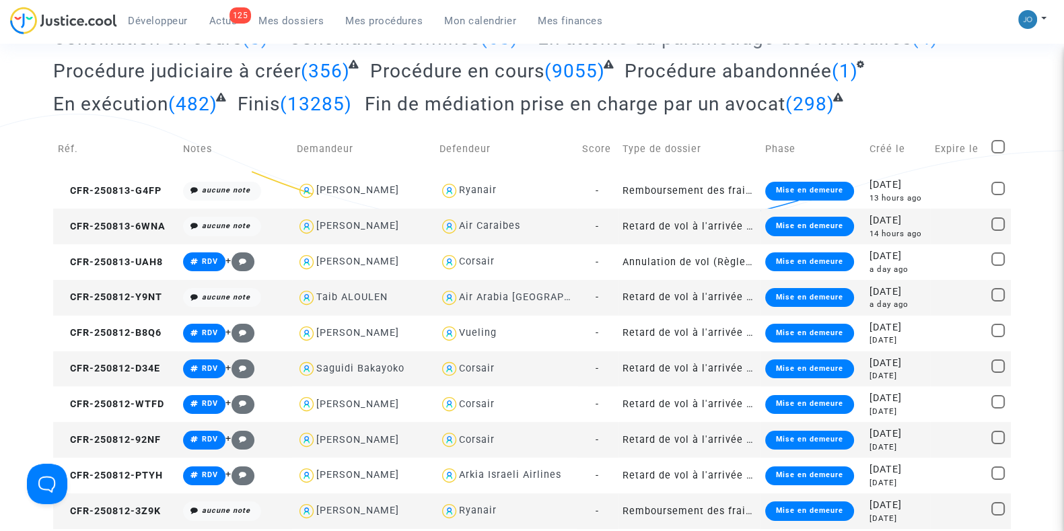
scroll to position [242, 0]
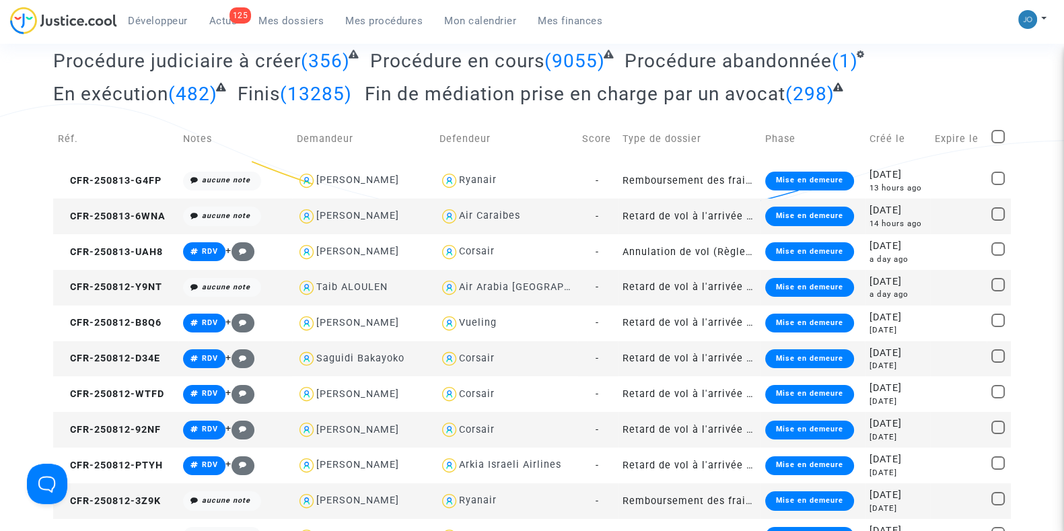
click at [876, 289] on div "a day ago" at bounding box center [897, 294] width 56 height 11
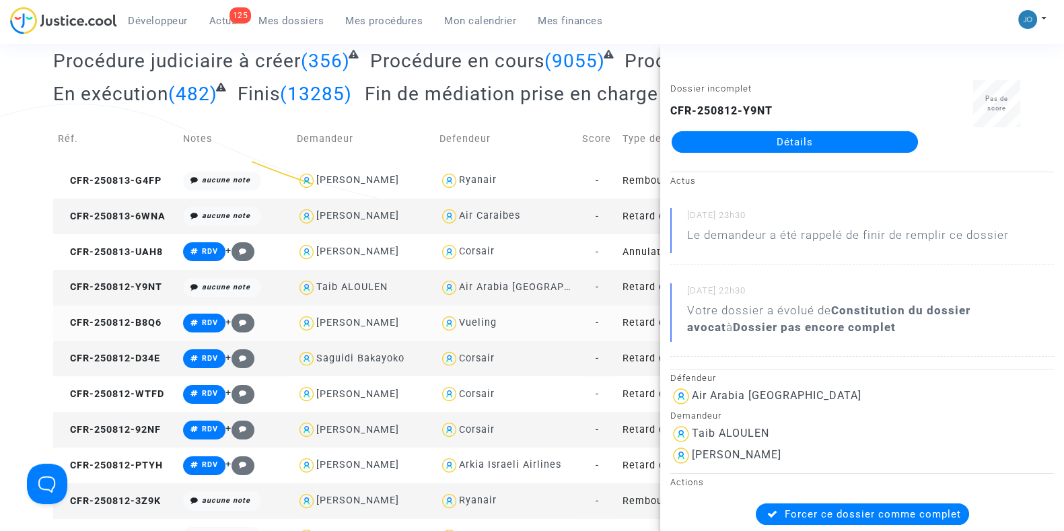
click at [565, 321] on div "Vueling" at bounding box center [505, 324] width 133 height 20
type textarea "@Vueling"
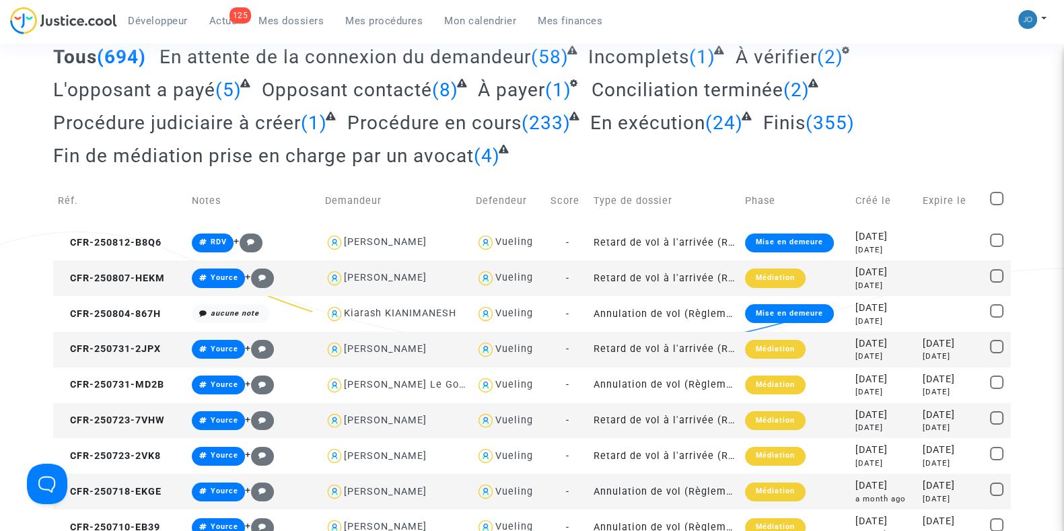
scroll to position [114, 0]
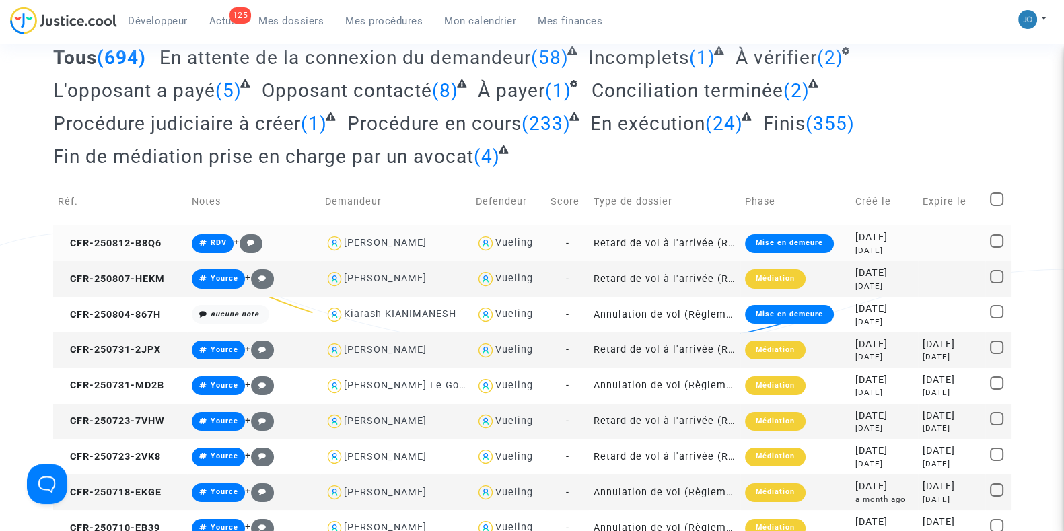
click at [891, 230] on div "2025-08-12" at bounding box center [884, 237] width 58 height 15
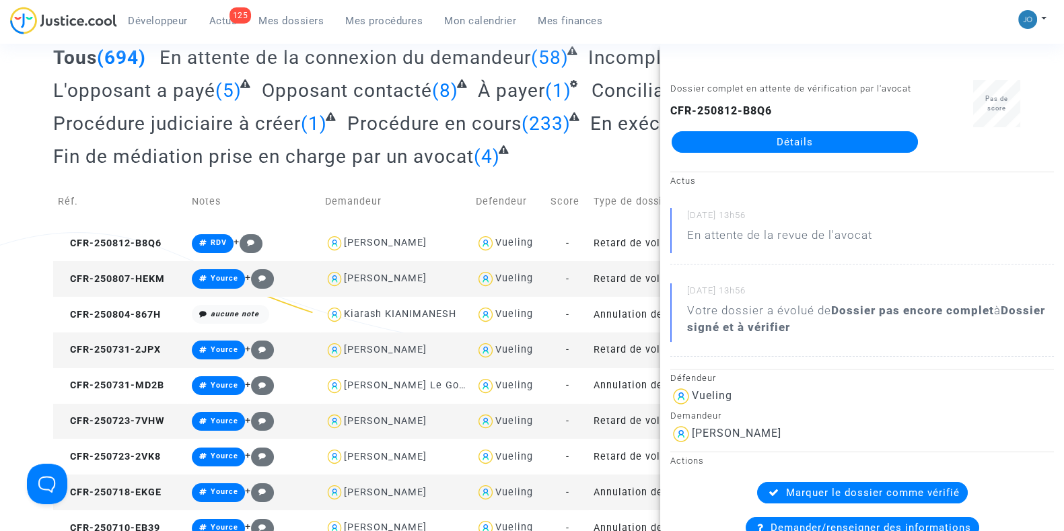
click at [787, 153] on link "Détails" at bounding box center [794, 142] width 246 height 22
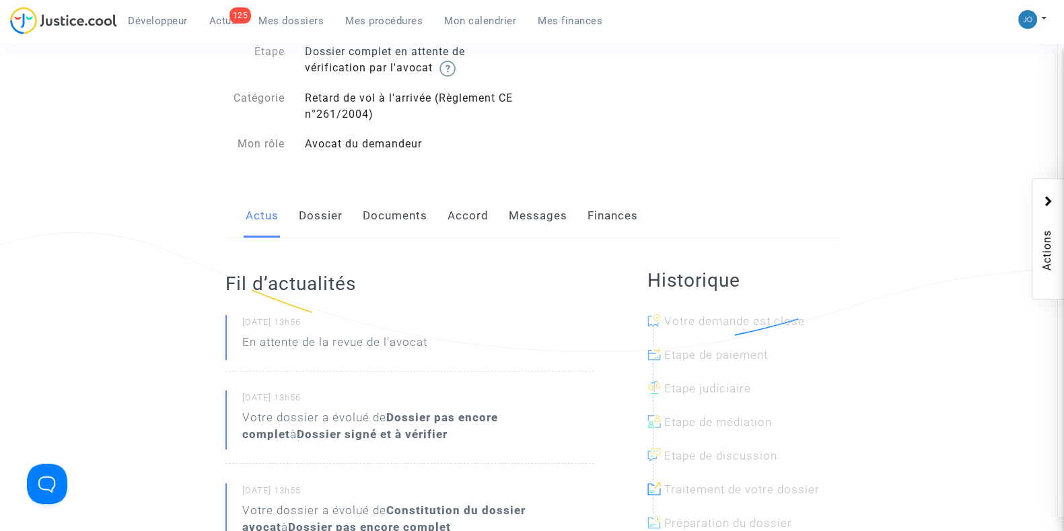
click at [312, 225] on link "Dossier" at bounding box center [321, 216] width 44 height 44
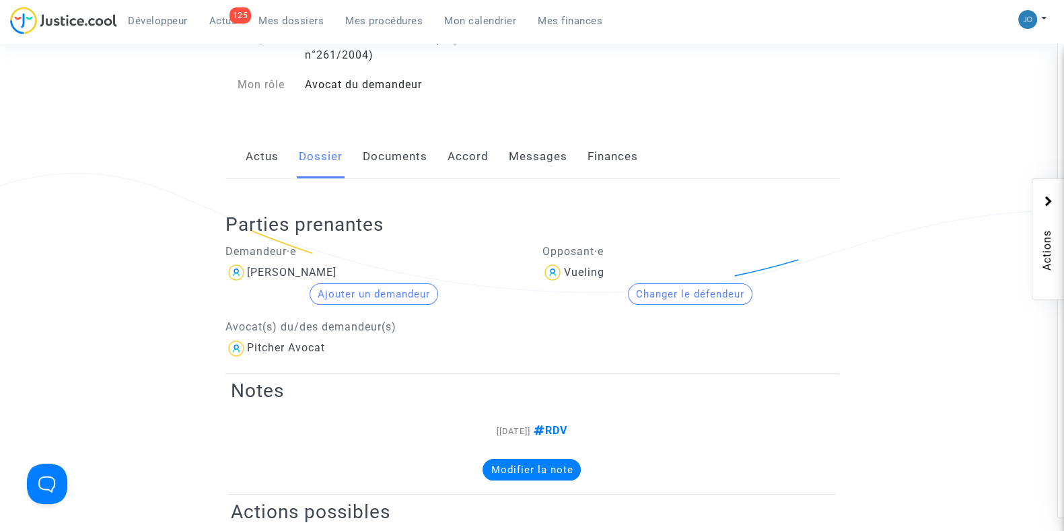
scroll to position [176, 0]
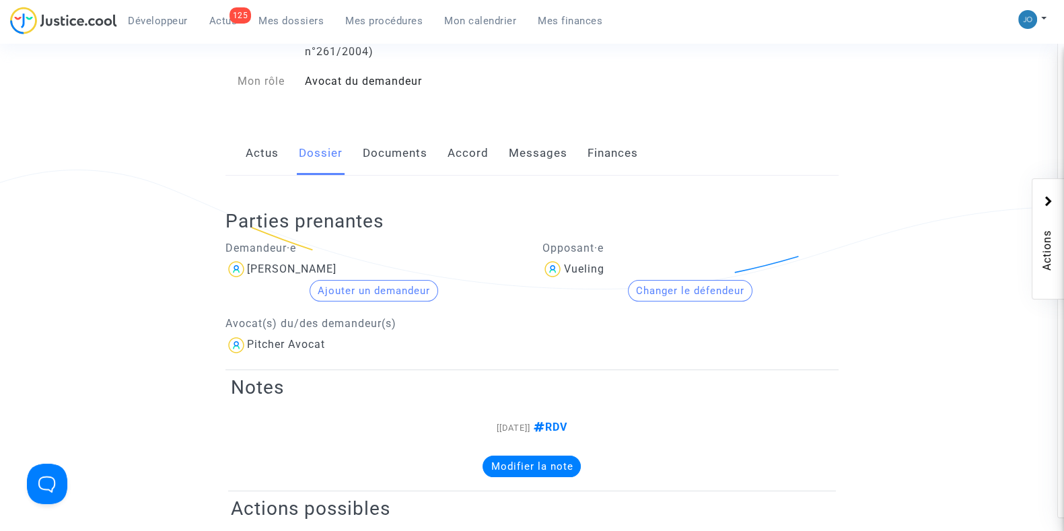
click at [278, 274] on div "Rita Maria Tomaz Pinto" at bounding box center [373, 269] width 297 height 22
click at [276, 264] on div "Rita Maria Tomaz Pinto" at bounding box center [291, 268] width 89 height 13
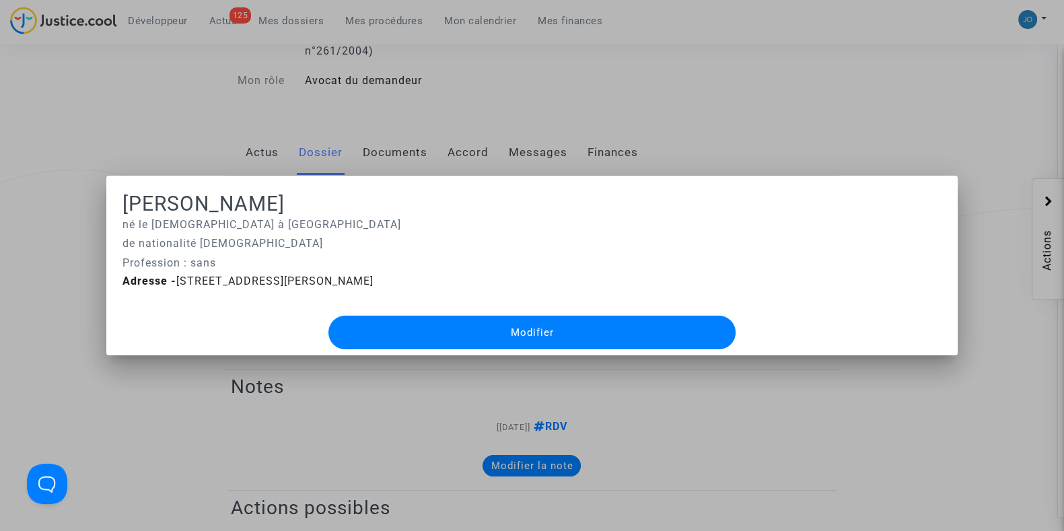
scroll to position [0, 0]
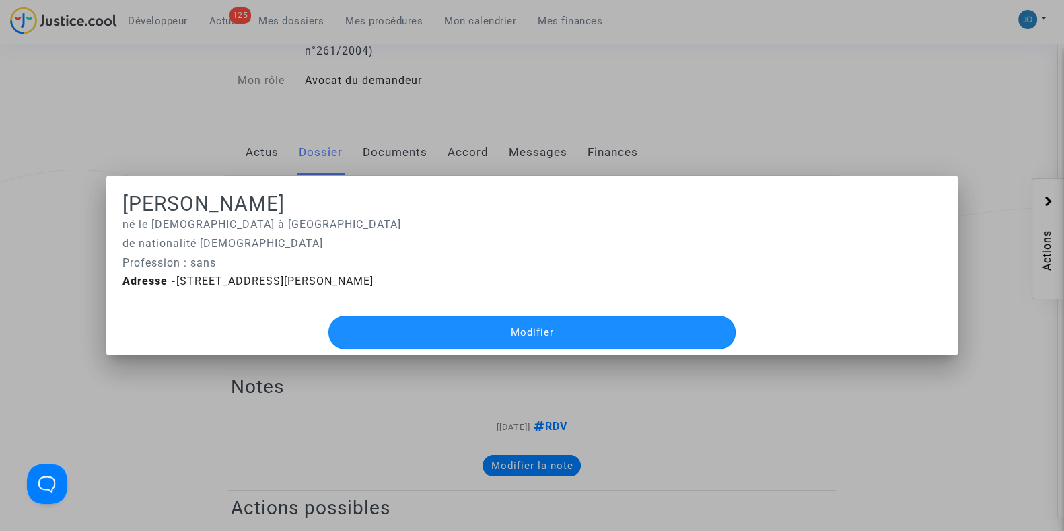
click at [439, 340] on button "Modifier" at bounding box center [531, 333] width 406 height 34
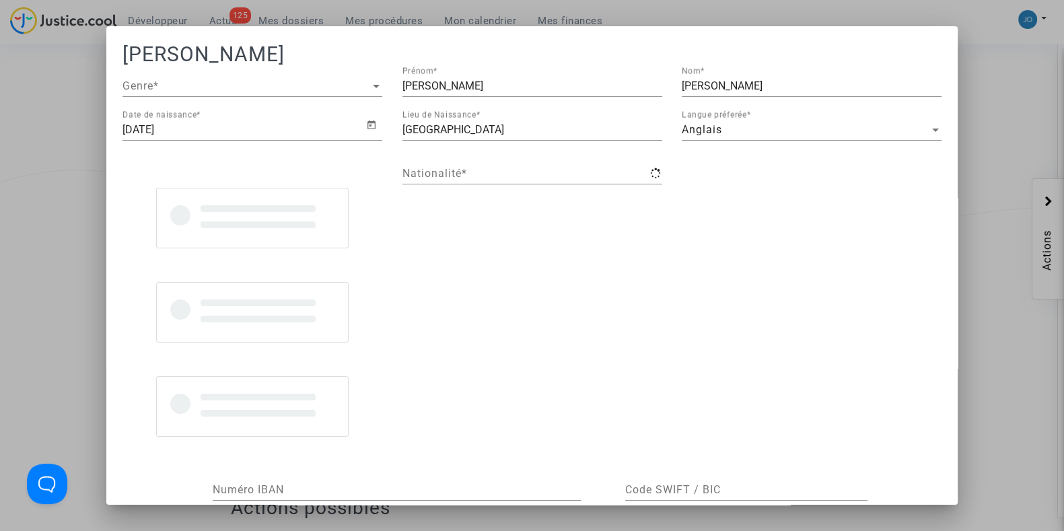
type input "portugaise"
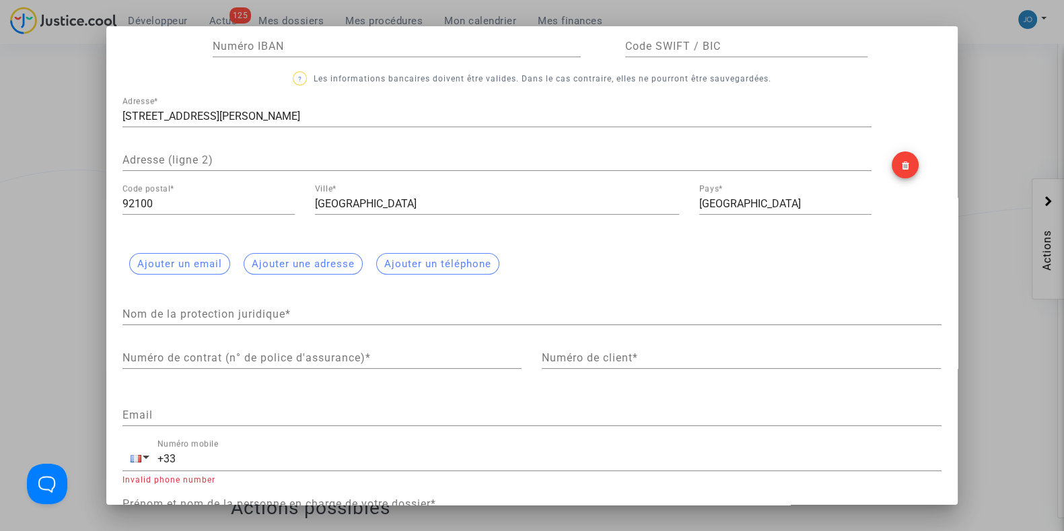
scroll to position [213, 0]
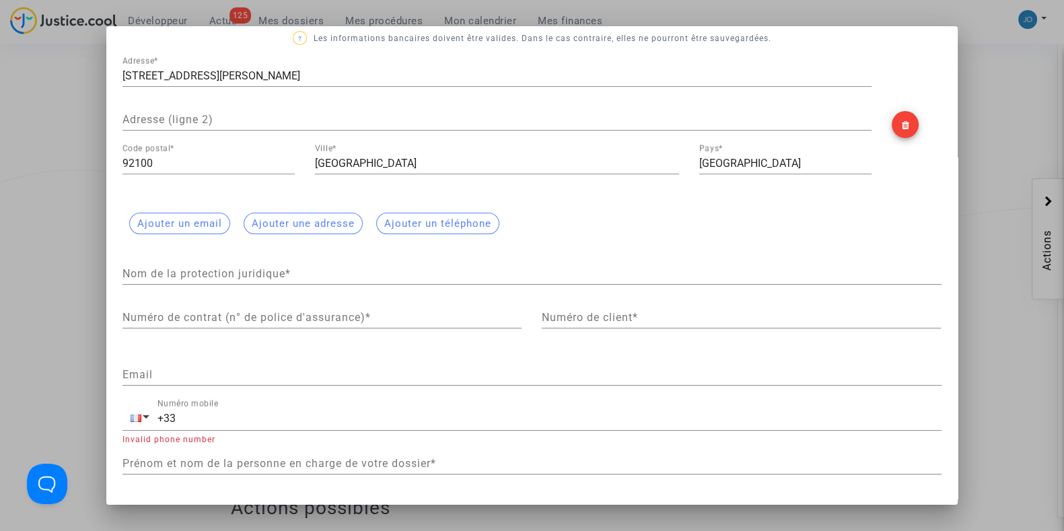
click at [996, 113] on div at bounding box center [532, 265] width 1064 height 531
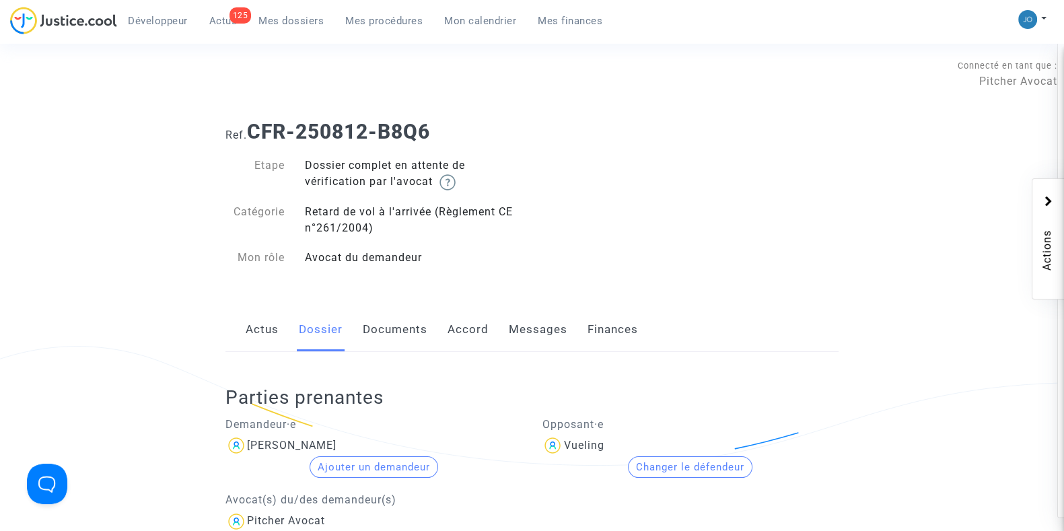
scroll to position [176, 0]
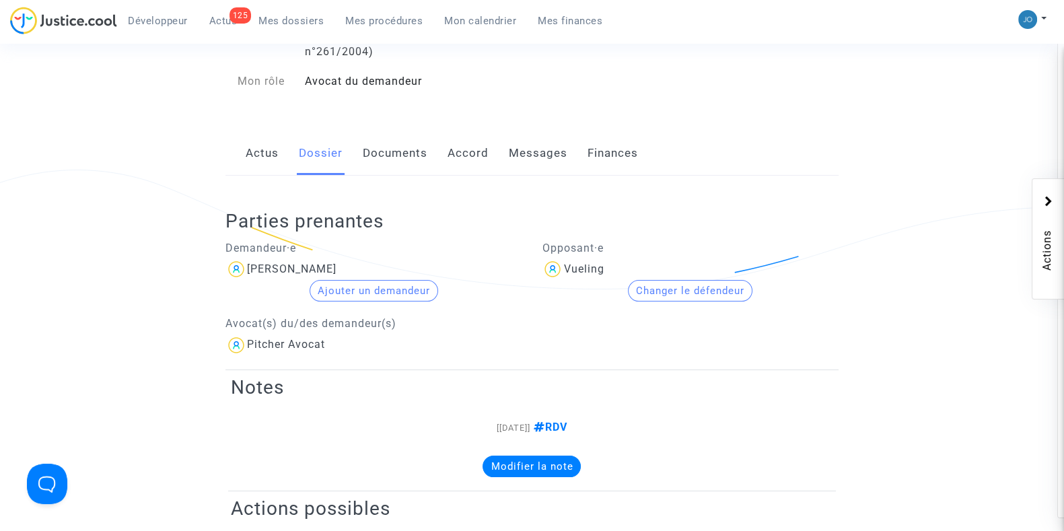
click at [260, 16] on span "Mes dossiers" at bounding box center [290, 21] width 65 height 12
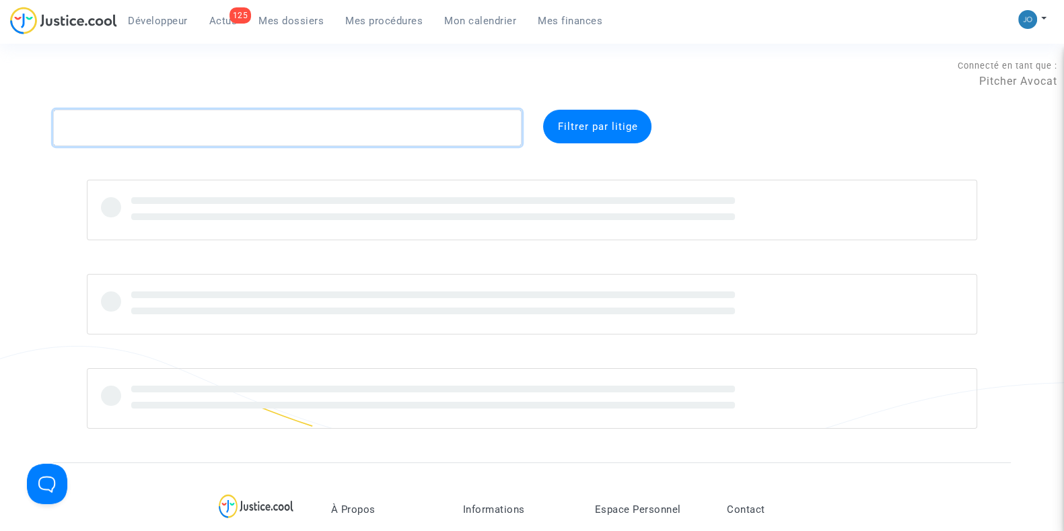
click at [323, 126] on textarea at bounding box center [287, 128] width 468 height 36
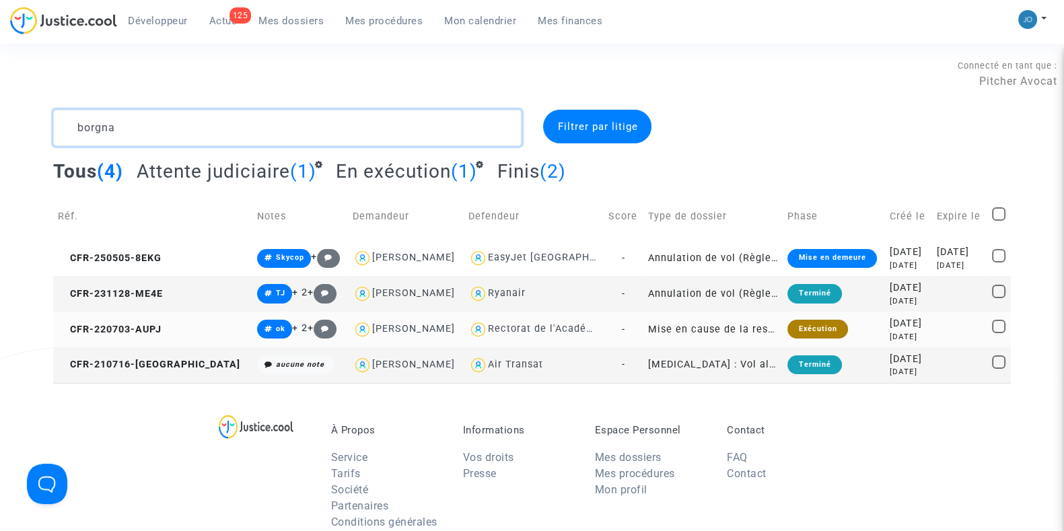
type textarea "borgna"
click at [889, 331] on div "3 years ago" at bounding box center [908, 336] width 38 height 11
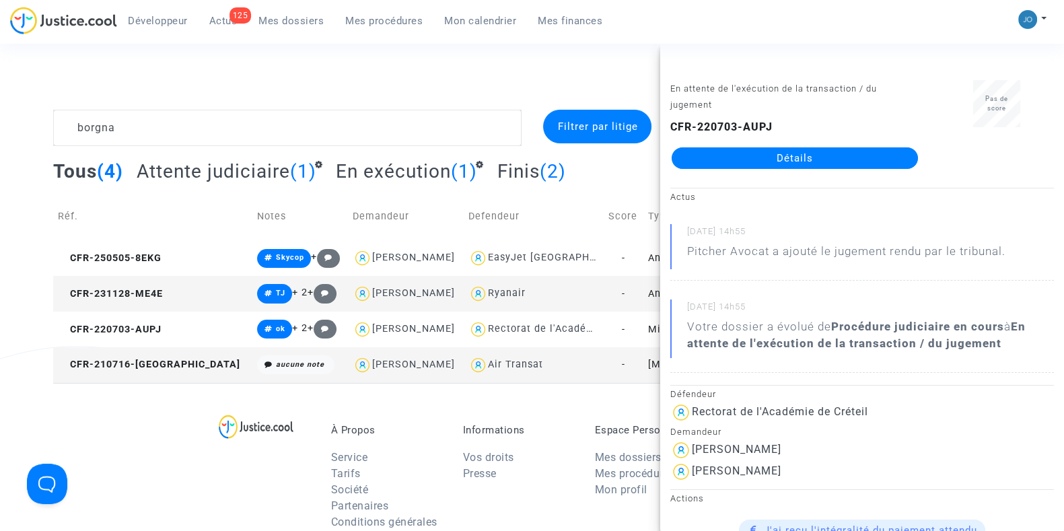
click at [792, 159] on link "Détails" at bounding box center [794, 158] width 246 height 22
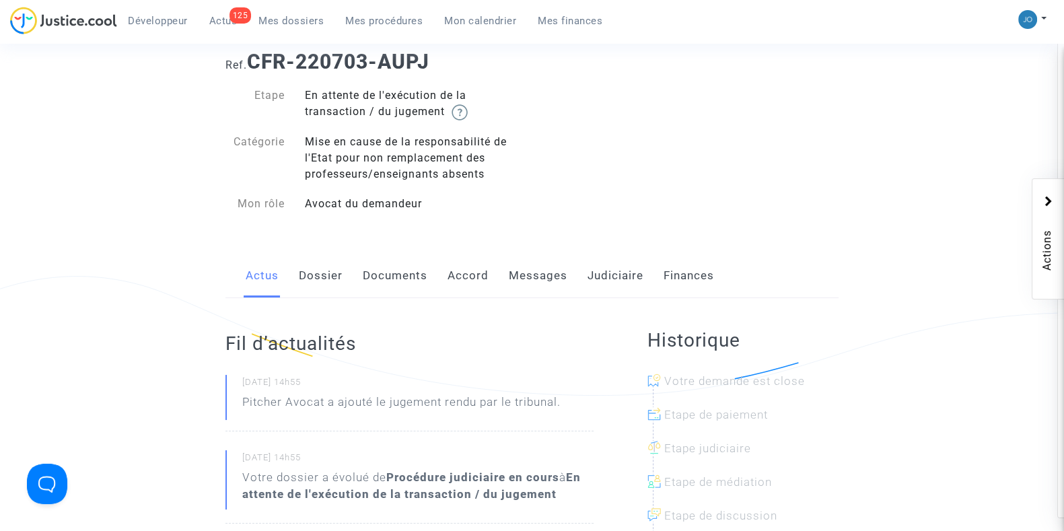
scroll to position [77, 0]
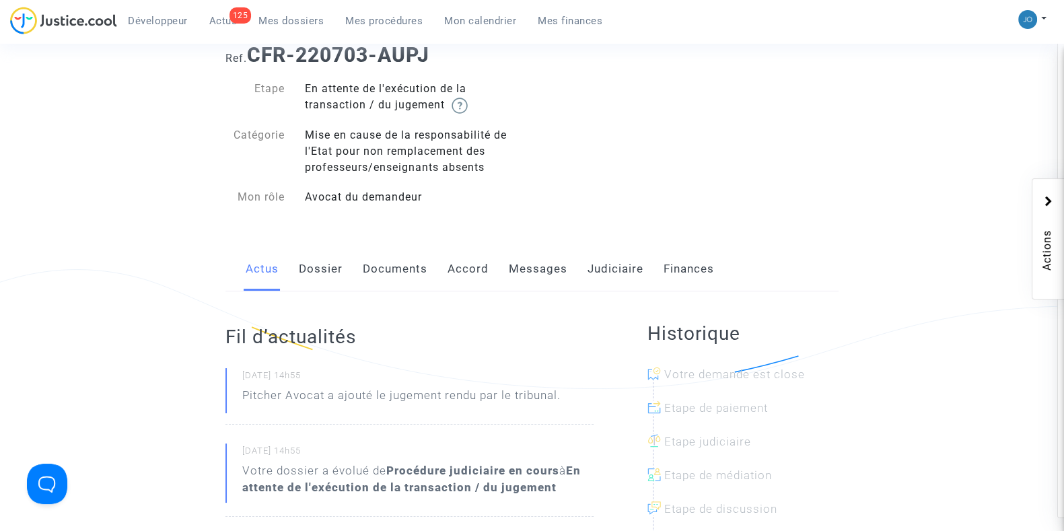
click at [546, 263] on link "Messages" at bounding box center [538, 269] width 59 height 44
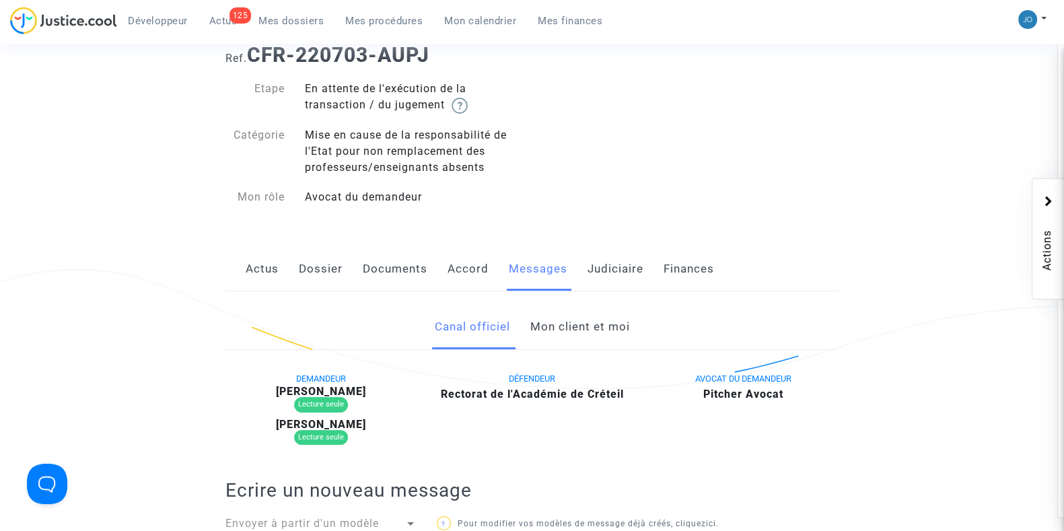
click at [580, 327] on link "Mon client et moi" at bounding box center [580, 327] width 100 height 44
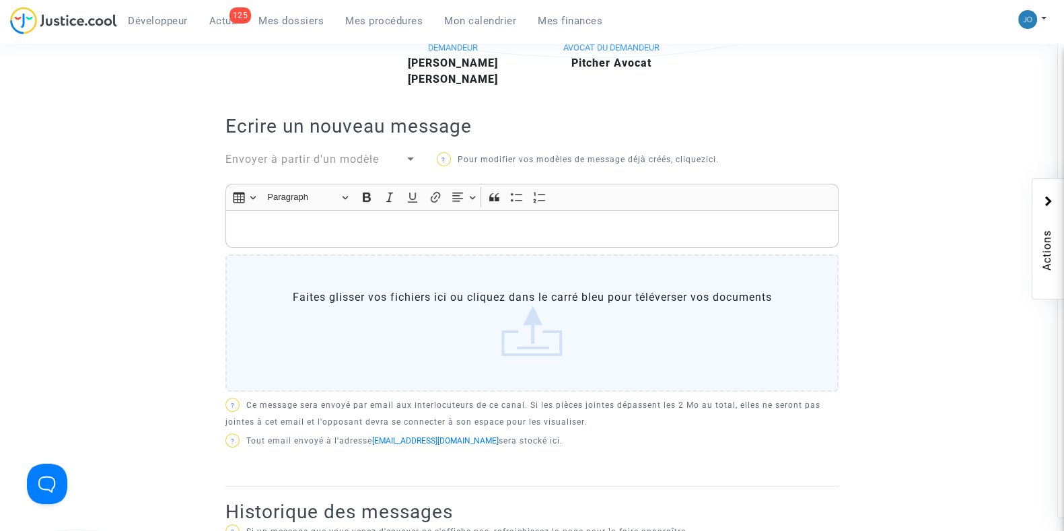
scroll to position [406, 0]
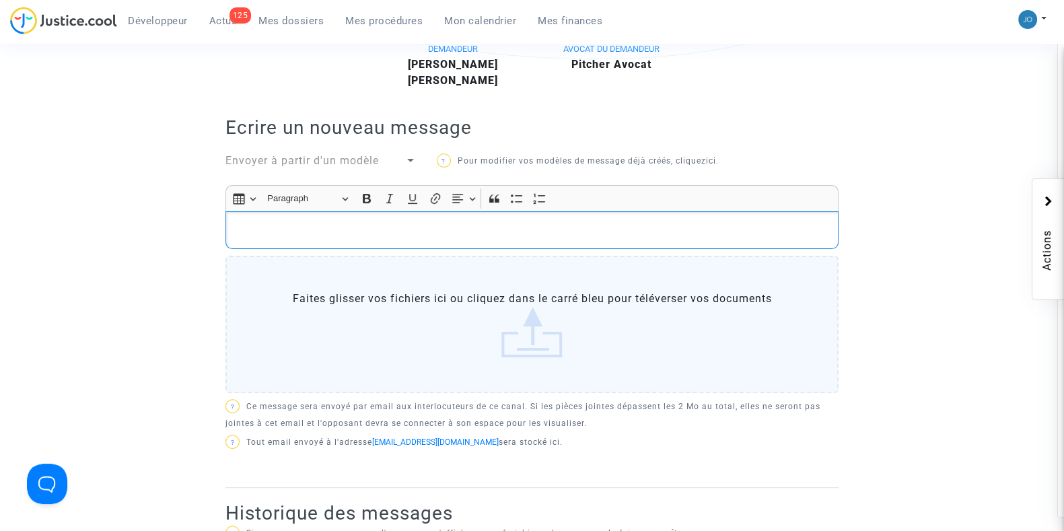
click at [513, 223] on p "Rich Text Editor, main" at bounding box center [532, 230] width 599 height 17
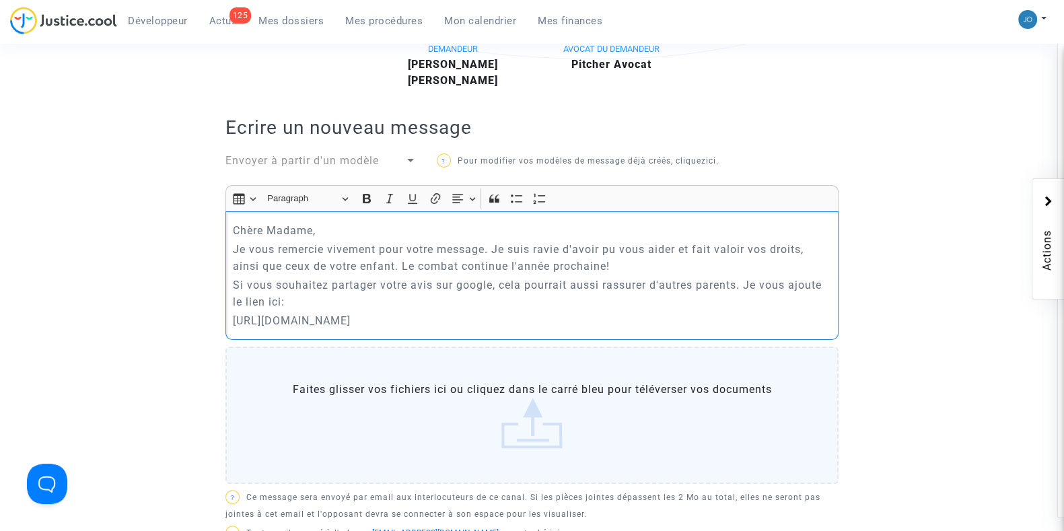
click at [231, 318] on div "Chère Madame, Je vous remercie vivement pour votre message. Je suis ravie d'avo…" at bounding box center [531, 275] width 613 height 128
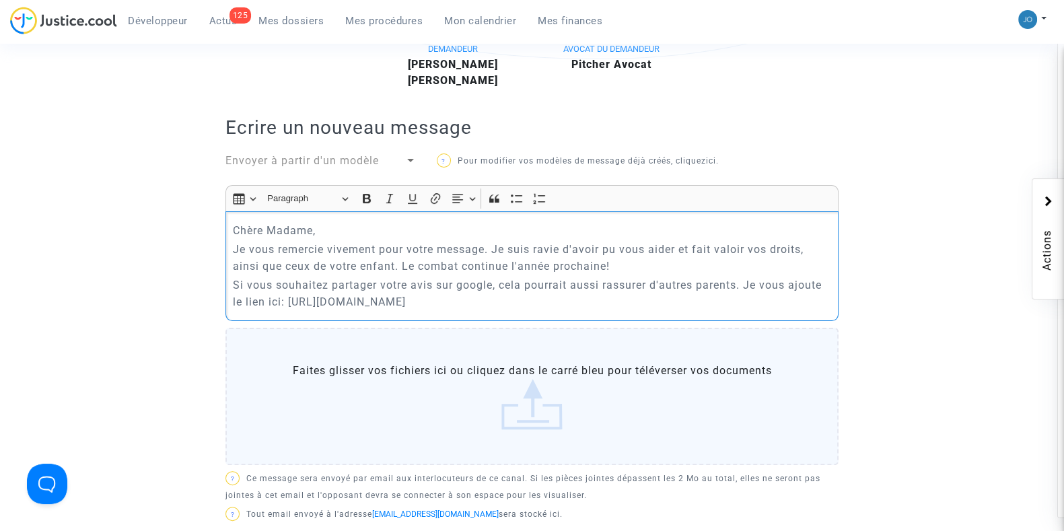
click at [612, 300] on p "Si vous souhaitez partager votre avis sur google, cela pourrait aussi rassurer …" at bounding box center [532, 294] width 599 height 34
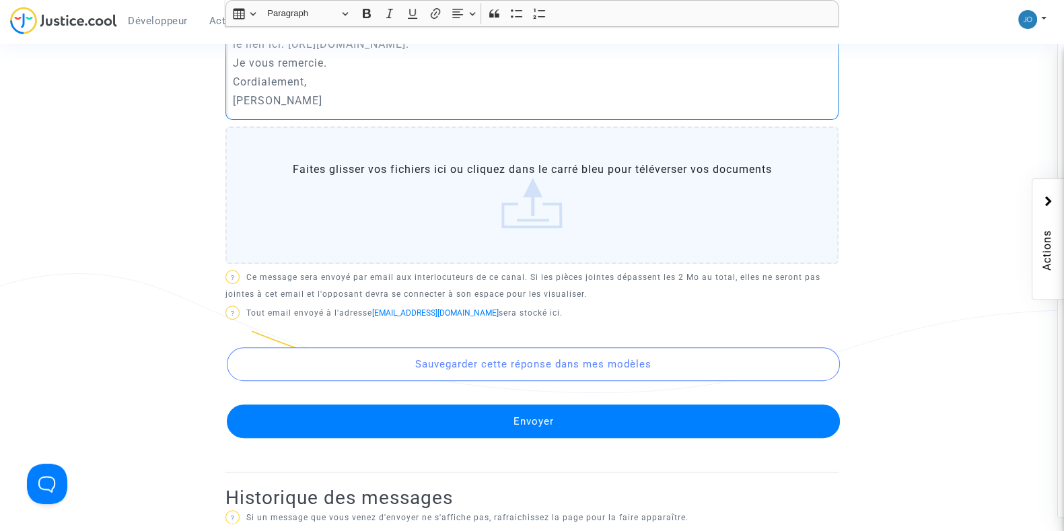
scroll to position [665, 0]
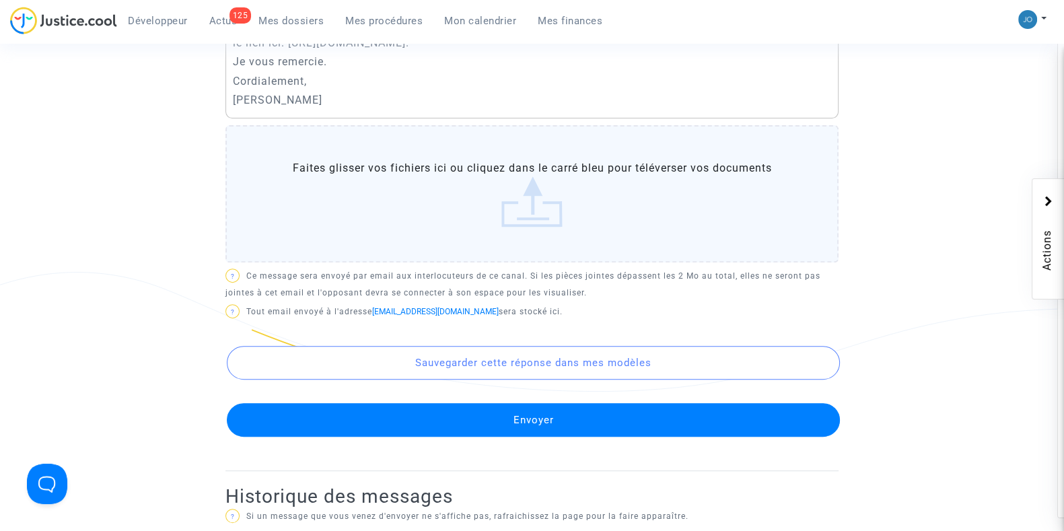
click at [555, 407] on button "Envoyer" at bounding box center [533, 420] width 613 height 34
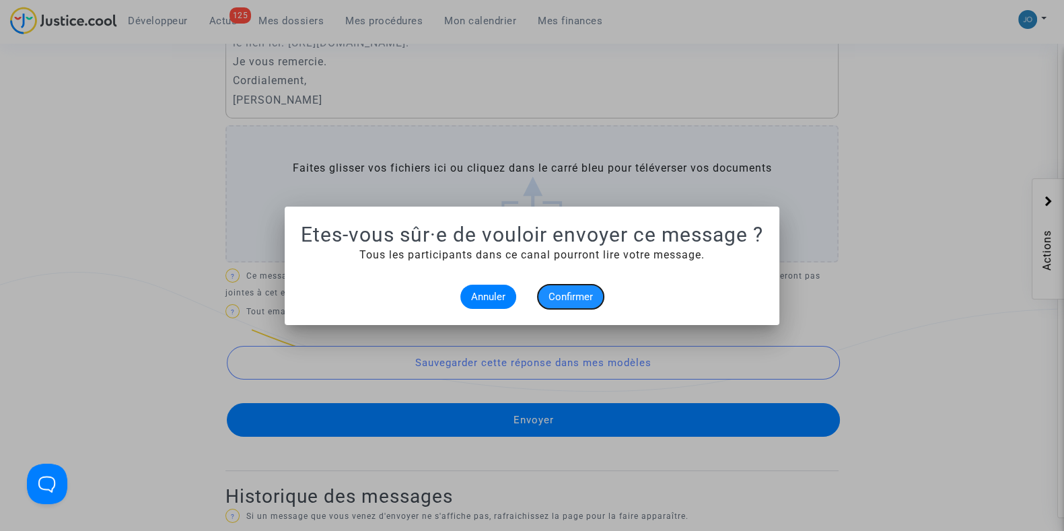
click at [571, 302] on button "Confirmer" at bounding box center [571, 297] width 66 height 24
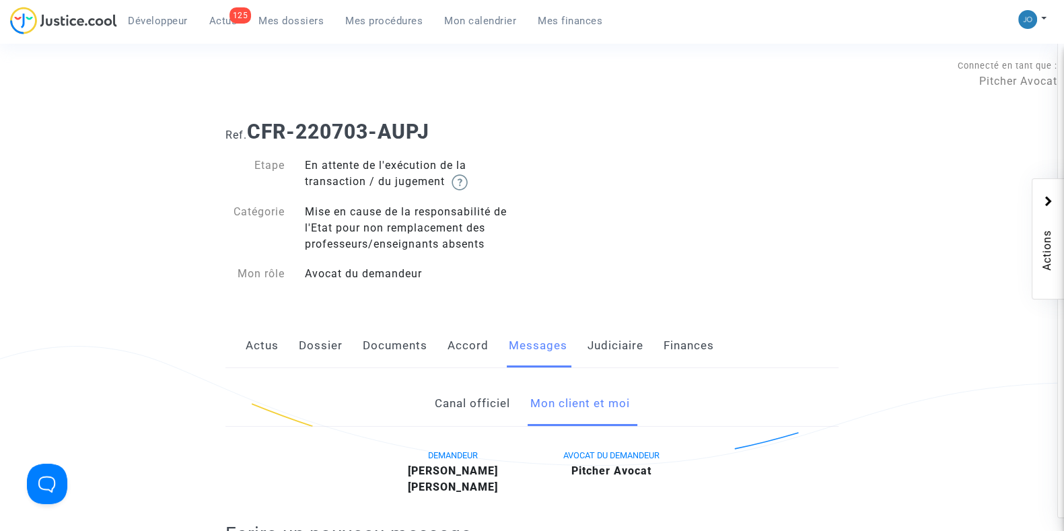
scroll to position [665, 0]
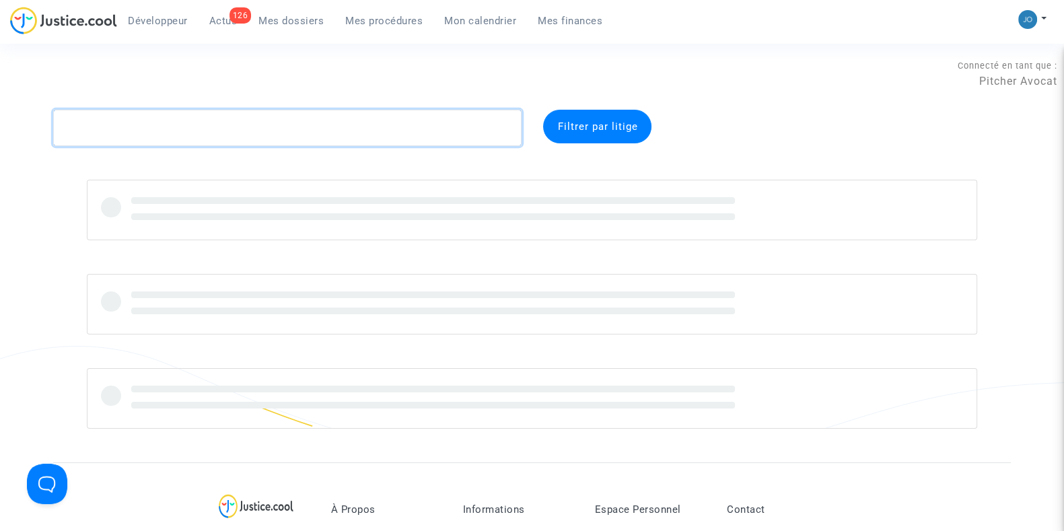
click at [209, 133] on textarea at bounding box center [287, 128] width 468 height 36
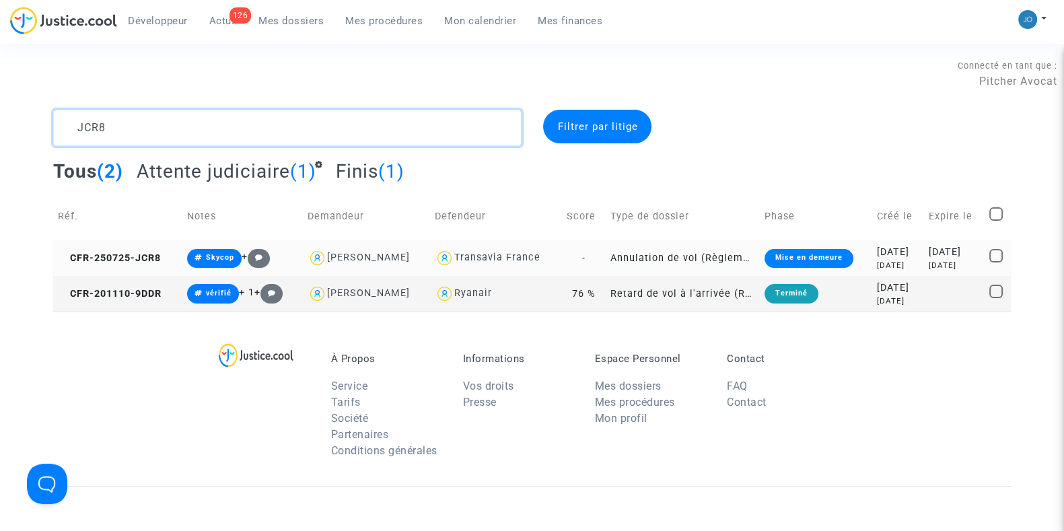
type textarea "JCR8"
click at [877, 258] on div "[DATE]" at bounding box center [898, 252] width 42 height 15
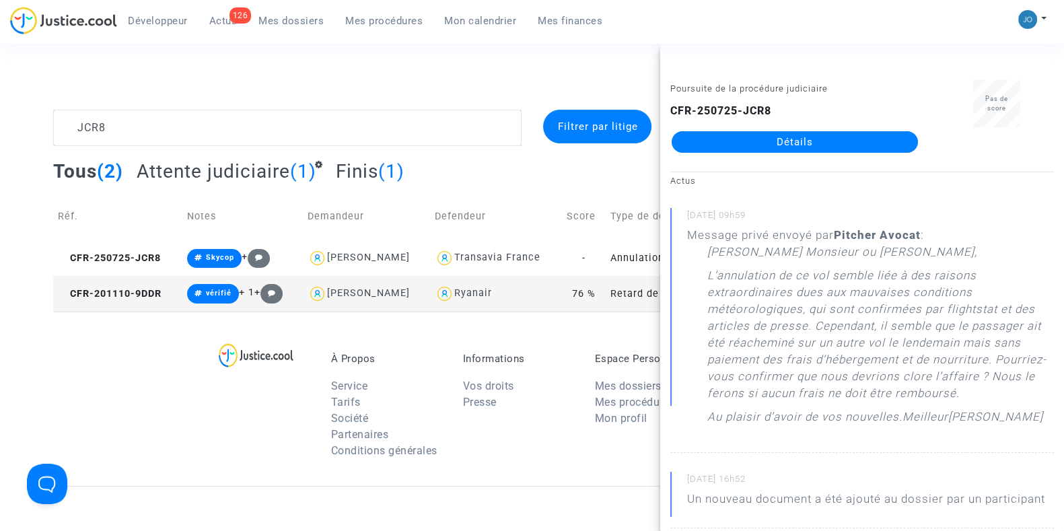
click at [795, 145] on link "Détails" at bounding box center [794, 142] width 246 height 22
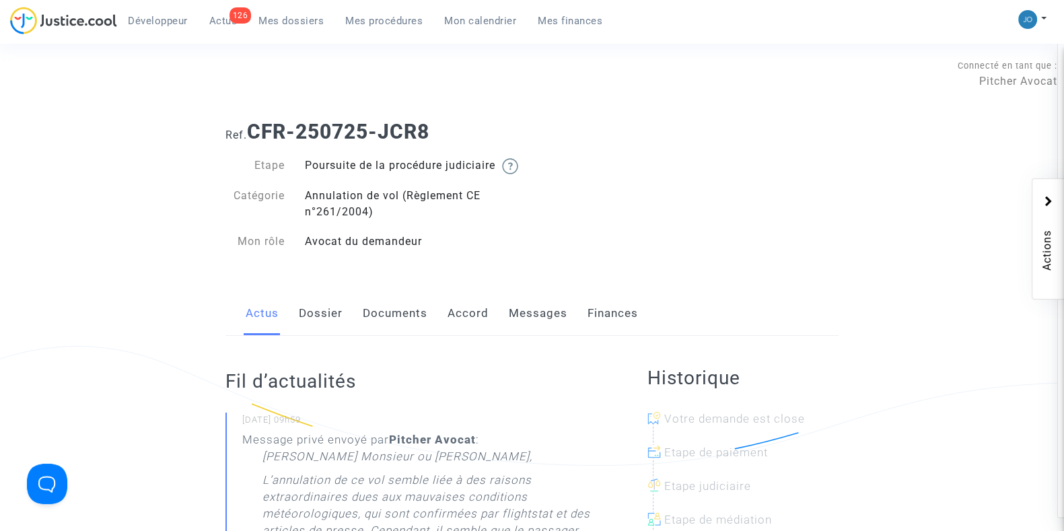
click at [552, 332] on link "Messages" at bounding box center [538, 313] width 59 height 44
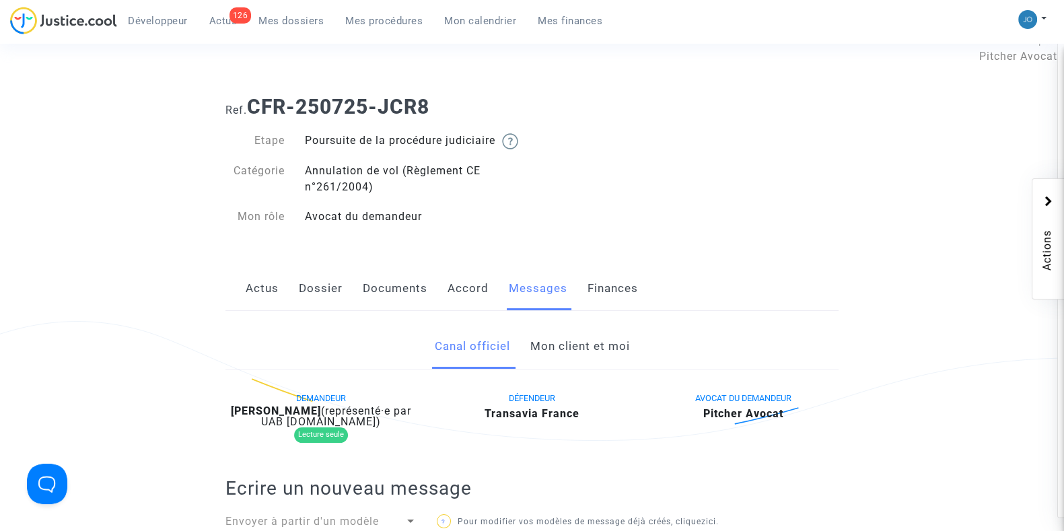
scroll to position [27, 0]
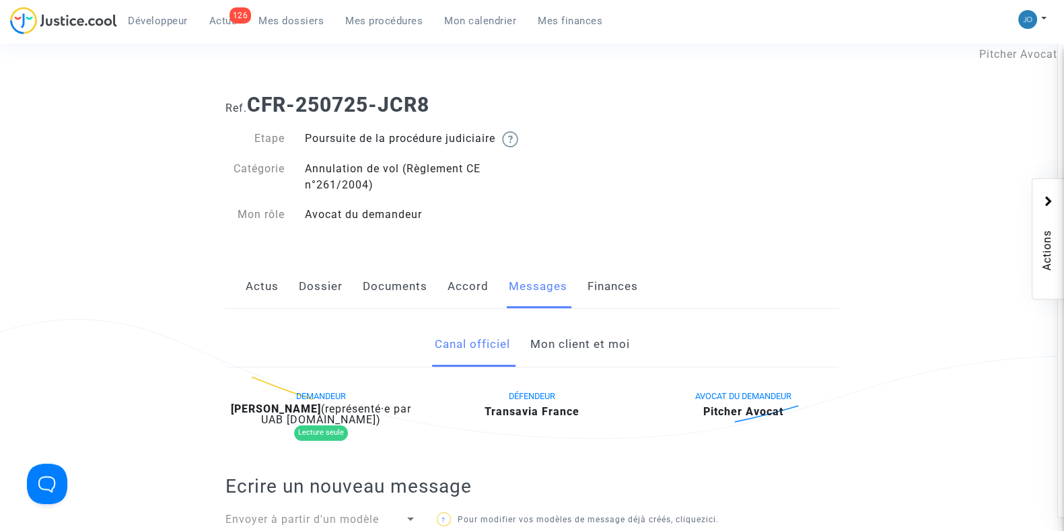
click at [555, 348] on link "Mon client et moi" at bounding box center [580, 344] width 100 height 44
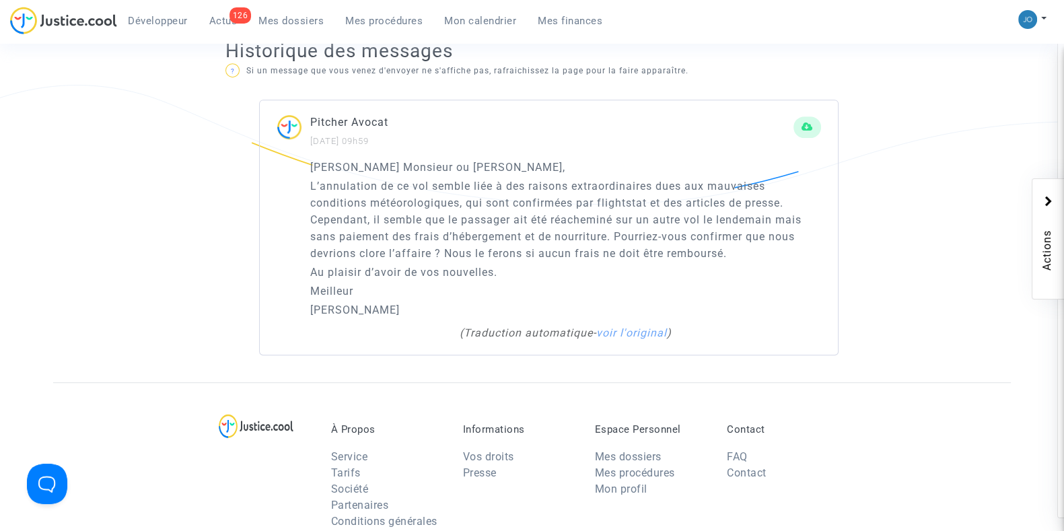
scroll to position [855, 0]
click at [625, 336] on link "voir l'original" at bounding box center [631, 330] width 71 height 13
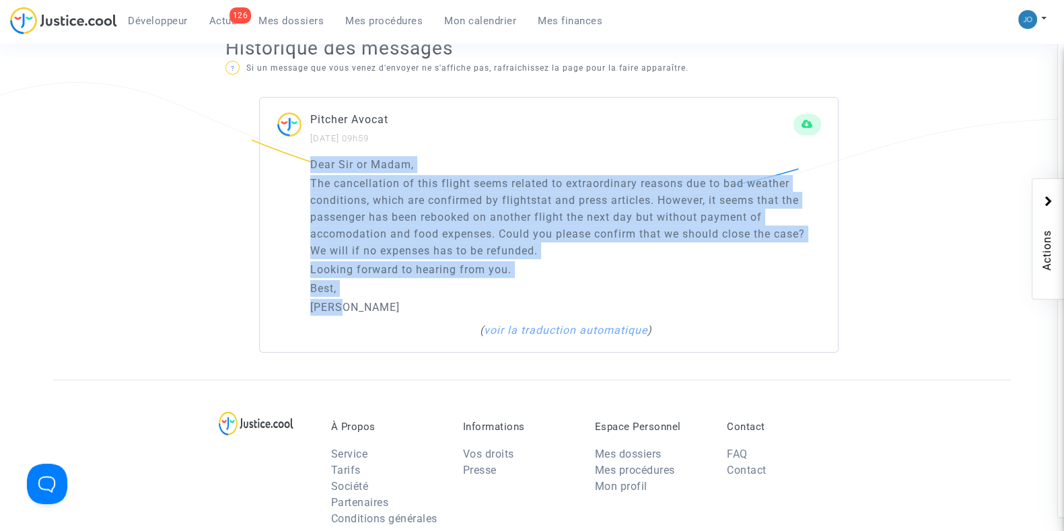
drag, startPoint x: 342, startPoint y: 322, endPoint x: 296, endPoint y: 182, distance: 147.2
click at [296, 182] on div "Dear Sir or Madam, The cancellation of this flight seems related to extraordina…" at bounding box center [549, 254] width 578 height 196
copy div "Dear Sir or Madam, The cancellation of this flight seems related to extraordina…"
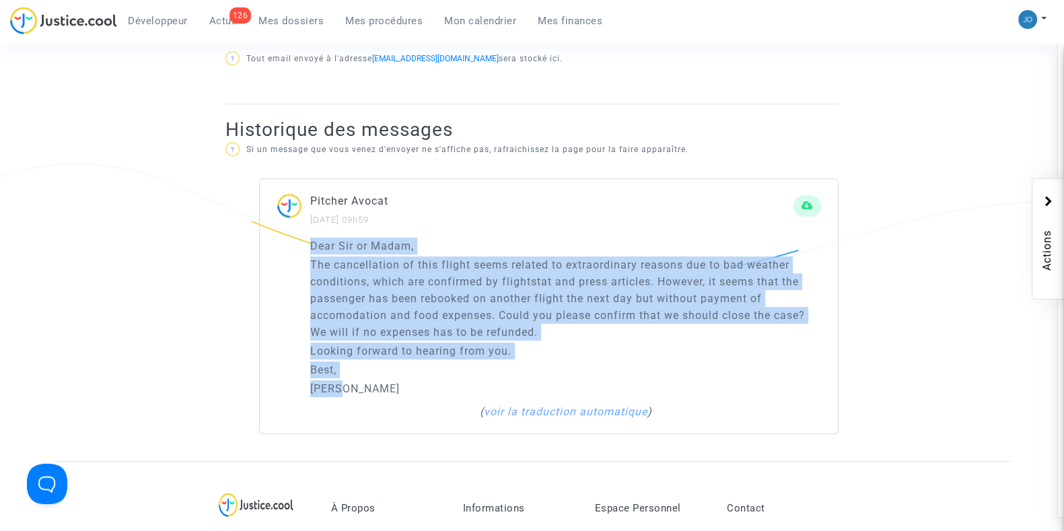
click at [645, 378] on p "Best," at bounding box center [565, 369] width 511 height 17
